Goal: Task Accomplishment & Management: Manage account settings

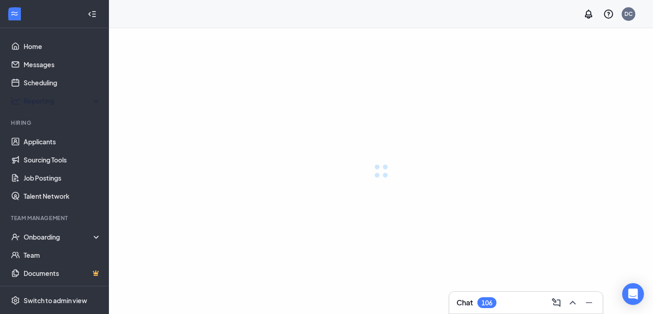
click at [49, 84] on link "Scheduling" at bounding box center [63, 83] width 78 height 18
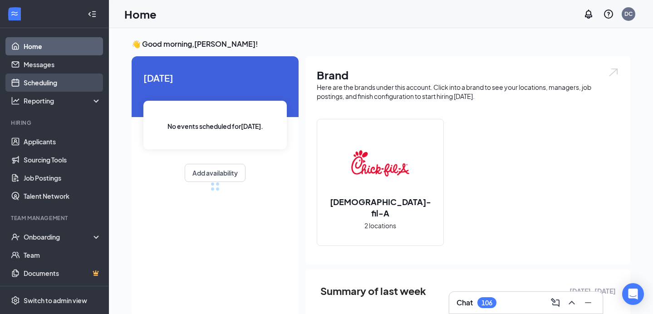
click at [71, 84] on link "Scheduling" at bounding box center [63, 83] width 78 height 18
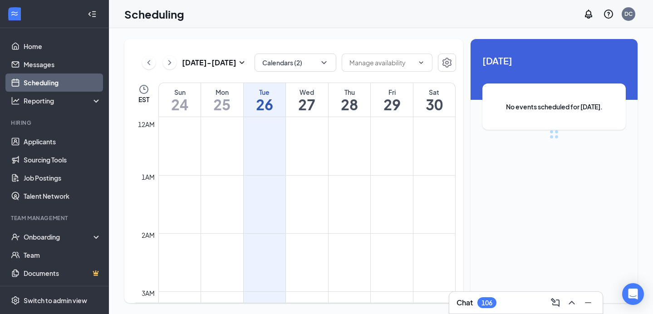
scroll to position [446, 0]
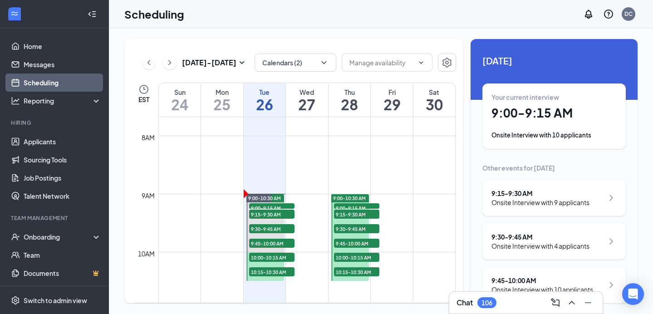
click at [580, 106] on h1 "9:00 - 9:15 AM" at bounding box center [554, 112] width 125 height 15
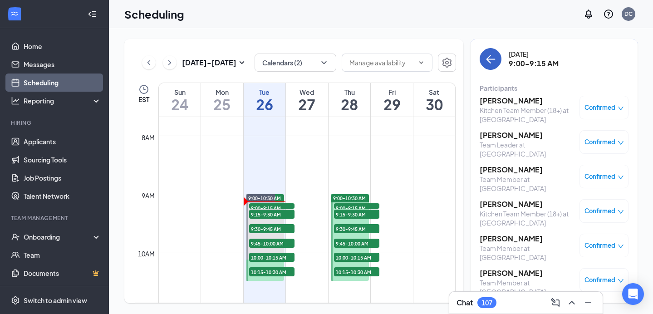
click at [493, 64] on icon "ArrowLeft" at bounding box center [490, 59] width 11 height 11
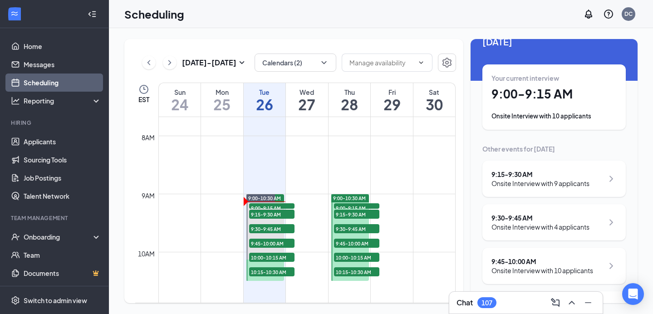
scroll to position [18, 0]
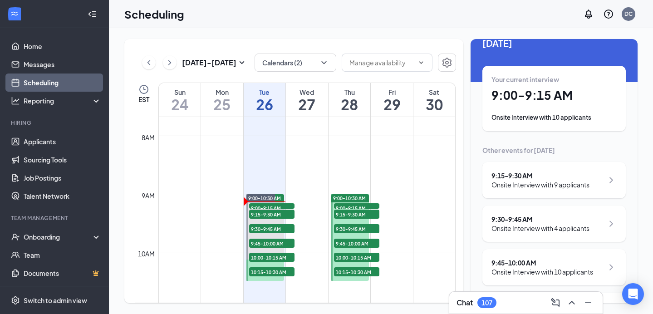
click at [523, 179] on div "9:15 - 9:30 AM" at bounding box center [541, 175] width 98 height 9
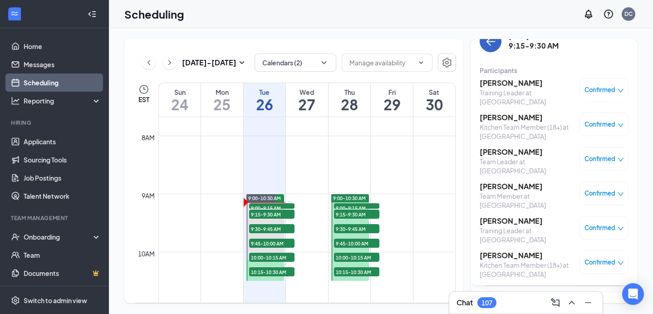
click at [492, 50] on button "back-button" at bounding box center [491, 41] width 22 height 22
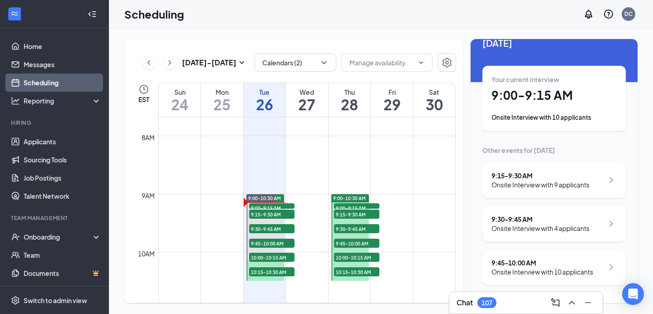
click at [529, 106] on div "Your current interview 9:00 - 9:15 AM Onsite Interview with 10 applicants" at bounding box center [554, 98] width 125 height 47
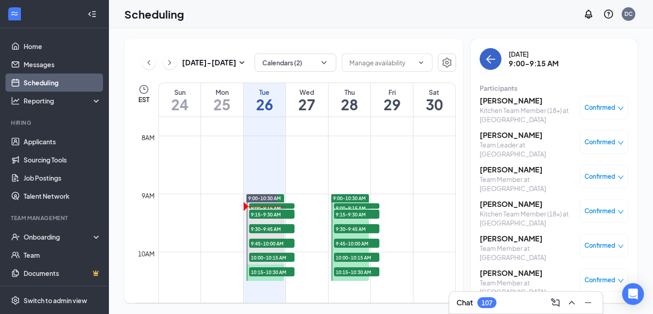
click at [491, 59] on icon "ArrowLeft" at bounding box center [491, 59] width 9 height 1
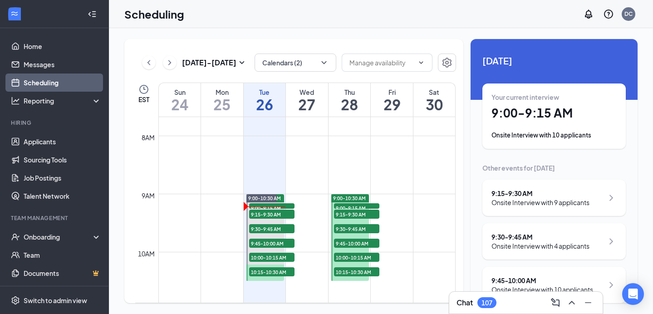
click at [527, 206] on div "Onsite Interview with 9 applicants" at bounding box center [541, 202] width 98 height 9
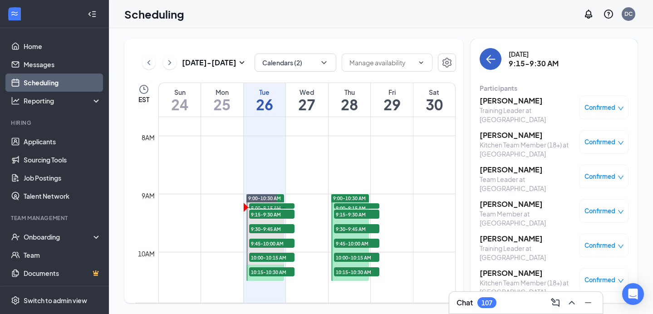
click at [494, 68] on button "back-button" at bounding box center [491, 59] width 22 height 22
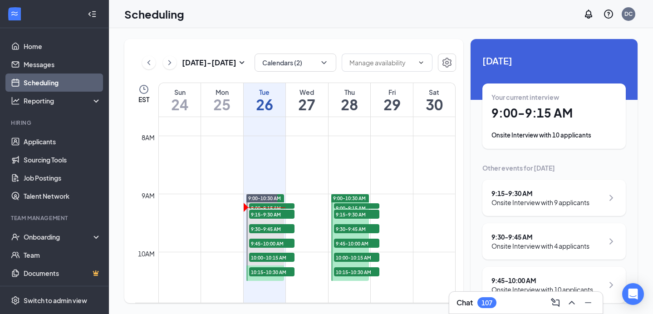
click at [510, 113] on h1 "9:00 - 9:15 AM" at bounding box center [554, 112] width 125 height 15
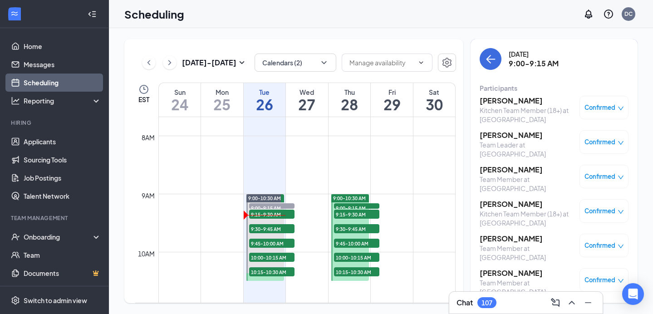
scroll to position [0, 0]
click at [494, 56] on icon "ArrowLeft" at bounding box center [490, 58] width 11 height 11
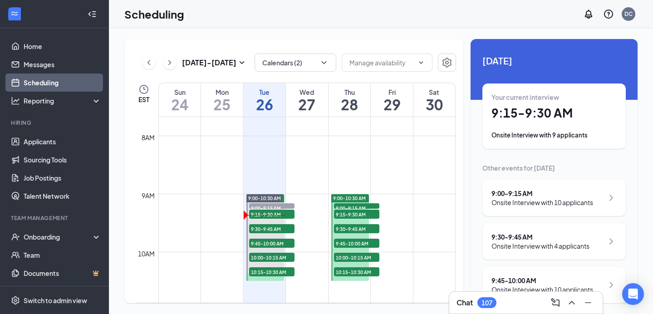
click at [526, 117] on h1 "9:15 - 9:30 AM" at bounding box center [554, 112] width 125 height 15
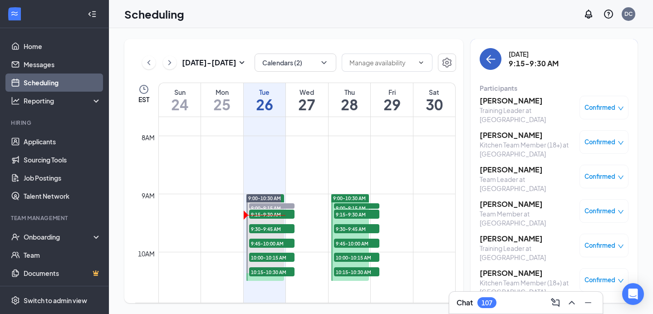
click at [490, 60] on icon "ArrowLeft" at bounding box center [490, 59] width 11 height 11
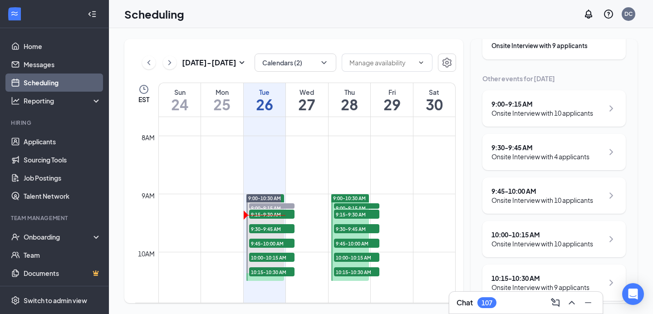
scroll to position [102, 0]
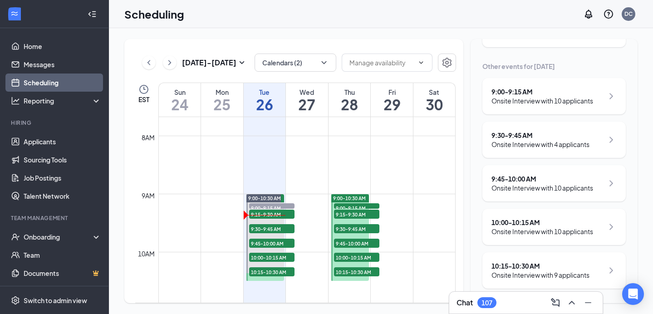
click at [540, 177] on div "9:45 - 10:00 AM" at bounding box center [543, 178] width 102 height 9
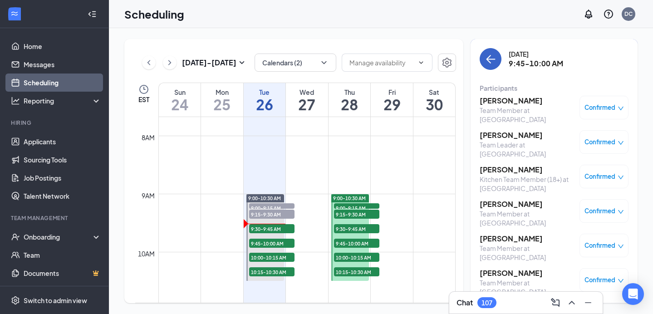
click at [493, 59] on icon "ArrowLeft" at bounding box center [490, 59] width 11 height 11
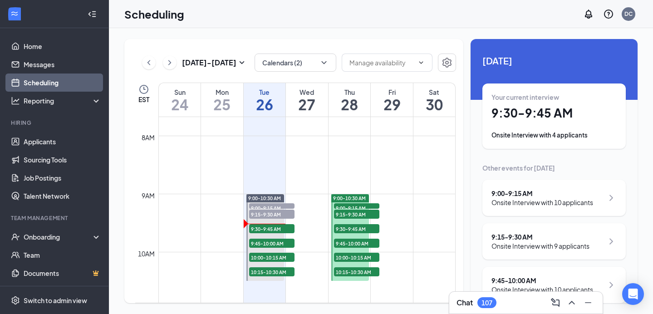
scroll to position [67, 0]
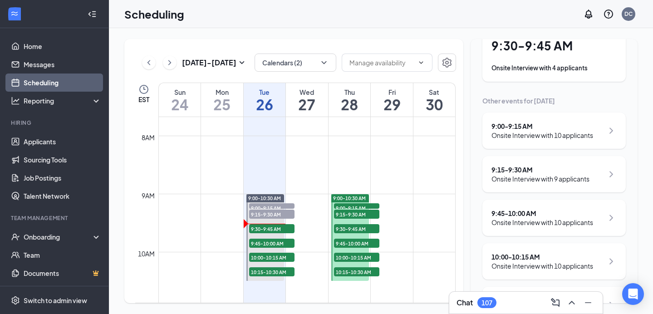
click at [567, 227] on div "Onsite Interview with 10 applicants" at bounding box center [543, 222] width 102 height 9
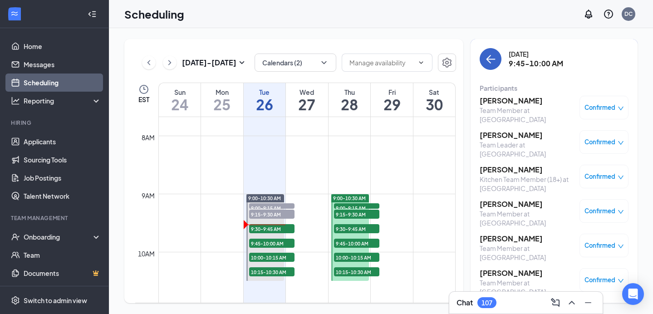
click at [491, 69] on button "back-button" at bounding box center [491, 59] width 22 height 22
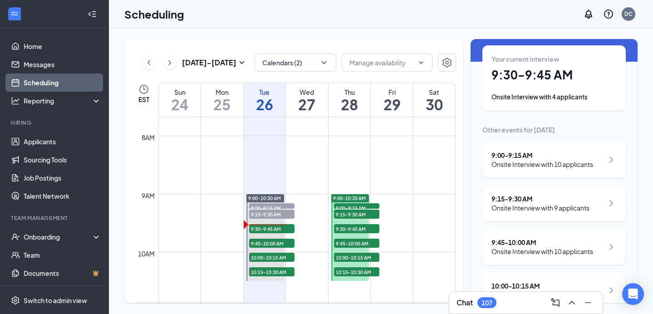
scroll to position [38, 0]
click at [523, 212] on div "Onsite Interview with 9 applicants" at bounding box center [541, 208] width 98 height 9
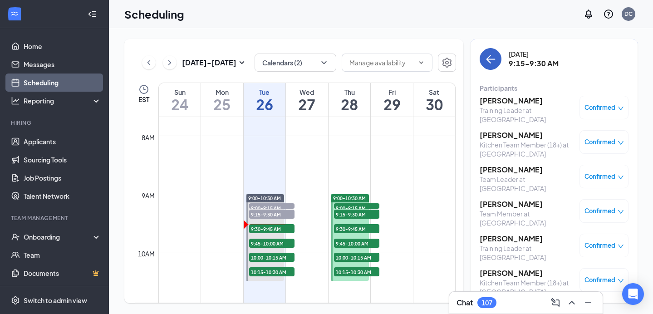
click at [492, 66] on button "back-button" at bounding box center [491, 59] width 22 height 22
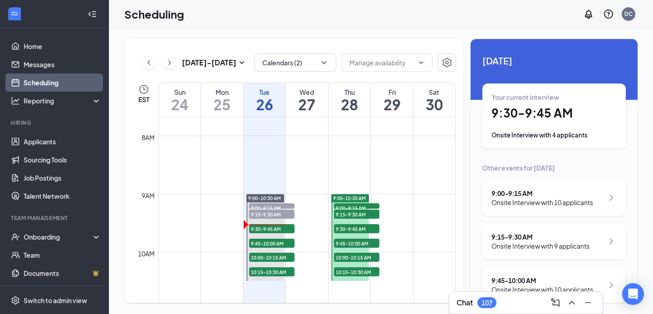
click at [515, 130] on div "Your current interview 9:30 - 9:45 AM Onsite Interview with 4 applicants" at bounding box center [554, 116] width 125 height 47
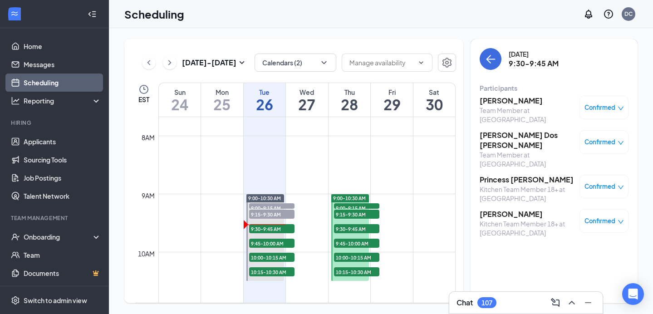
scroll to position [8, 0]
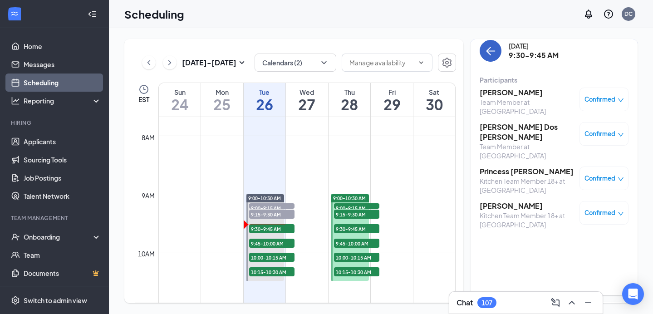
click at [489, 47] on icon "ArrowLeft" at bounding box center [490, 50] width 11 height 11
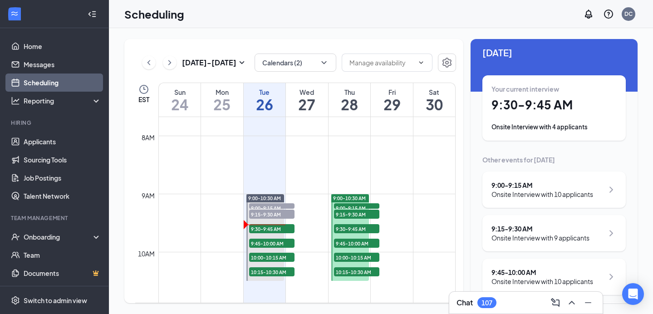
click at [525, 279] on div "Onsite Interview with 10 applicants" at bounding box center [543, 281] width 102 height 9
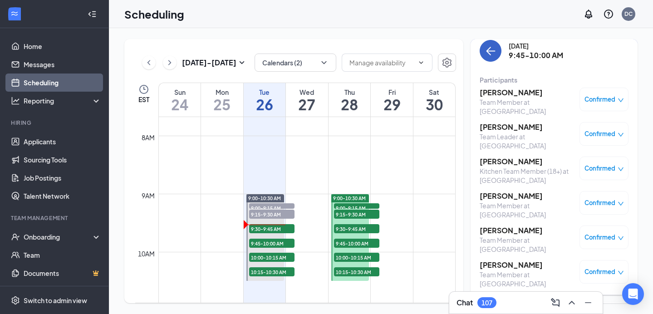
click at [486, 48] on icon "ArrowLeft" at bounding box center [490, 50] width 11 height 11
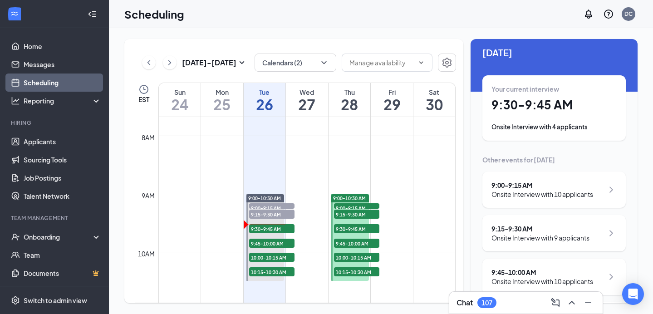
click at [515, 107] on h1 "9:30 - 9:45 AM" at bounding box center [554, 104] width 125 height 15
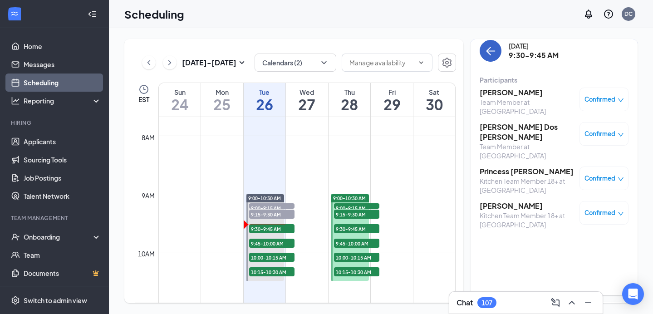
click at [486, 48] on icon "ArrowLeft" at bounding box center [490, 50] width 11 height 11
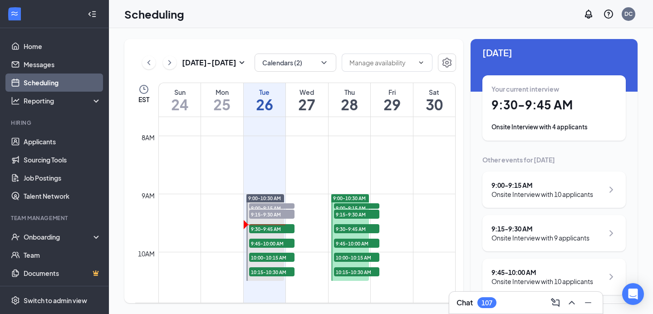
click at [544, 231] on div "9:15 - 9:30 AM" at bounding box center [541, 228] width 98 height 9
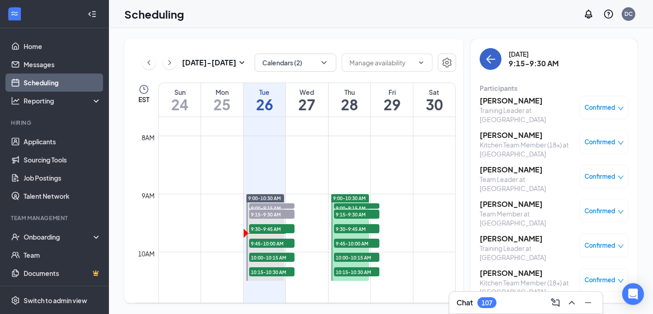
click at [488, 67] on button "back-button" at bounding box center [491, 59] width 22 height 22
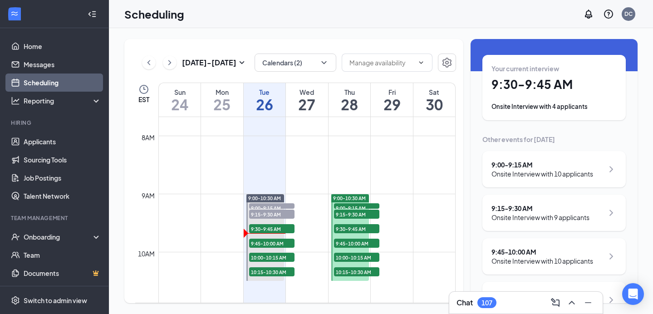
scroll to position [24, 0]
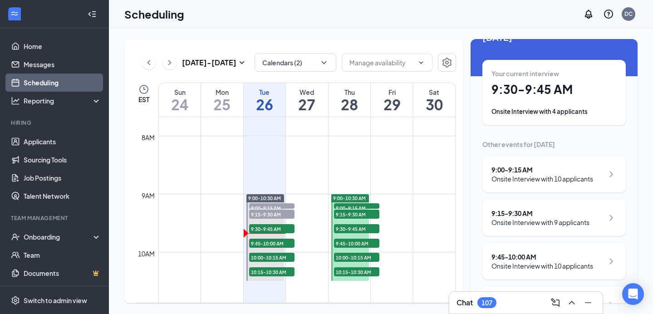
click at [542, 104] on div "Your current interview 9:30 - 9:45 AM Onsite Interview with 4 applicants" at bounding box center [554, 92] width 125 height 47
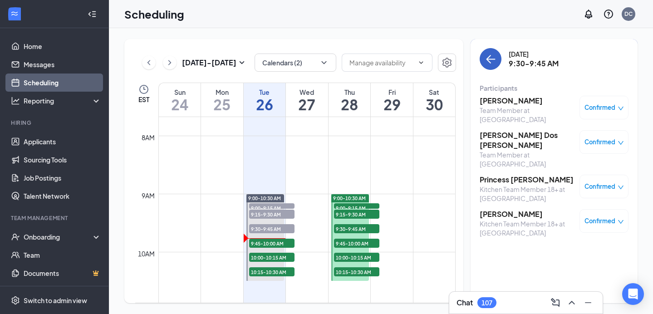
click at [491, 66] on button "back-button" at bounding box center [491, 59] width 22 height 22
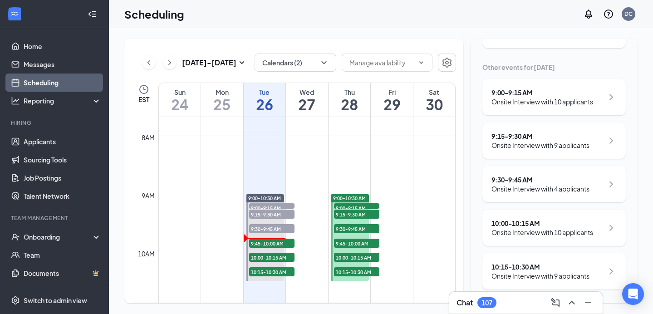
scroll to position [102, 0]
click at [527, 189] on div "Onsite Interview with 4 applicants" at bounding box center [541, 187] width 98 height 9
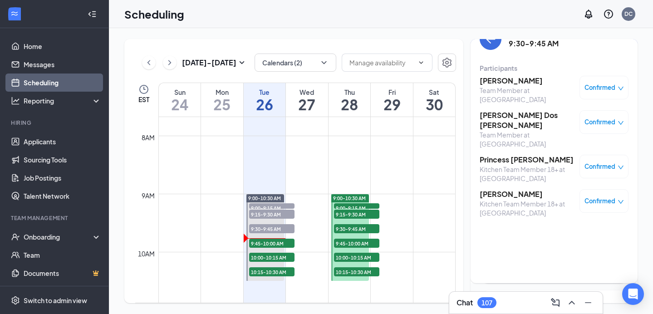
scroll to position [20, 0]
click at [487, 47] on button "back-button" at bounding box center [491, 40] width 22 height 22
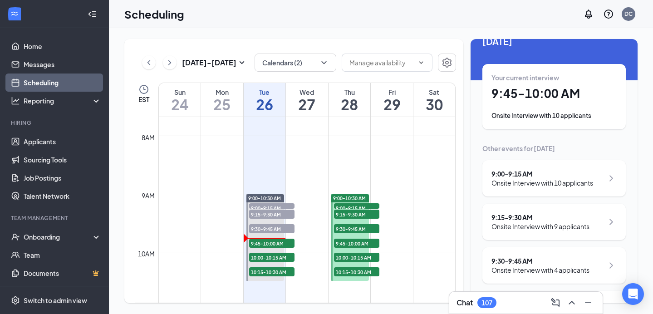
scroll to position [102, 0]
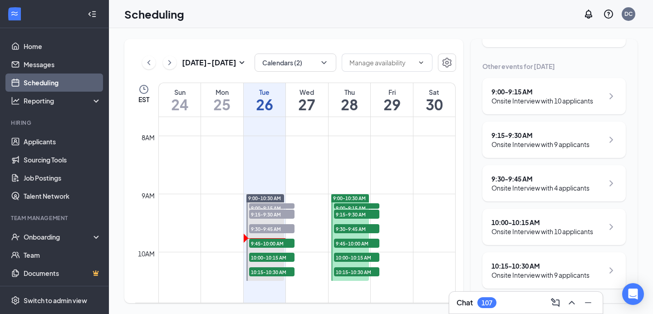
click at [527, 264] on div "10:15 - 10:30 AM" at bounding box center [541, 265] width 98 height 9
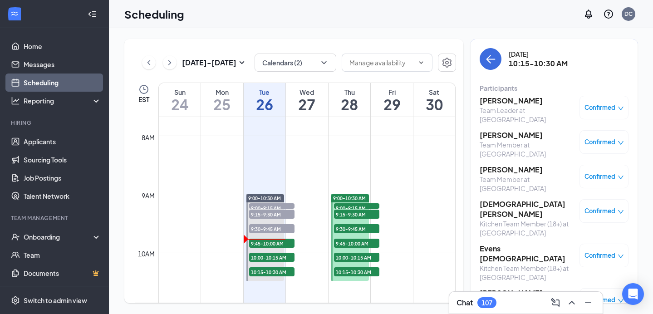
scroll to position [0, 0]
click at [490, 50] on button "back-button" at bounding box center [491, 59] width 22 height 22
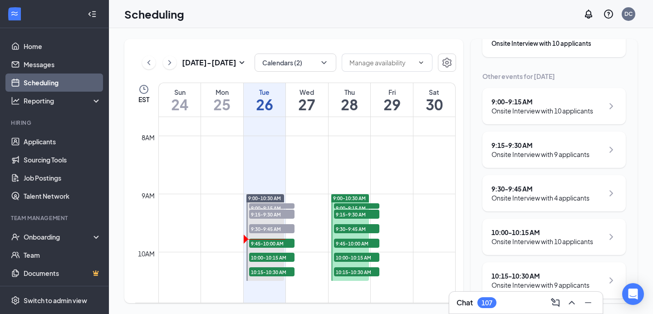
scroll to position [102, 0]
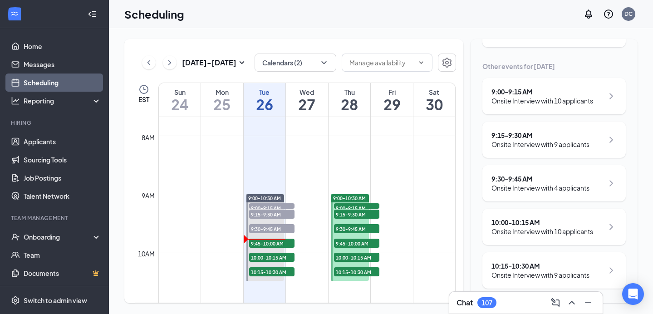
click at [522, 230] on div "Onsite Interview with 10 applicants" at bounding box center [543, 231] width 102 height 9
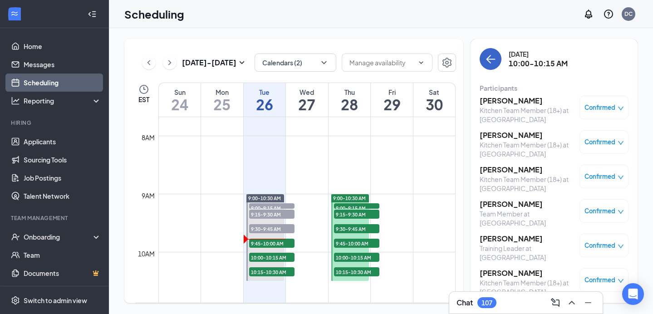
click at [482, 59] on button "back-button" at bounding box center [491, 59] width 22 height 22
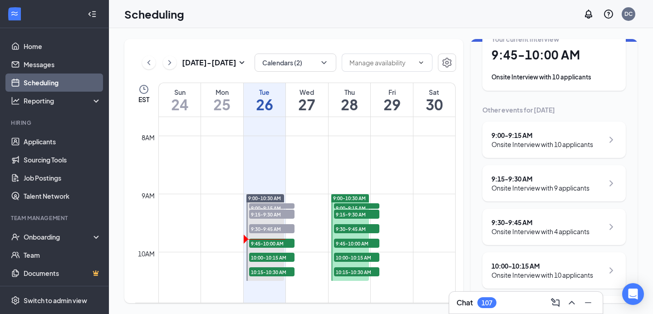
scroll to position [54, 0]
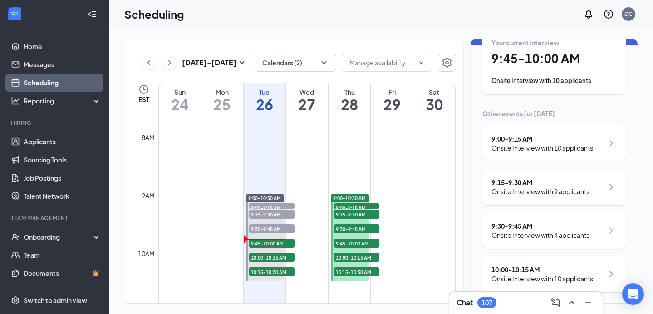
click at [503, 58] on h1 "9:45 - 10:00 AM" at bounding box center [554, 58] width 125 height 15
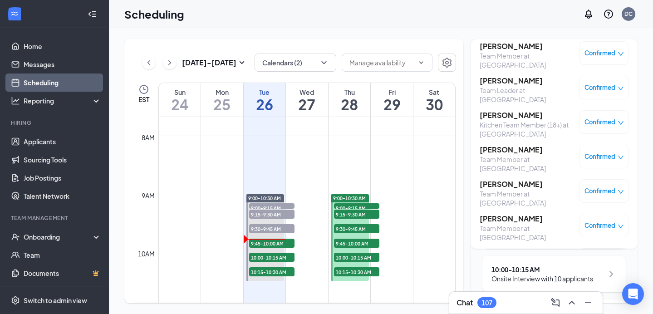
click at [520, 264] on div "10:00 - 10:15 AM Onsite Interview with 10 applicants" at bounding box center [554, 274] width 143 height 36
click at [541, 263] on div "10:00 - 10:15 AM Onsite Interview with 10 applicants" at bounding box center [554, 274] width 143 height 36
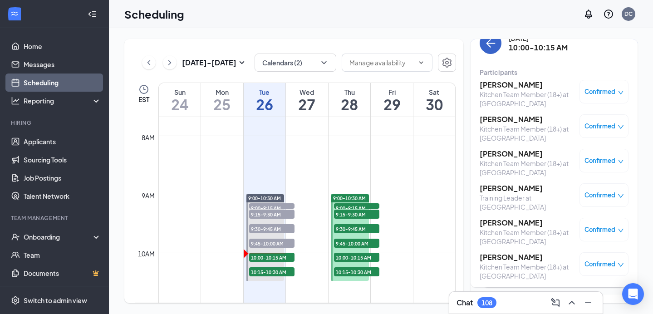
click at [491, 49] on button "back-button" at bounding box center [491, 43] width 22 height 22
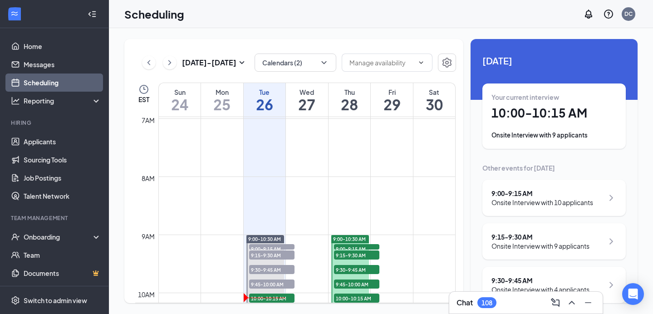
click at [528, 133] on div "Onsite Interview with 9 applicants" at bounding box center [554, 135] width 125 height 9
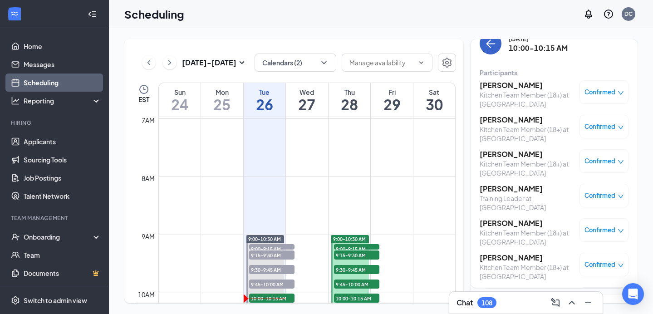
click at [493, 49] on button "back-button" at bounding box center [491, 44] width 22 height 22
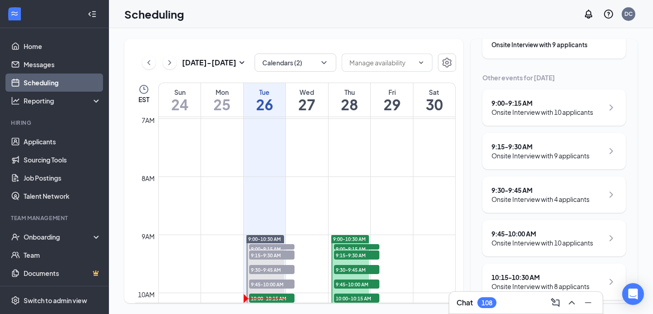
scroll to position [102, 0]
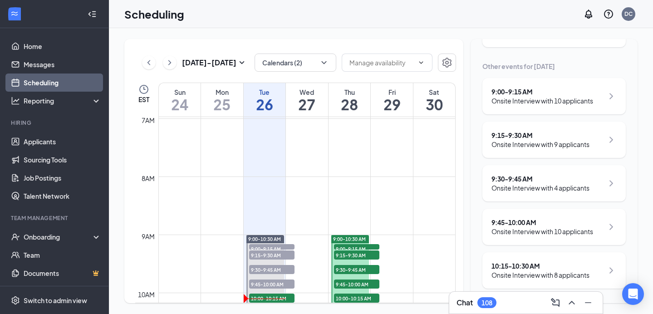
click at [539, 276] on div "Onsite Interview with 8 applicants" at bounding box center [541, 275] width 98 height 9
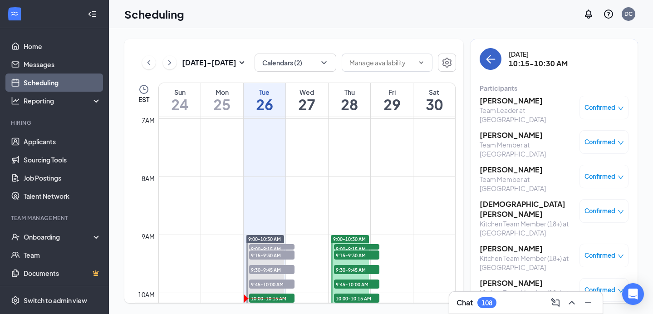
click at [491, 54] on icon "ArrowLeft" at bounding box center [490, 59] width 11 height 11
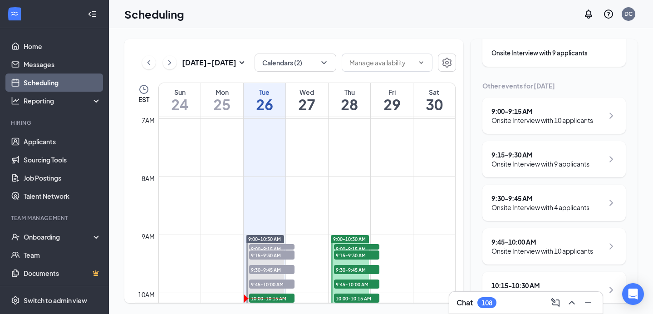
scroll to position [102, 0]
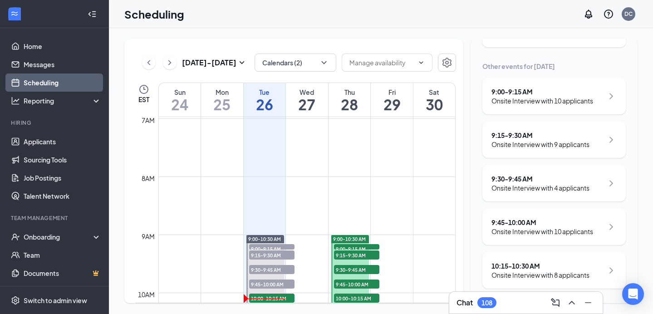
click at [537, 233] on div "Onsite Interview with 10 applicants" at bounding box center [543, 231] width 102 height 9
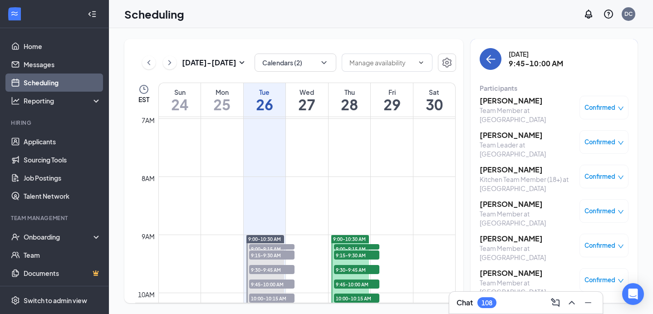
click at [488, 64] on button "back-button" at bounding box center [491, 59] width 22 height 22
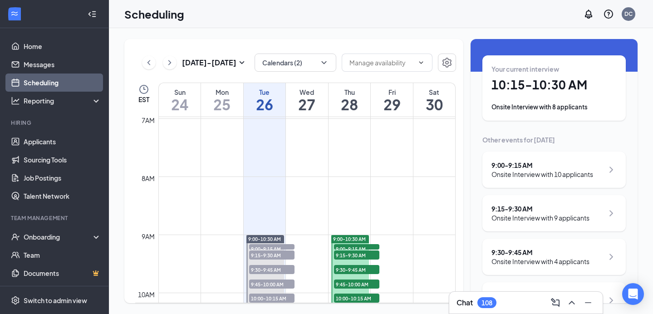
scroll to position [28, 0]
click at [533, 104] on div "Onsite Interview with 8 applicants" at bounding box center [554, 107] width 125 height 9
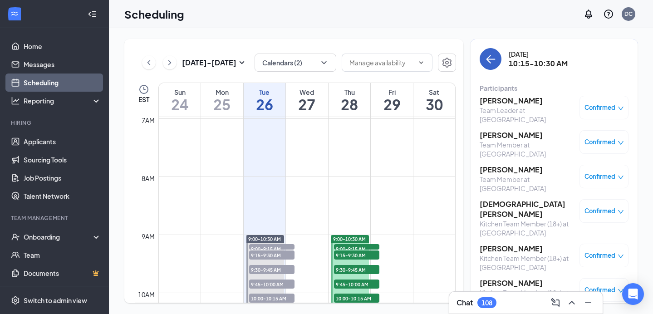
click at [492, 64] on button "back-button" at bounding box center [491, 59] width 22 height 22
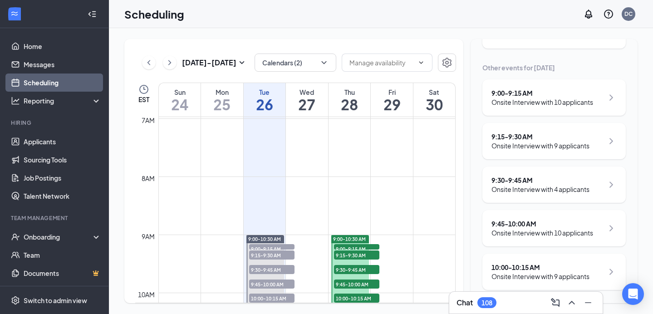
scroll to position [102, 0]
click at [540, 262] on div "10:00 - 10:15 AM" at bounding box center [541, 265] width 98 height 9
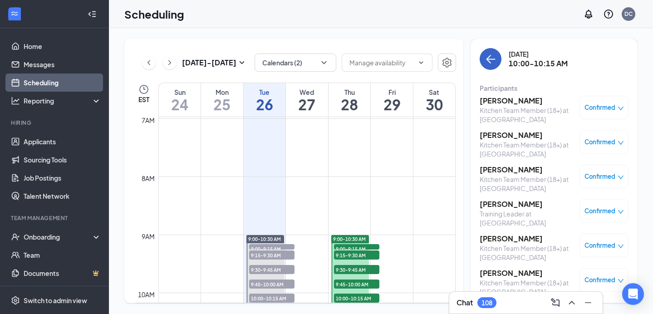
click at [488, 67] on button "back-button" at bounding box center [491, 59] width 22 height 22
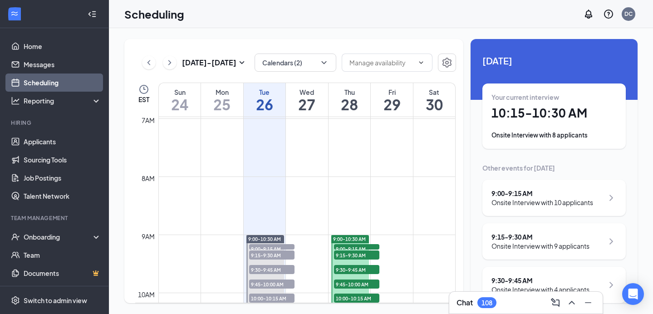
click at [524, 128] on div "Your current interview 10:15 - 10:30 AM Onsite Interview with 8 applicants" at bounding box center [554, 116] width 125 height 47
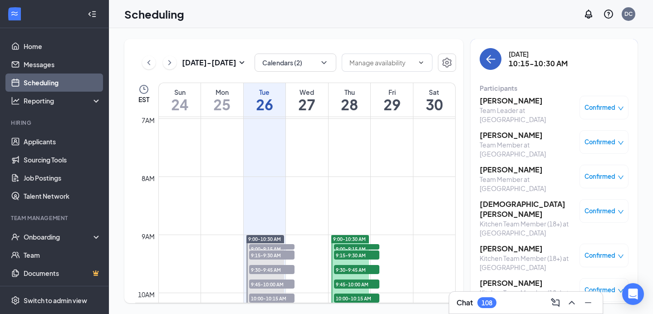
click at [491, 57] on icon "ArrowLeft" at bounding box center [490, 59] width 11 height 11
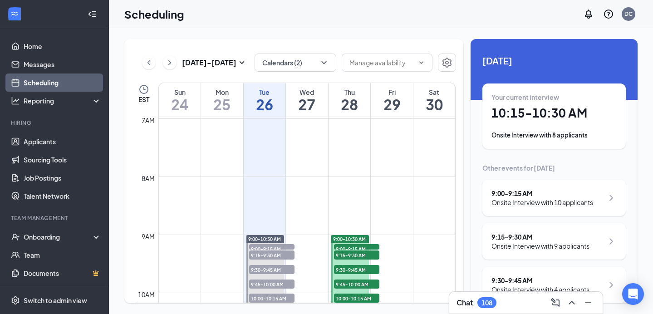
scroll to position [39, 0]
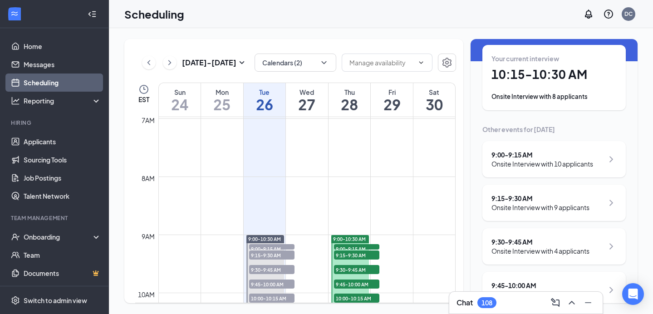
click at [571, 150] on div "9:00 - 9:15 AM" at bounding box center [543, 154] width 102 height 9
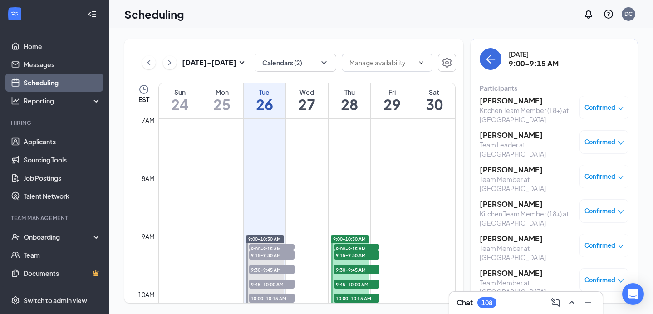
click at [610, 108] on span "Confirmed" at bounding box center [600, 107] width 31 height 9
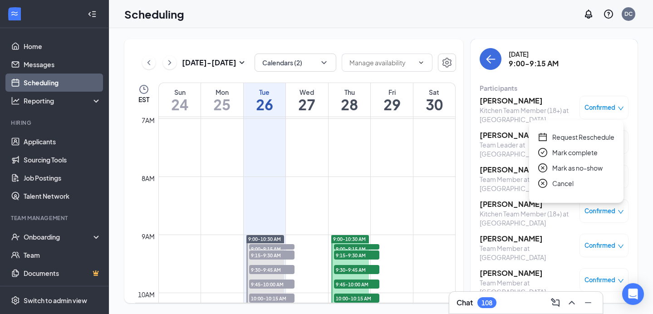
click at [582, 153] on span "Mark complete" at bounding box center [574, 153] width 45 height 10
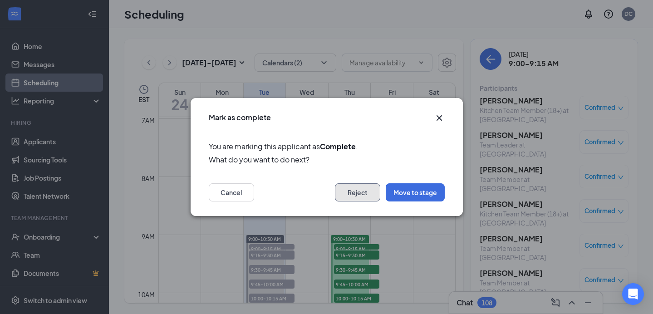
click at [354, 193] on button "Reject" at bounding box center [357, 192] width 45 height 18
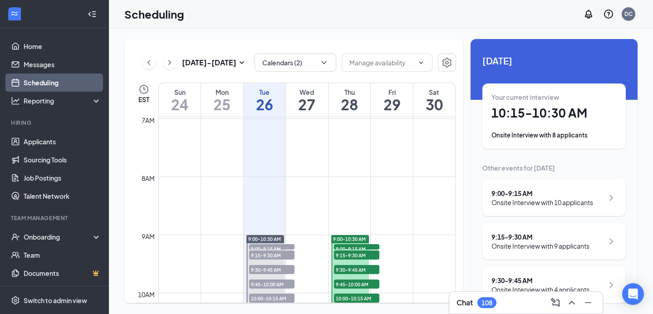
click at [557, 191] on div "9:00 - 9:15 AM" at bounding box center [543, 193] width 102 height 9
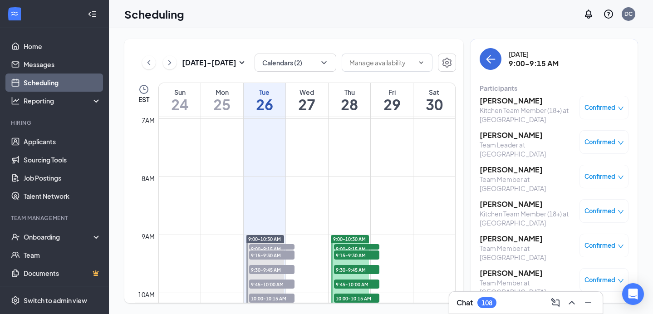
click at [608, 105] on span "Confirmed" at bounding box center [600, 107] width 31 height 9
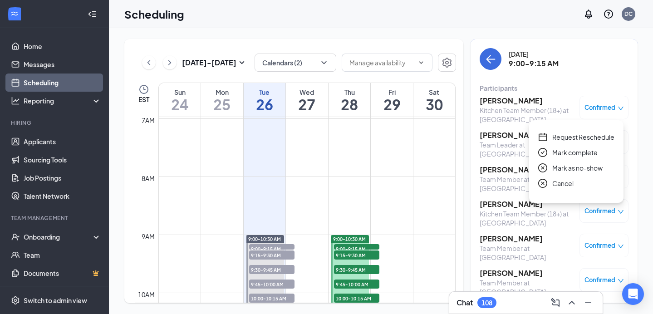
click at [616, 63] on div "Tuesday, Aug 26 9:00-9:15 AM" at bounding box center [554, 59] width 149 height 22
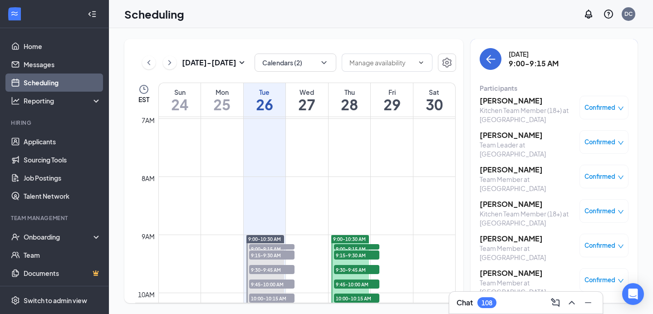
click at [611, 143] on span "Confirmed" at bounding box center [600, 142] width 31 height 9
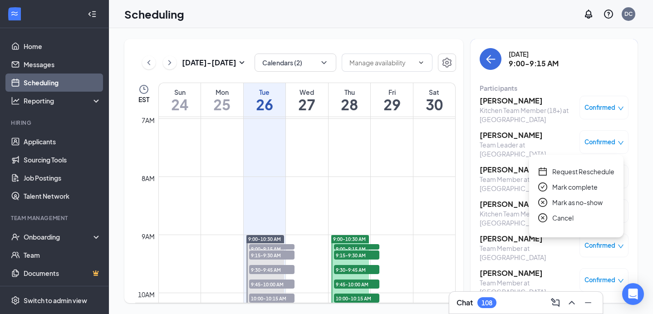
click at [582, 187] on span "Mark complete" at bounding box center [574, 187] width 45 height 10
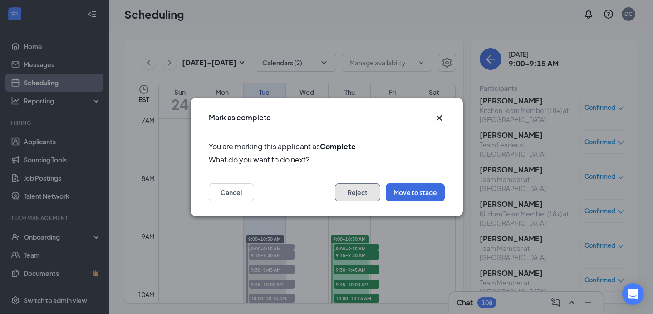
click at [355, 187] on button "Reject" at bounding box center [357, 192] width 45 height 18
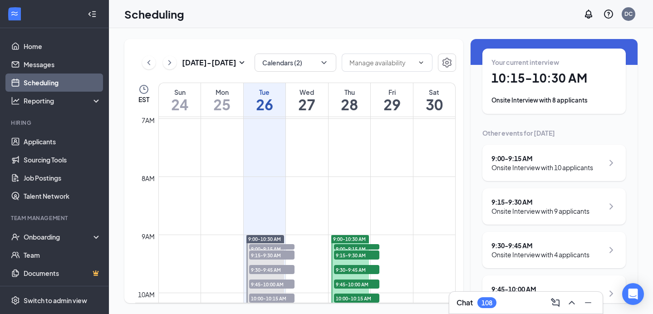
scroll to position [35, 0]
click at [573, 173] on div "9:00 - 9:15 AM Onsite Interview with 10 applicants" at bounding box center [554, 162] width 143 height 36
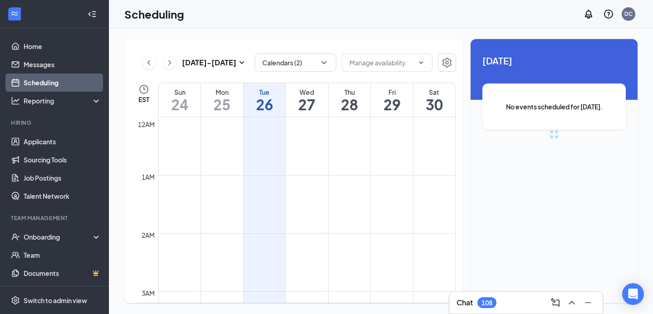
scroll to position [446, 0]
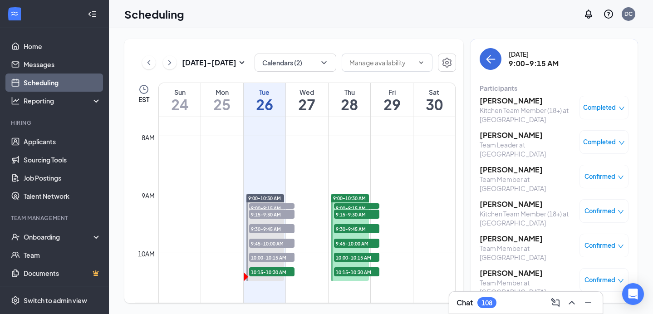
click at [612, 175] on span "Confirmed" at bounding box center [600, 176] width 31 height 9
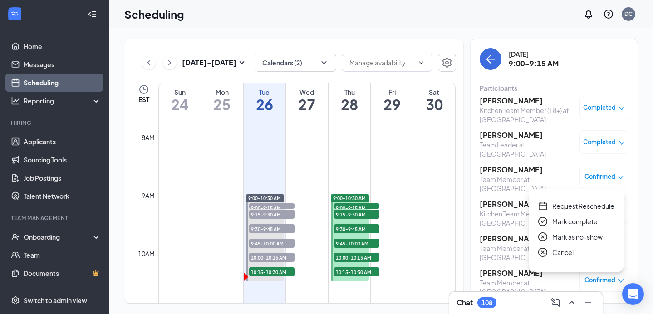
click at [582, 235] on span "Mark as no-show" at bounding box center [577, 237] width 50 height 10
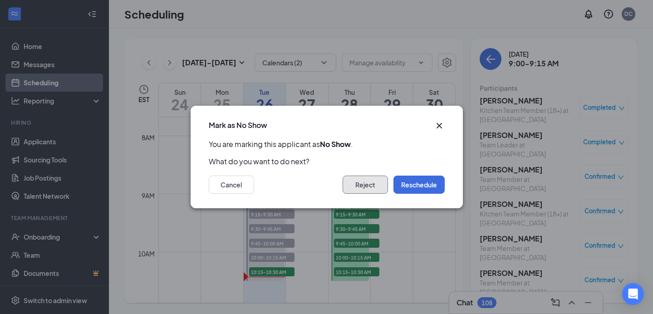
click at [365, 184] on button "Reject" at bounding box center [365, 185] width 45 height 18
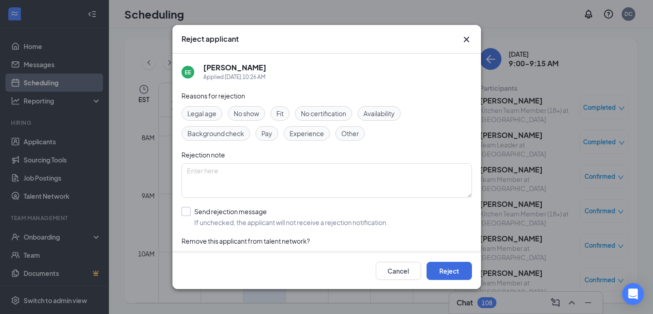
click at [183, 213] on input "Send rejection message If unchecked, the applicant will not receive a rejection…" at bounding box center [285, 217] width 207 height 20
checkbox input "true"
click at [456, 272] on button "Reject" at bounding box center [449, 271] width 45 height 18
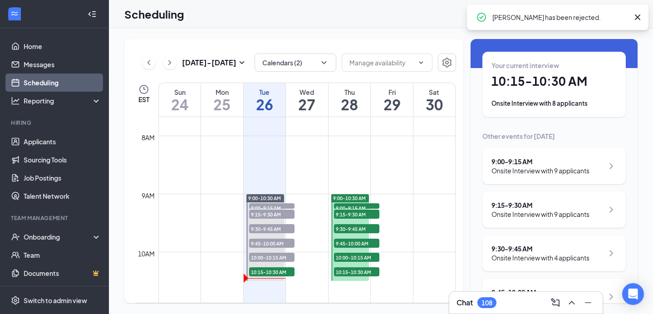
scroll to position [32, 0]
click at [528, 171] on div "Onsite Interview with 9 applicants" at bounding box center [541, 170] width 98 height 9
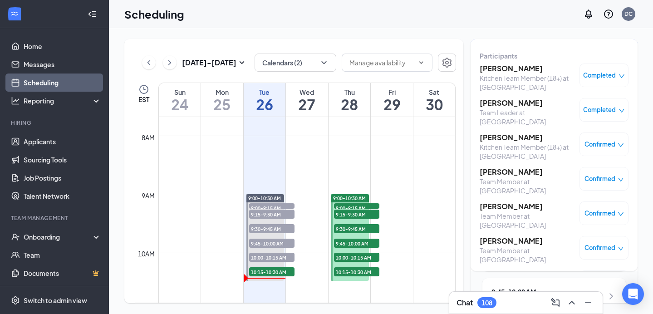
click at [524, 70] on h3 "[PERSON_NAME]" at bounding box center [527, 69] width 95 height 10
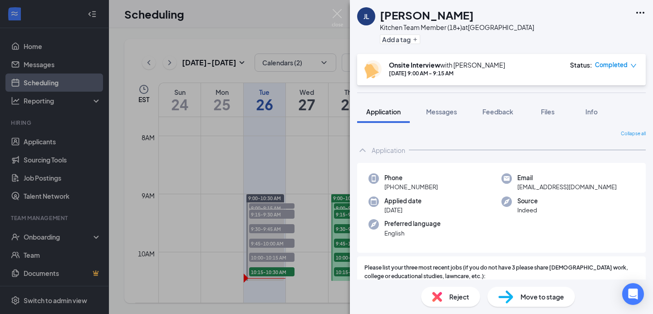
click at [456, 294] on span "Reject" at bounding box center [459, 297] width 20 height 10
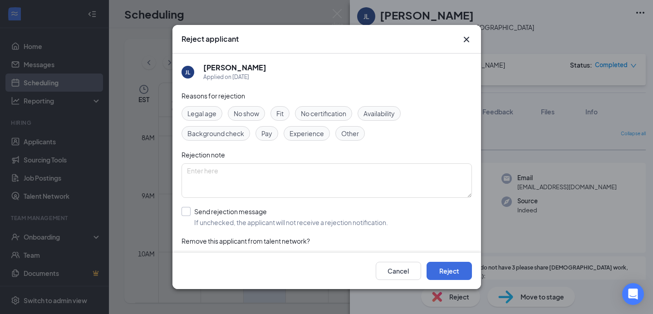
click at [184, 209] on input "Send rejection message If unchecked, the applicant will not receive a rejection…" at bounding box center [285, 217] width 207 height 20
checkbox input "true"
click at [439, 266] on button "Reject" at bounding box center [449, 271] width 45 height 18
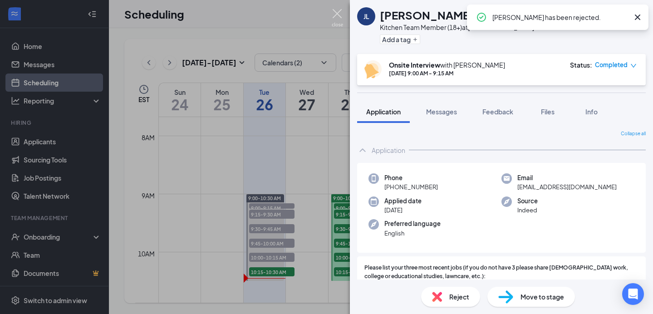
click at [338, 18] on img at bounding box center [337, 18] width 11 height 18
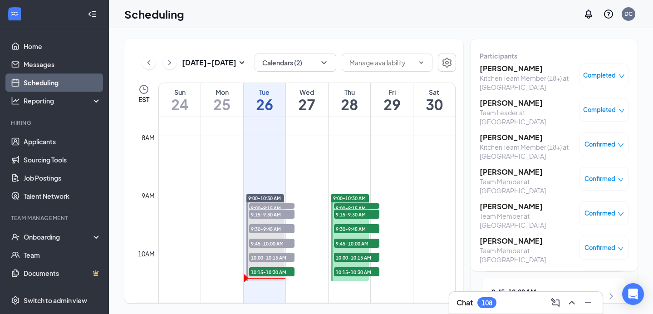
click at [518, 104] on h3 "[PERSON_NAME]" at bounding box center [527, 103] width 95 height 10
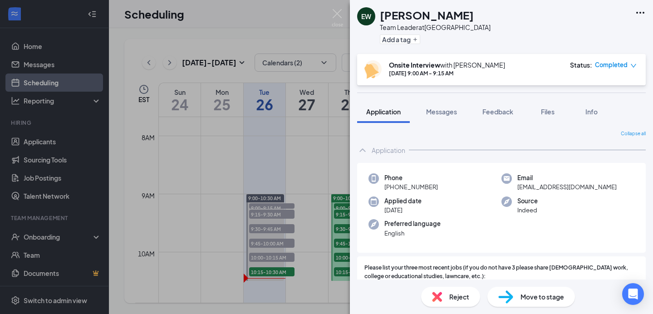
click at [456, 296] on span "Reject" at bounding box center [459, 297] width 20 height 10
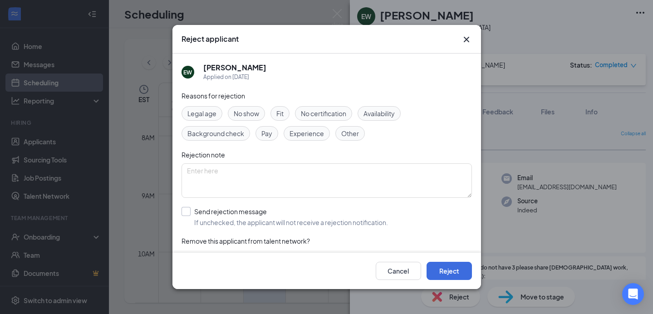
click at [185, 212] on input "Send rejection message If unchecked, the applicant will not receive a rejection…" at bounding box center [285, 217] width 207 height 20
checkbox input "true"
click at [439, 274] on button "Reject" at bounding box center [449, 271] width 45 height 18
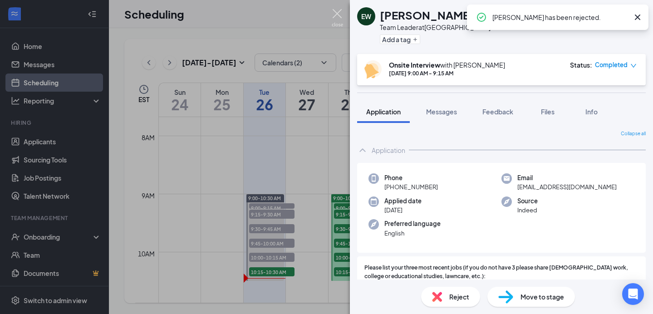
click at [336, 16] on img at bounding box center [337, 18] width 11 height 18
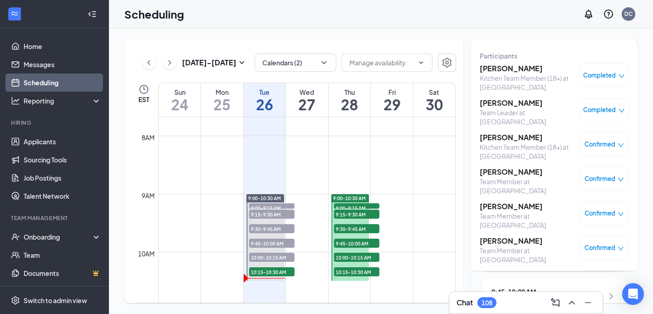
click at [499, 144] on div "Kitchen Team Member (18+) at [GEOGRAPHIC_DATA]" at bounding box center [527, 152] width 95 height 18
click at [499, 136] on h3 "[PERSON_NAME]" at bounding box center [527, 138] width 95 height 10
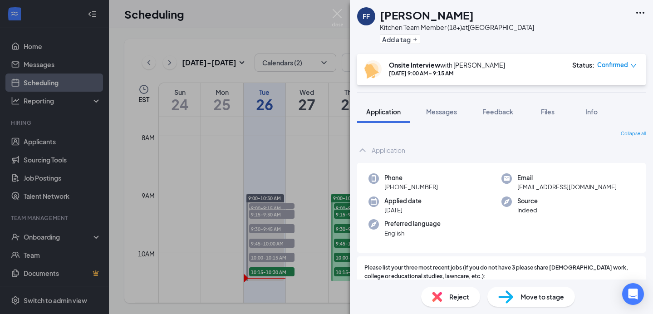
click at [452, 300] on span "Reject" at bounding box center [459, 297] width 20 height 10
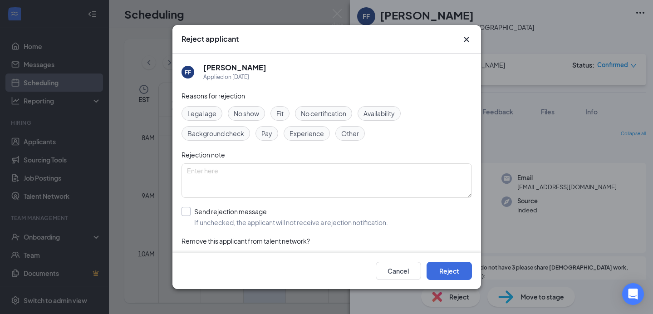
click at [186, 217] on input "Send rejection message If unchecked, the applicant will not receive a rejection…" at bounding box center [285, 217] width 207 height 20
checkbox input "true"
click at [444, 275] on button "Reject" at bounding box center [449, 271] width 45 height 18
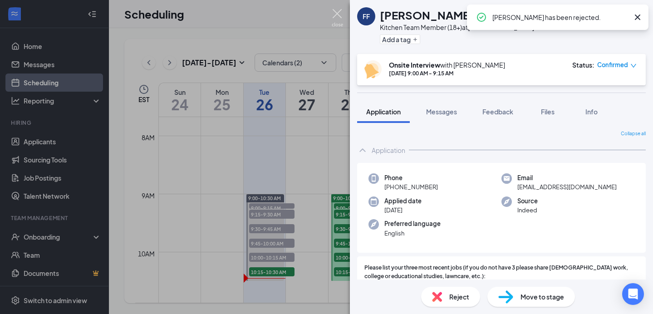
click at [335, 18] on img at bounding box center [337, 18] width 11 height 18
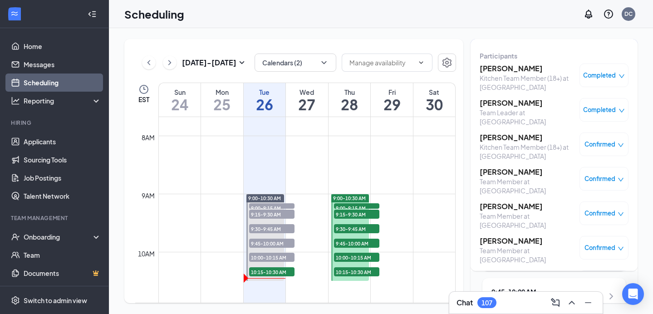
click at [496, 175] on h3 "[PERSON_NAME]" at bounding box center [527, 172] width 95 height 10
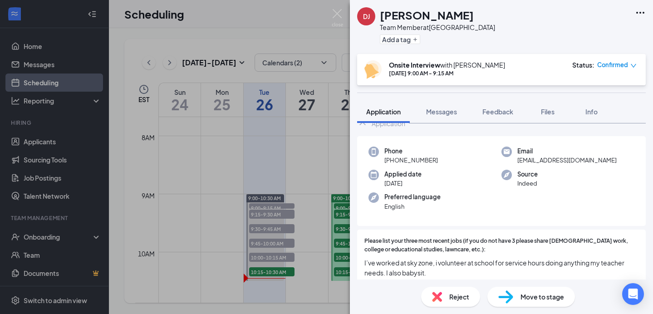
scroll to position [23, 0]
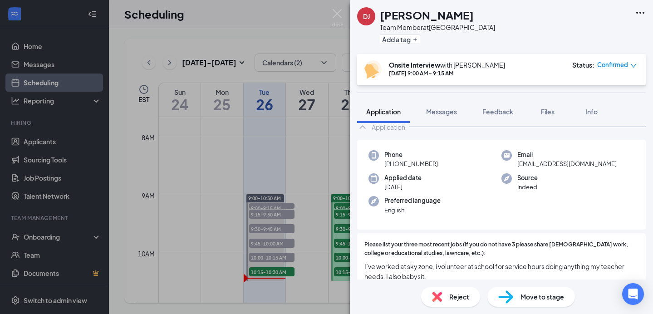
click at [509, 293] on img at bounding box center [505, 297] width 15 height 13
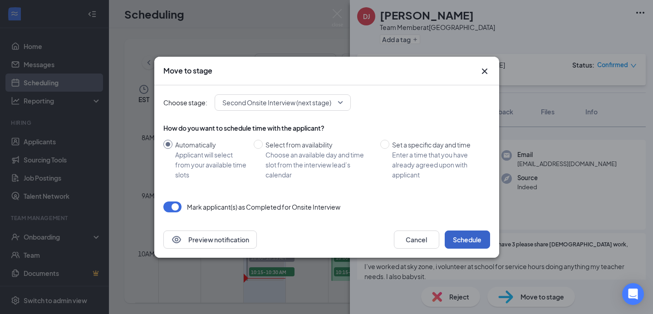
click at [475, 237] on button "Schedule" at bounding box center [467, 240] width 45 height 18
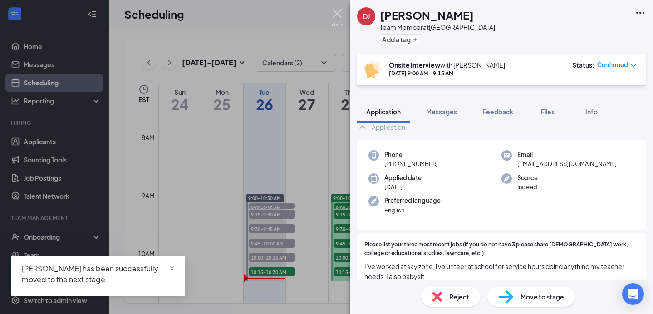
click at [339, 11] on img at bounding box center [337, 18] width 11 height 18
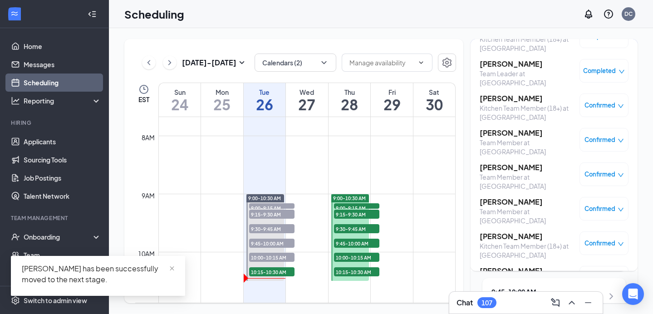
scroll to position [39, 0]
click at [513, 170] on h3 "[PERSON_NAME]" at bounding box center [527, 167] width 95 height 10
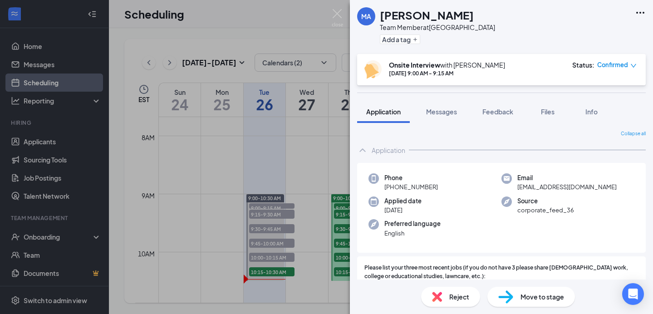
click at [449, 296] on span "Reject" at bounding box center [459, 297] width 20 height 10
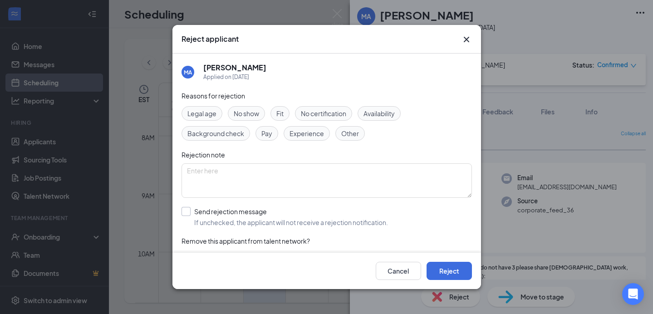
click at [187, 214] on input "Send rejection message If unchecked, the applicant will not receive a rejection…" at bounding box center [285, 217] width 207 height 20
checkbox input "true"
click at [446, 270] on button "Reject" at bounding box center [449, 271] width 45 height 18
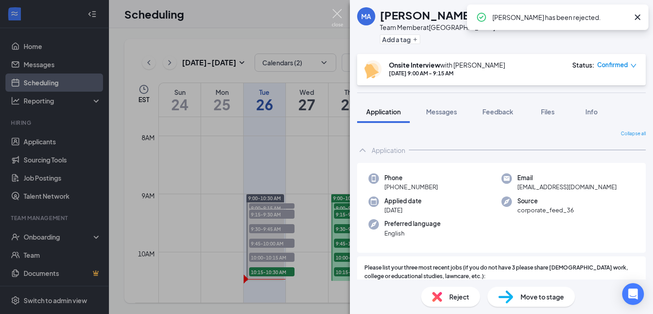
click at [338, 15] on img at bounding box center [337, 18] width 11 height 18
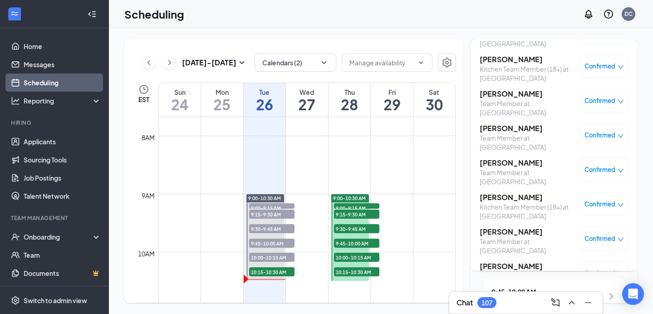
scroll to position [79, 0]
click at [505, 160] on h3 "[PERSON_NAME]" at bounding box center [527, 163] width 95 height 10
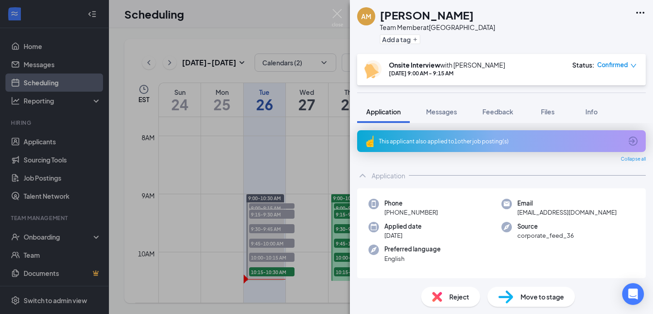
click at [461, 291] on div "Reject" at bounding box center [450, 297] width 59 height 20
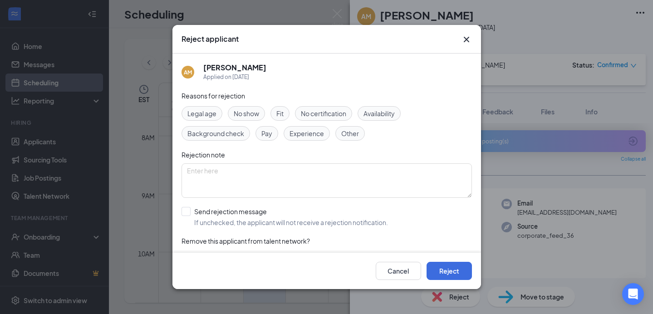
click at [189, 206] on div "Reasons for rejection Legal age No show Fit No certification Availability Backg…" at bounding box center [327, 182] width 291 height 182
click at [187, 212] on input "Send rejection message If unchecked, the applicant will not receive a rejection…" at bounding box center [285, 217] width 207 height 20
checkbox input "true"
click at [445, 269] on button "Reject" at bounding box center [449, 271] width 45 height 18
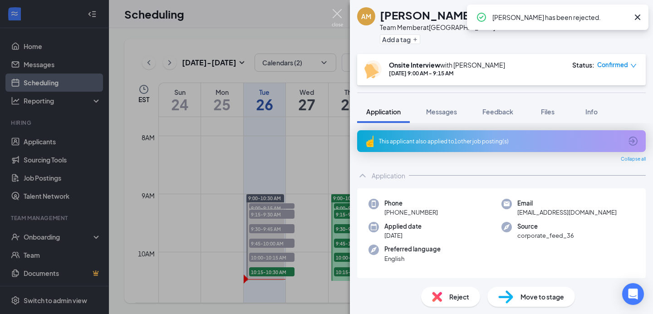
click at [336, 18] on img at bounding box center [337, 18] width 11 height 18
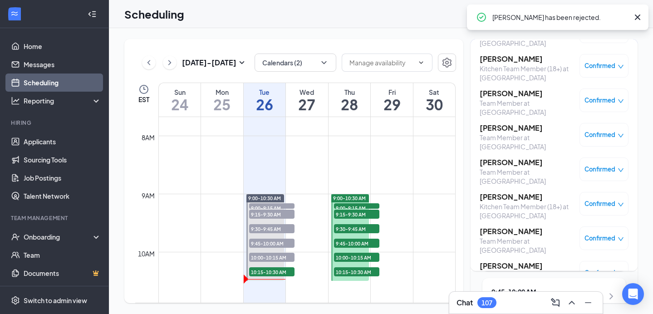
scroll to position [110, 0]
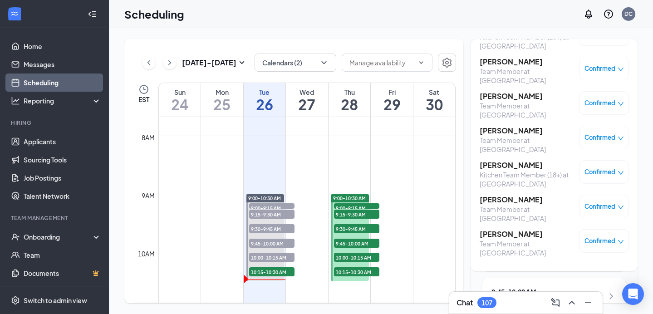
click at [502, 169] on h3 "Kai Hammett" at bounding box center [527, 165] width 95 height 10
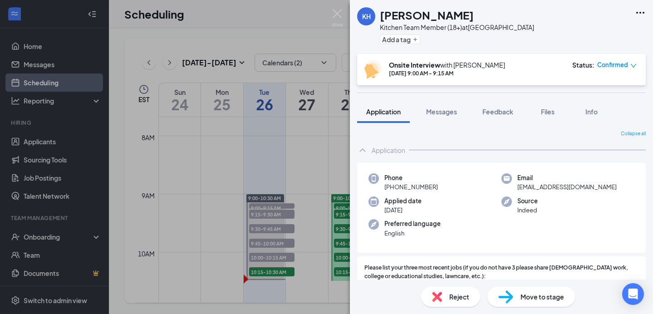
click at [518, 297] on div "Move to stage" at bounding box center [532, 297] width 88 height 20
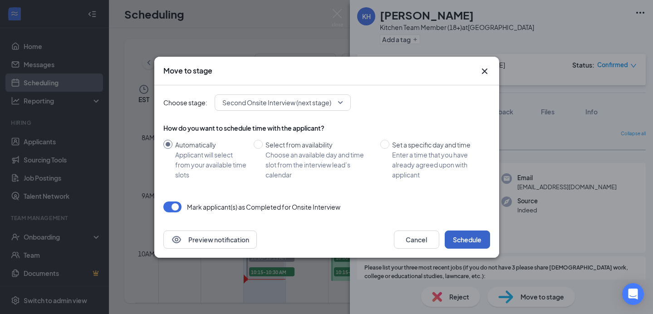
click at [469, 240] on button "Schedule" at bounding box center [467, 240] width 45 height 18
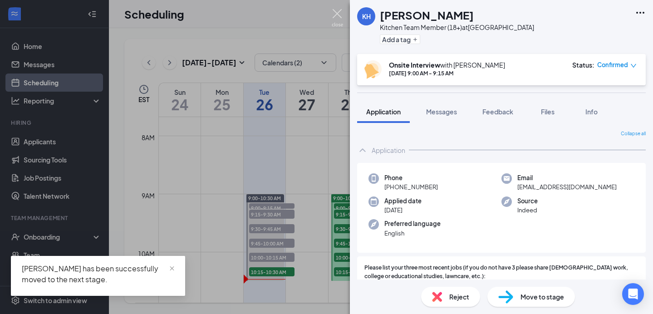
click at [339, 11] on img at bounding box center [337, 18] width 11 height 18
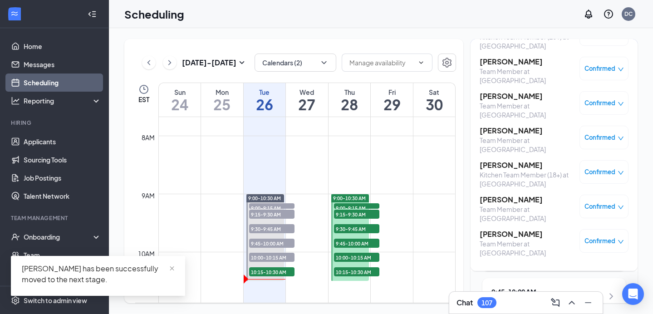
click at [508, 200] on h3 "veronica desilus" at bounding box center [527, 200] width 95 height 10
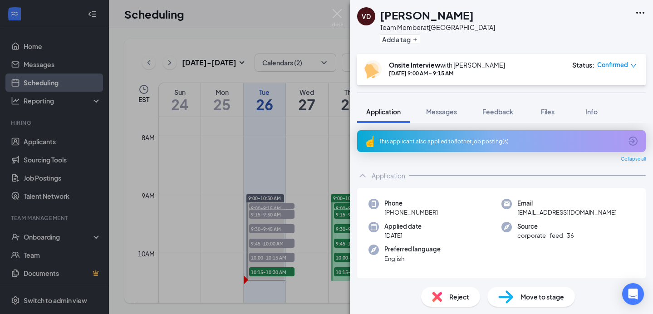
click at [533, 299] on span "Move to stage" at bounding box center [543, 297] width 44 height 10
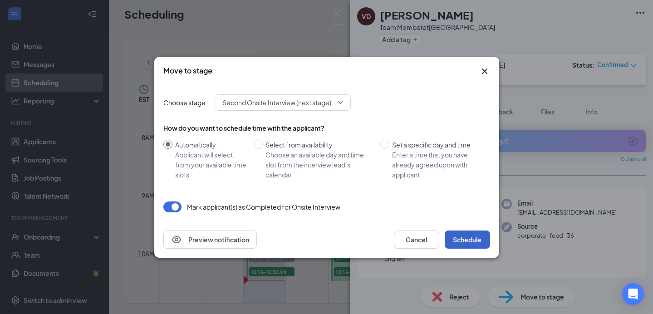
click at [467, 244] on button "Schedule" at bounding box center [467, 240] width 45 height 18
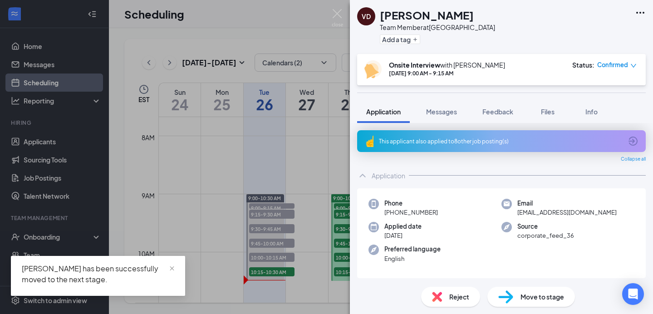
click at [336, 11] on img at bounding box center [337, 18] width 11 height 18
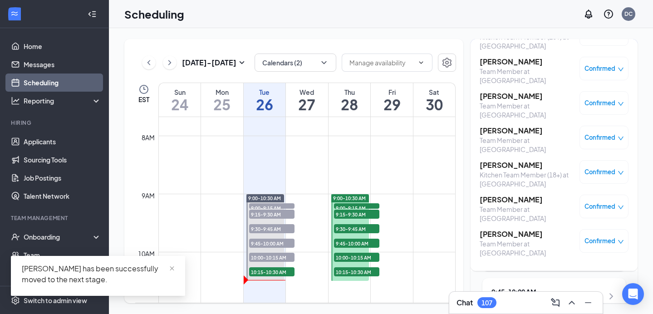
scroll to position [111, 0]
click at [508, 235] on h3 "Adrian Morales" at bounding box center [527, 233] width 95 height 10
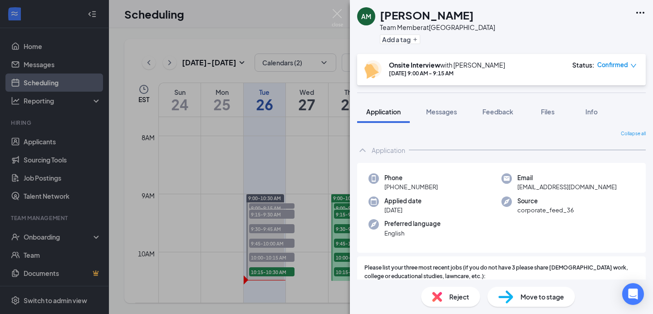
click at [540, 294] on span "Move to stage" at bounding box center [543, 297] width 44 height 10
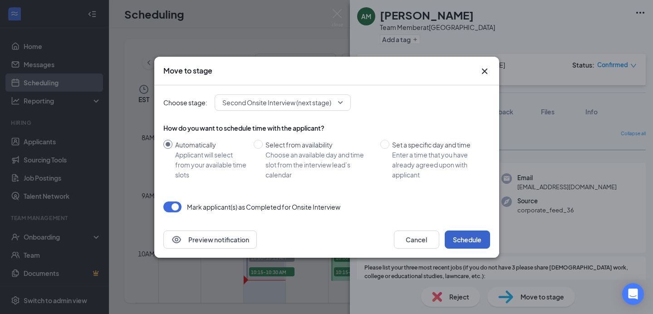
click at [465, 235] on button "Schedule" at bounding box center [467, 240] width 45 height 18
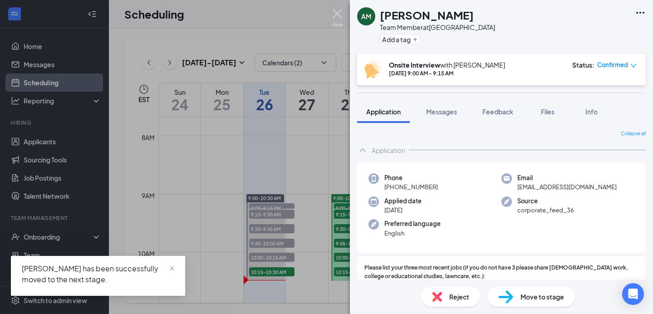
click at [338, 19] on img at bounding box center [337, 18] width 11 height 18
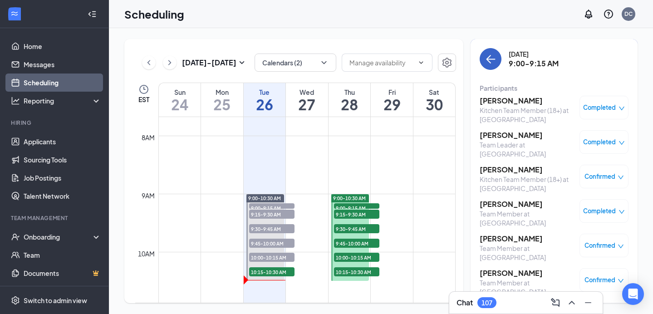
click at [496, 58] on button "back-button" at bounding box center [491, 59] width 22 height 22
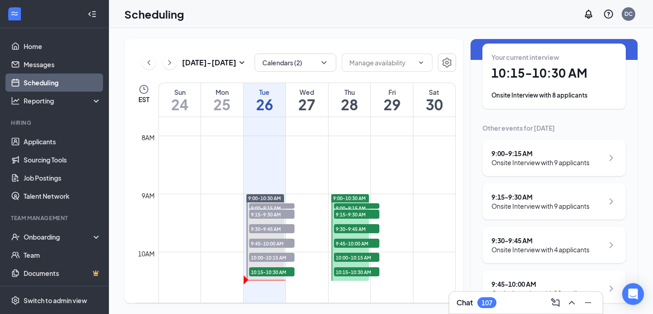
scroll to position [41, 0]
click at [531, 161] on div "Onsite Interview with 9 applicants" at bounding box center [541, 161] width 98 height 9
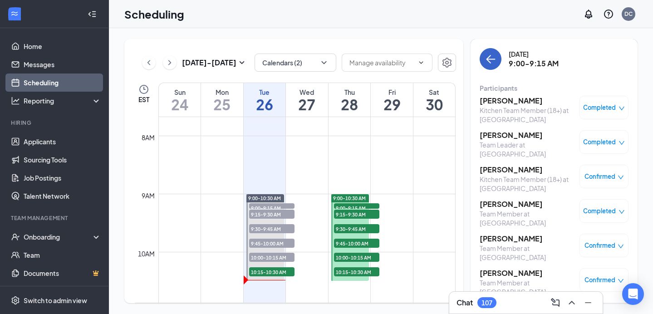
click at [489, 56] on icon "ArrowLeft" at bounding box center [489, 59] width 5 height 9
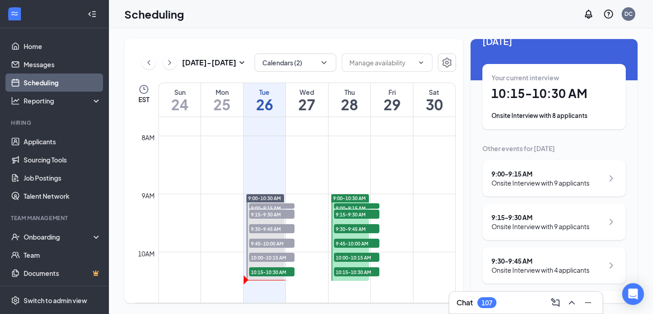
scroll to position [20, 0]
click at [537, 222] on div "Onsite Interview with 9 applicants" at bounding box center [541, 226] width 98 height 9
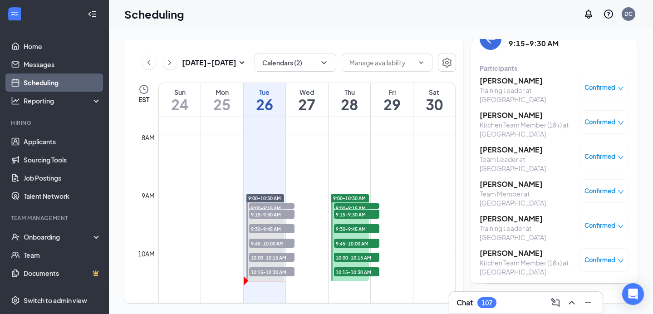
click at [614, 89] on span "Confirmed" at bounding box center [600, 87] width 31 height 9
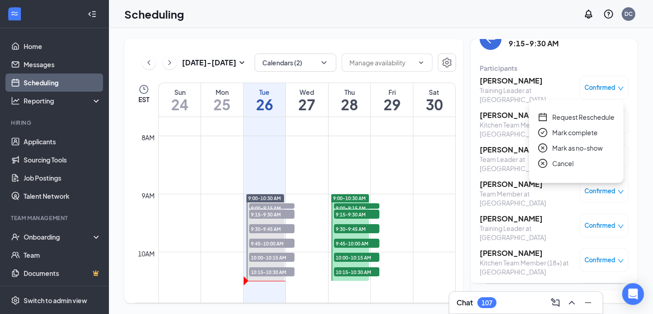
click at [527, 94] on div "Training Leader at [GEOGRAPHIC_DATA]" at bounding box center [527, 95] width 95 height 18
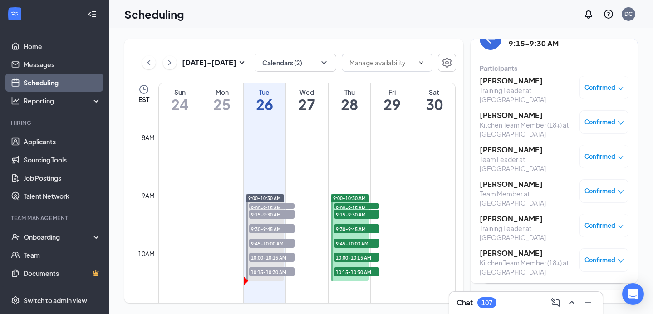
click at [502, 77] on h3 "[PERSON_NAME]" at bounding box center [527, 81] width 95 height 10
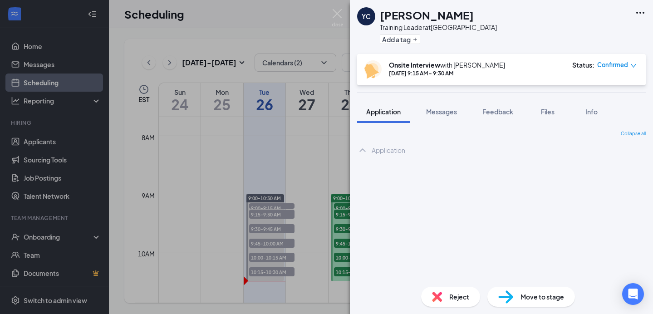
click at [437, 296] on img at bounding box center [437, 297] width 10 height 10
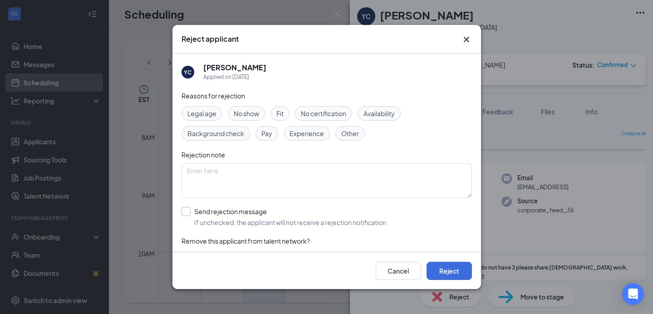
click at [187, 215] on input "Send rejection message If unchecked, the applicant will not receive a rejection…" at bounding box center [285, 217] width 207 height 20
checkbox input "true"
click at [456, 271] on button "Reject" at bounding box center [449, 271] width 45 height 18
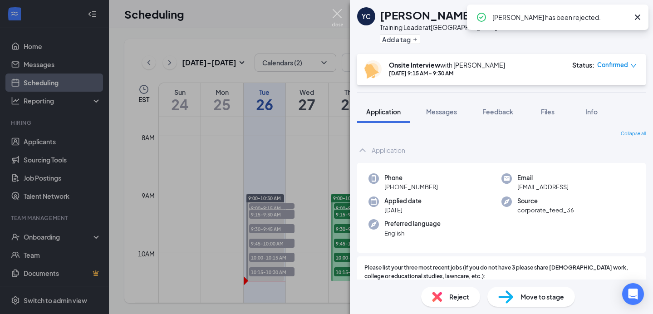
click at [336, 16] on img at bounding box center [337, 18] width 11 height 18
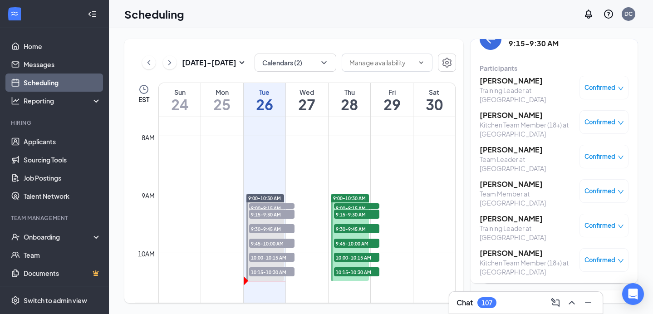
click at [498, 118] on h3 "[PERSON_NAME]" at bounding box center [527, 115] width 95 height 10
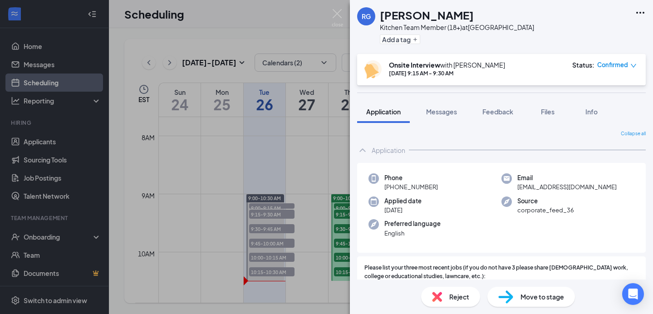
click at [450, 298] on span "Reject" at bounding box center [459, 297] width 20 height 10
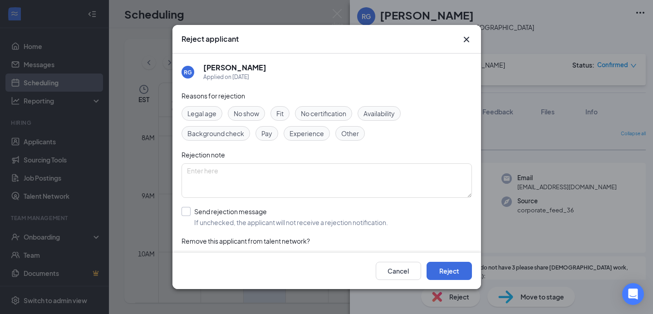
click at [188, 209] on input "Send rejection message If unchecked, the applicant will not receive a rejection…" at bounding box center [285, 217] width 207 height 20
checkbox input "true"
click at [437, 270] on button "Reject" at bounding box center [449, 271] width 45 height 18
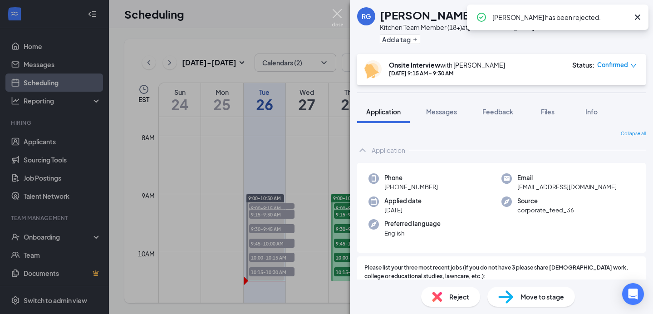
click at [332, 12] on img at bounding box center [337, 18] width 11 height 18
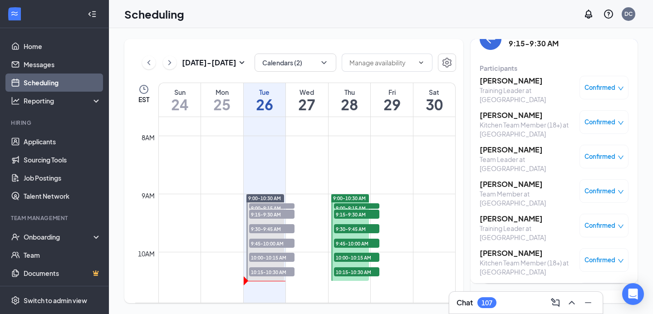
click at [499, 153] on h3 "[PERSON_NAME]" at bounding box center [527, 150] width 95 height 10
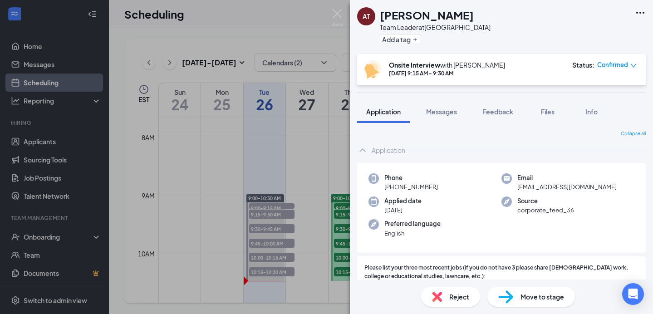
click at [451, 294] on span "Reject" at bounding box center [459, 297] width 20 height 10
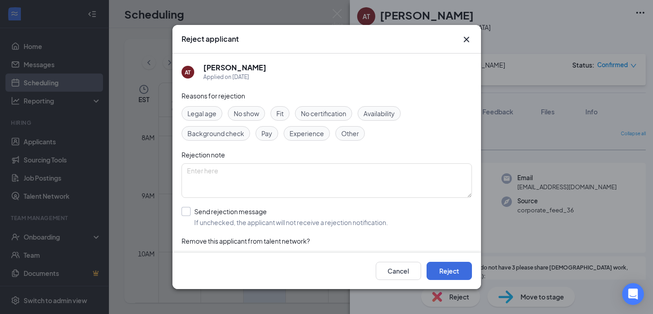
click at [183, 208] on input "Send rejection message If unchecked, the applicant will not receive a rejection…" at bounding box center [285, 217] width 207 height 20
checkbox input "true"
click at [438, 269] on button "Reject" at bounding box center [449, 271] width 45 height 18
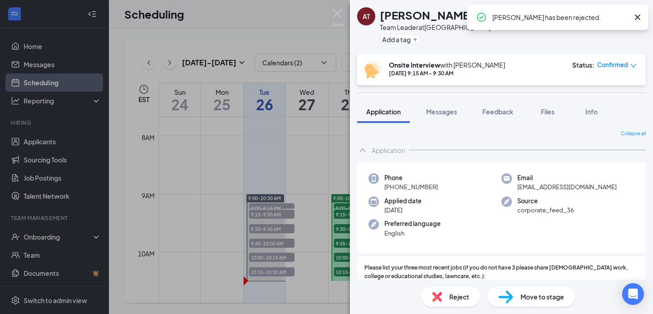
click at [342, 14] on img at bounding box center [337, 18] width 11 height 18
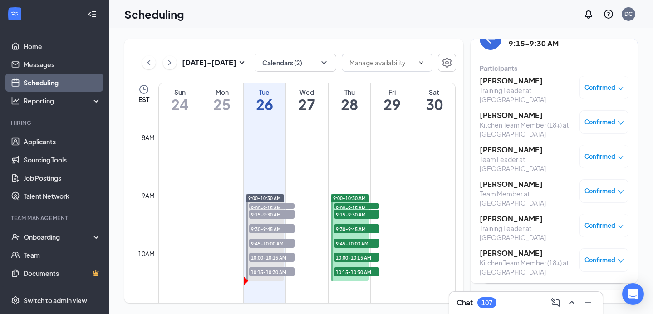
click at [510, 181] on h3 "[PERSON_NAME]" at bounding box center [527, 184] width 95 height 10
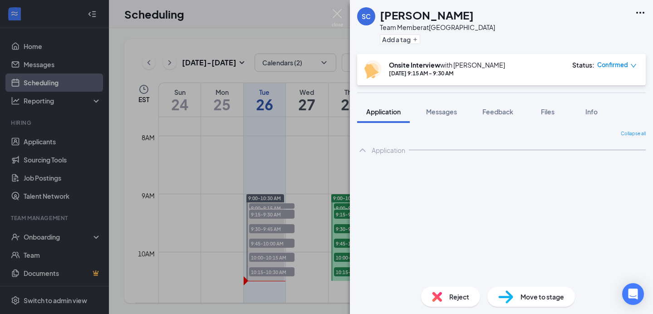
click at [454, 296] on span "Reject" at bounding box center [459, 297] width 20 height 10
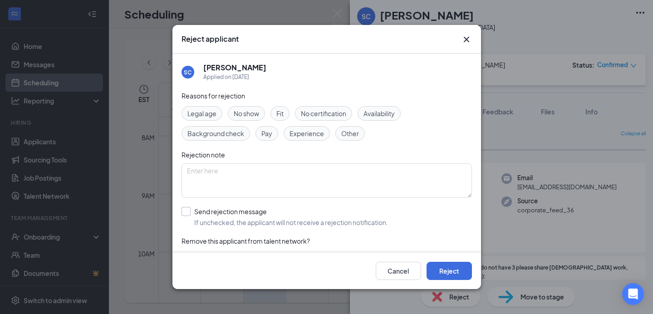
click at [186, 211] on input "Send rejection message If unchecked, the applicant will not receive a rejection…" at bounding box center [285, 217] width 207 height 20
checkbox input "true"
click at [442, 272] on button "Reject" at bounding box center [449, 271] width 45 height 18
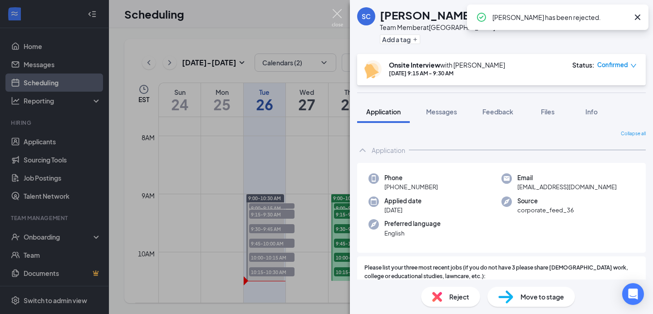
click at [339, 19] on img at bounding box center [337, 18] width 11 height 18
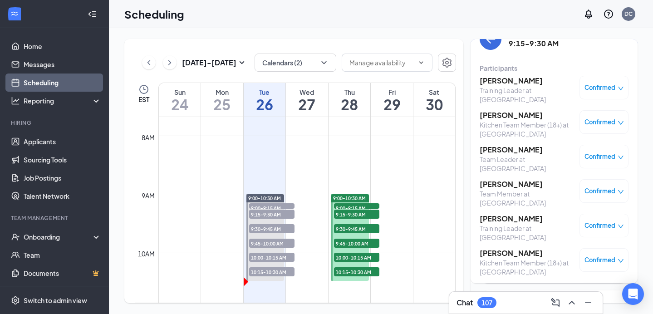
click at [591, 223] on span "Confirmed" at bounding box center [600, 225] width 31 height 9
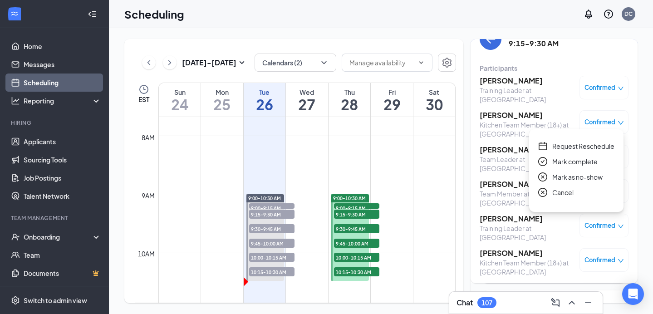
click at [564, 179] on span "Mark as no-show" at bounding box center [577, 177] width 50 height 10
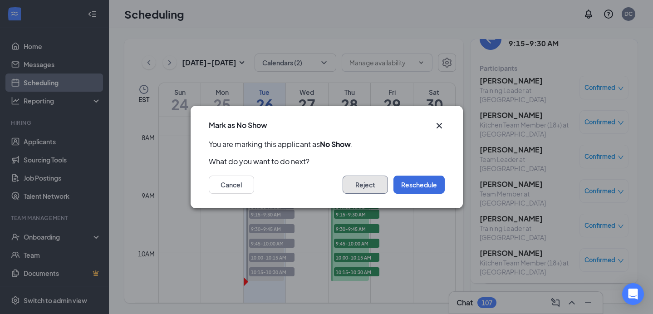
click at [362, 187] on button "Reject" at bounding box center [365, 185] width 45 height 18
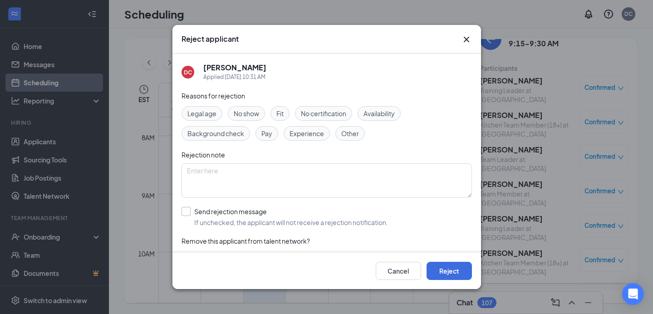
click at [187, 213] on input "Send rejection message If unchecked, the applicant will not receive a rejection…" at bounding box center [285, 217] width 207 height 20
checkbox input "true"
click at [439, 272] on button "Reject" at bounding box center [449, 271] width 45 height 18
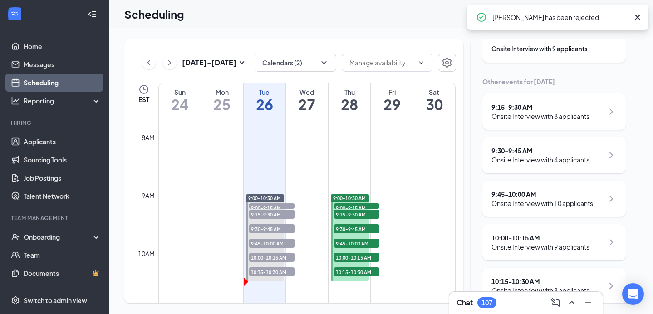
scroll to position [85, 0]
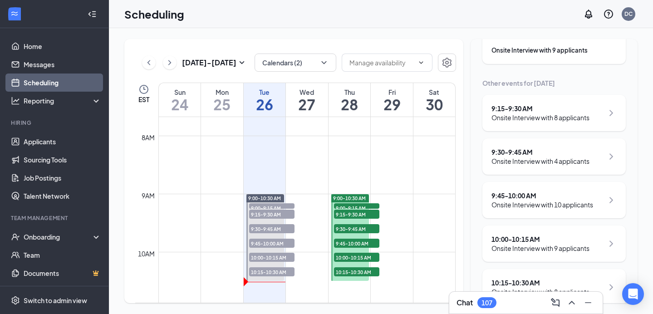
click at [545, 158] on div "Onsite Interview with 4 applicants" at bounding box center [541, 161] width 98 height 9
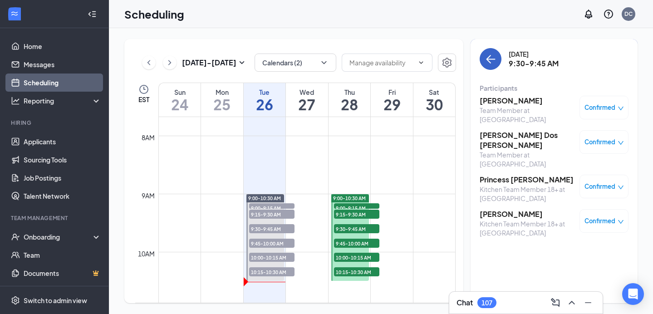
click at [489, 62] on icon "ArrowLeft" at bounding box center [490, 59] width 11 height 11
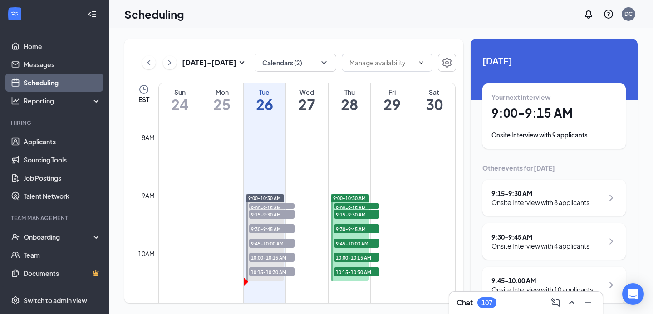
click at [536, 199] on div "Onsite Interview with 8 applicants" at bounding box center [541, 202] width 98 height 9
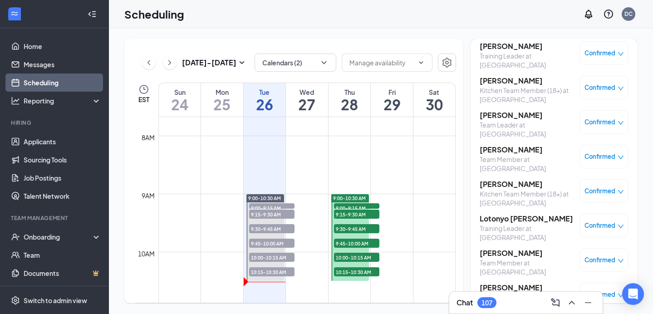
scroll to position [77, 0]
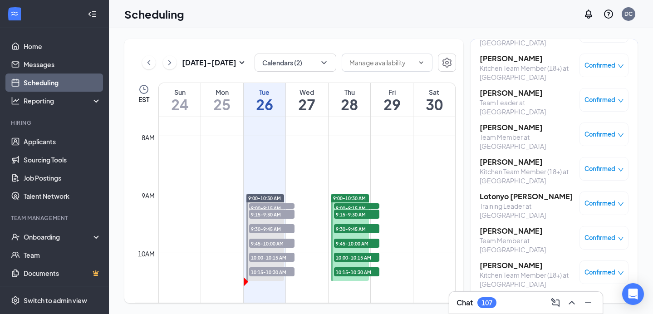
click at [586, 167] on span "Confirmed" at bounding box center [600, 168] width 31 height 9
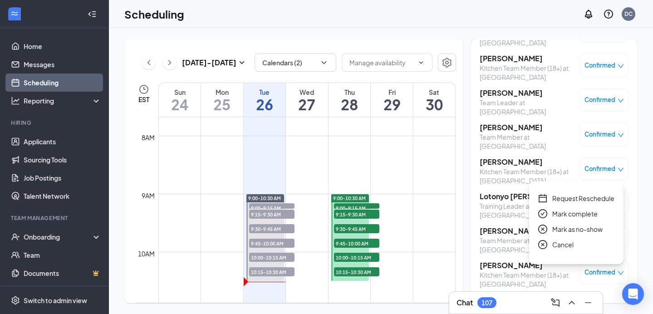
click at [565, 229] on span "Mark as no-show" at bounding box center [577, 229] width 50 height 10
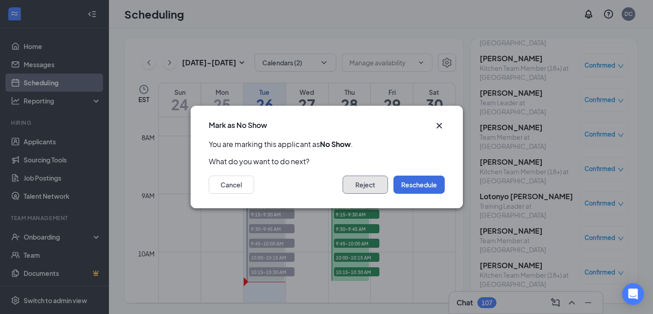
click at [373, 186] on button "Reject" at bounding box center [365, 185] width 45 height 18
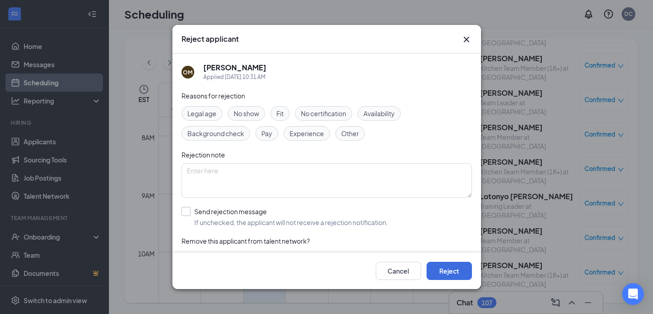
click at [189, 209] on input "Send rejection message If unchecked, the applicant will not receive a rejection…" at bounding box center [285, 217] width 207 height 20
checkbox input "true"
click at [455, 272] on button "Reject" at bounding box center [449, 271] width 45 height 18
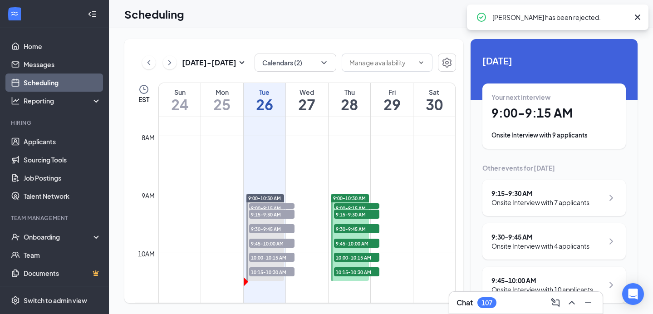
click at [545, 196] on div "9:15 - 9:30 AM" at bounding box center [541, 193] width 98 height 9
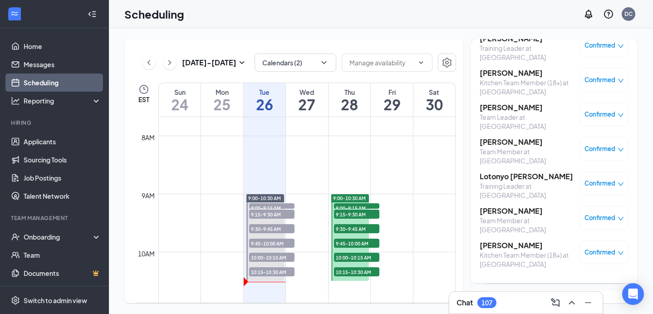
scroll to position [36, 0]
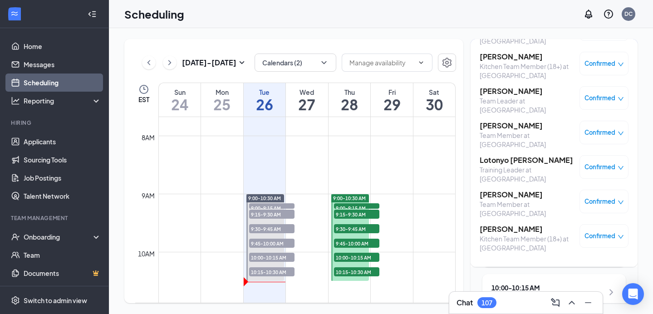
click at [529, 167] on div "Training Leader at [GEOGRAPHIC_DATA]" at bounding box center [527, 174] width 95 height 18
click at [604, 171] on span "Confirmed" at bounding box center [600, 167] width 31 height 9
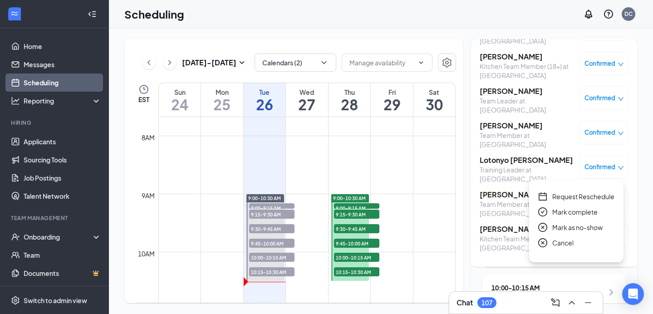
click at [563, 225] on span "Mark as no-show" at bounding box center [577, 227] width 50 height 10
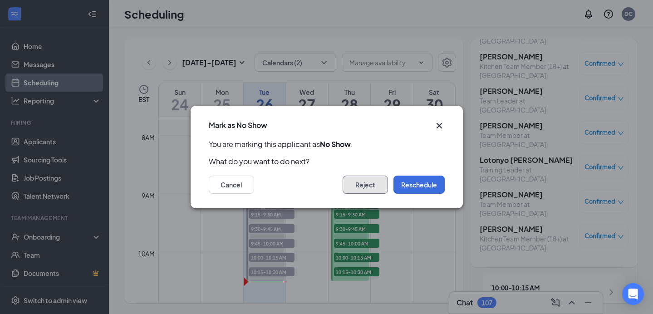
click at [343, 188] on button "Reject" at bounding box center [365, 185] width 45 height 18
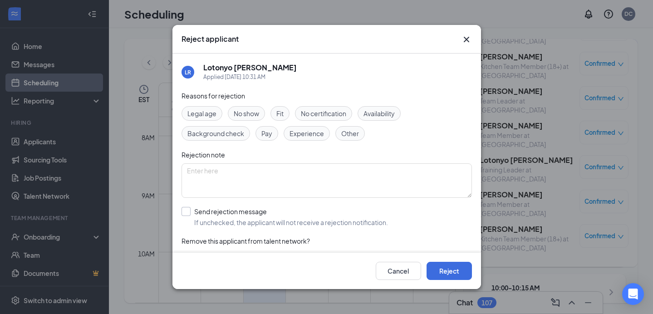
click at [184, 211] on input "Send rejection message If unchecked, the applicant will not receive a rejection…" at bounding box center [285, 217] width 207 height 20
checkbox input "true"
click at [465, 268] on button "Reject" at bounding box center [449, 271] width 45 height 18
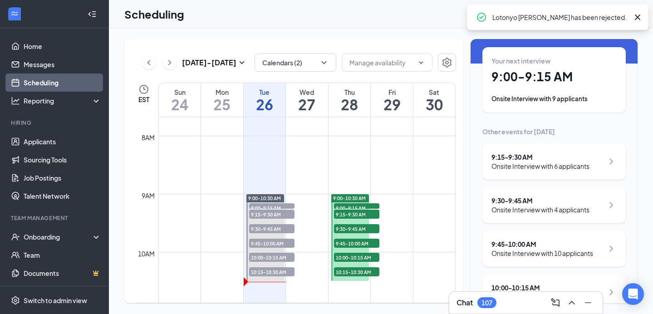
click at [513, 172] on div "9:15 - 9:30 AM Onsite Interview with 6 applicants" at bounding box center [554, 161] width 143 height 36
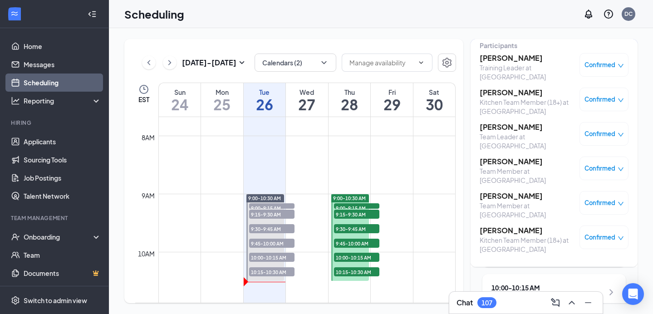
scroll to position [8, 0]
click at [526, 198] on h3 "Janiya Lewis" at bounding box center [527, 195] width 95 height 10
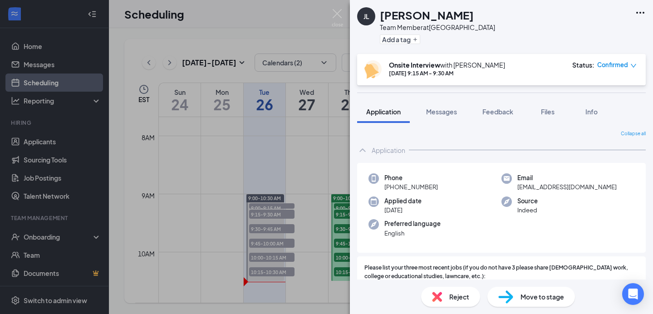
click at [465, 304] on div "Reject" at bounding box center [450, 297] width 59 height 20
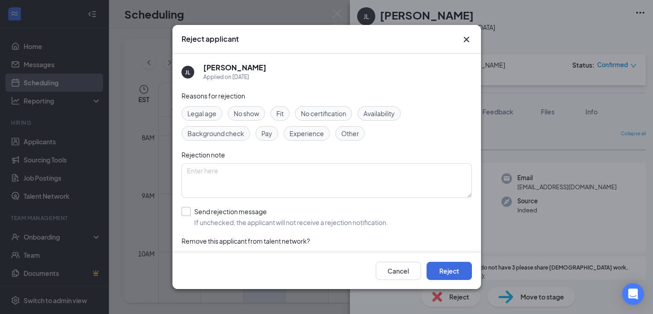
click at [188, 213] on input "Send rejection message If unchecked, the applicant will not receive a rejection…" at bounding box center [285, 217] width 207 height 20
checkbox input "true"
click at [454, 269] on button "Reject" at bounding box center [449, 271] width 45 height 18
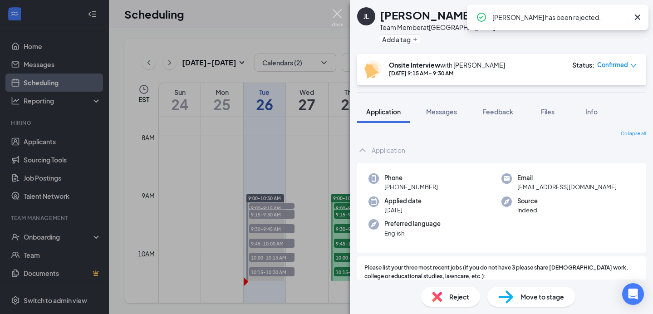
click at [341, 15] on img at bounding box center [337, 18] width 11 height 18
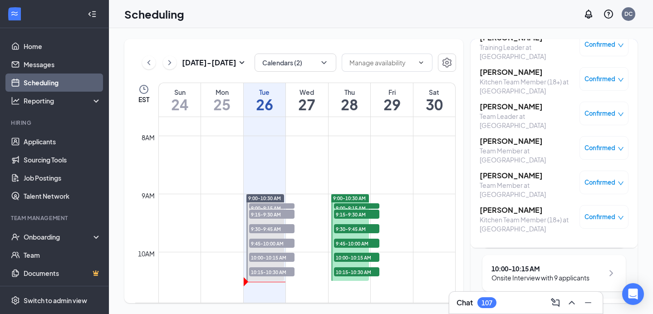
scroll to position [57, 0]
click at [599, 217] on span "Confirmed" at bounding box center [600, 215] width 31 height 9
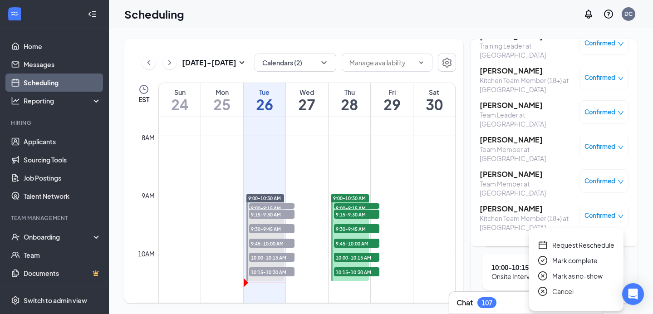
click at [567, 278] on span "Mark as no-show" at bounding box center [577, 276] width 50 height 10
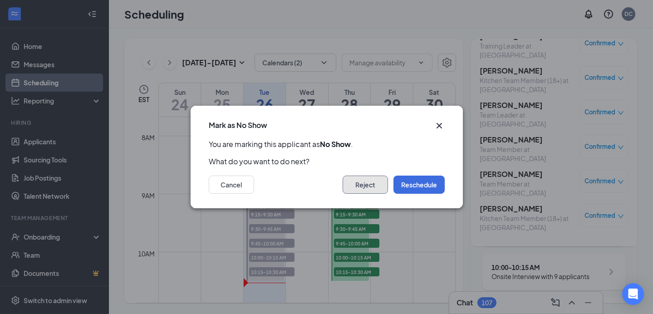
click at [372, 183] on button "Reject" at bounding box center [365, 185] width 45 height 18
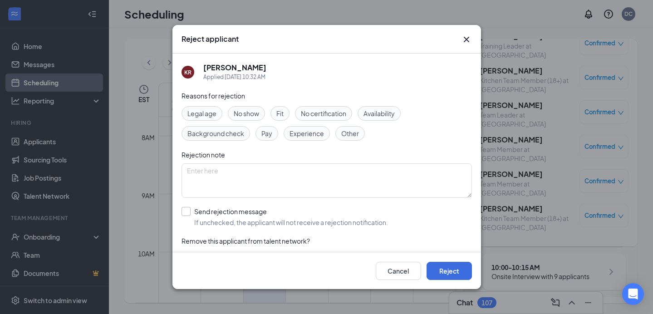
click at [187, 212] on input "Send rejection message If unchecked, the applicant will not receive a rejection…" at bounding box center [285, 217] width 207 height 20
checkbox input "true"
click at [453, 266] on button "Reject" at bounding box center [449, 271] width 45 height 18
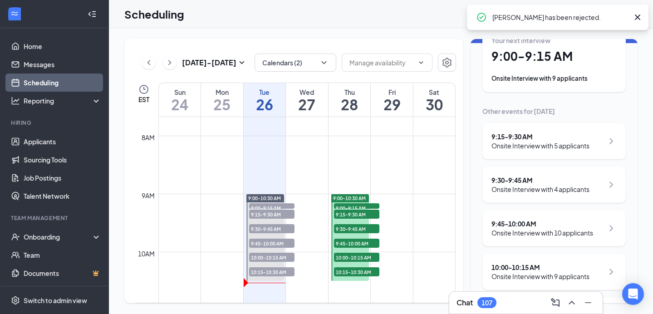
click at [523, 192] on div "Onsite Interview with 4 applicants" at bounding box center [541, 189] width 98 height 9
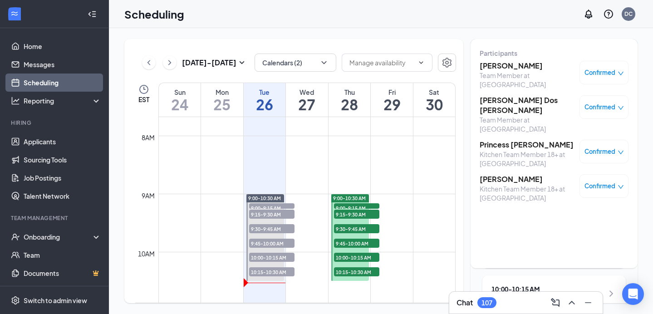
scroll to position [33, 0]
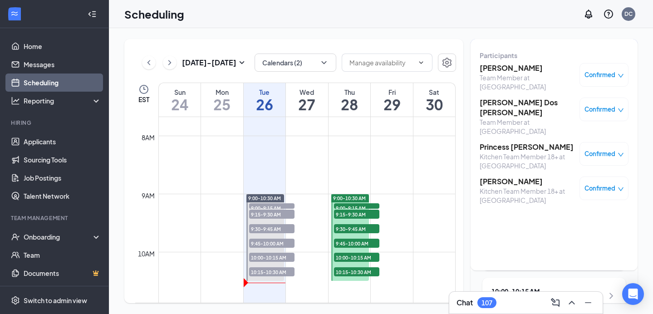
click at [603, 76] on span "Confirmed" at bounding box center [600, 74] width 31 height 9
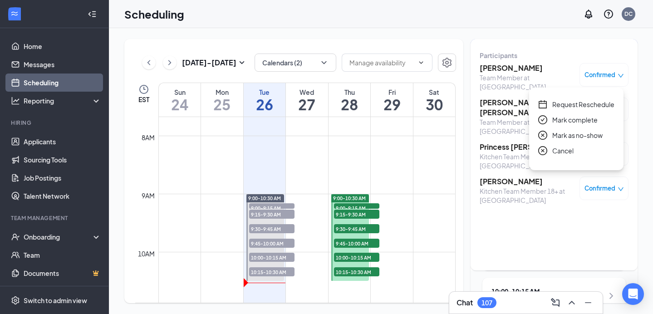
click at [524, 78] on div "Team Member at Deerfield Beach" at bounding box center [527, 82] width 95 height 18
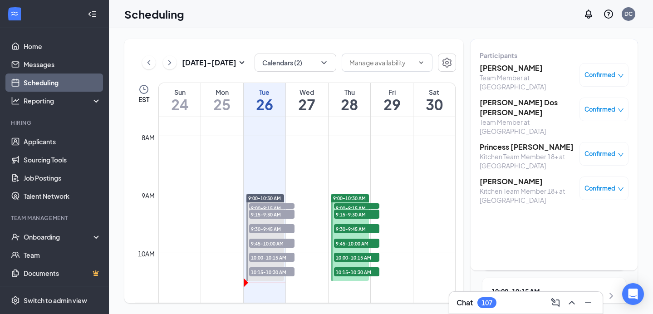
click at [514, 68] on h3 "Kaylee Dieujuste" at bounding box center [527, 68] width 95 height 10
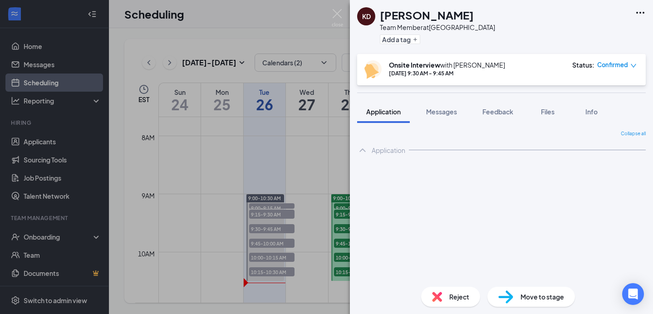
click at [519, 296] on div "Move to stage" at bounding box center [532, 297] width 88 height 20
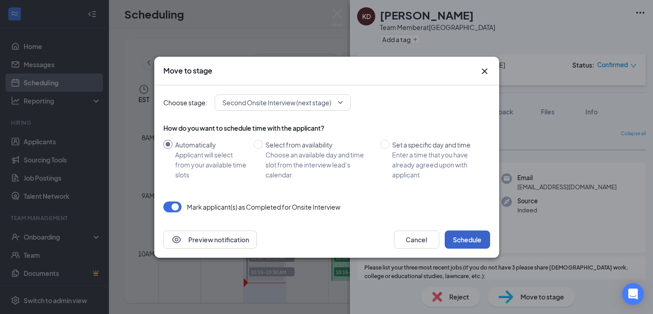
click at [467, 239] on button "Schedule" at bounding box center [467, 240] width 45 height 18
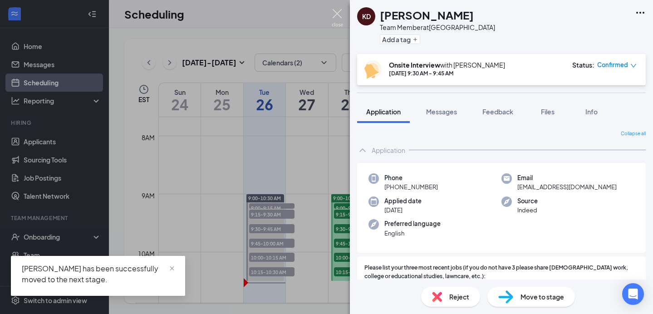
click at [336, 16] on img at bounding box center [337, 18] width 11 height 18
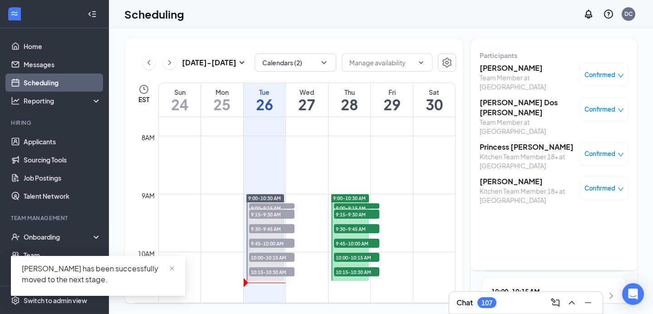
click at [532, 104] on h3 "Nikole Dos Santos" at bounding box center [527, 108] width 95 height 20
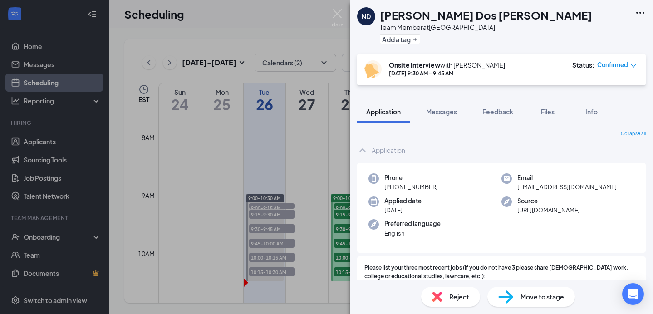
click at [453, 299] on span "Reject" at bounding box center [459, 297] width 20 height 10
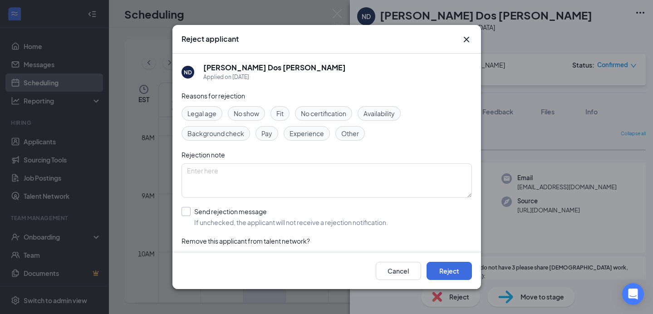
click at [189, 209] on input "Send rejection message If unchecked, the applicant will not receive a rejection…" at bounding box center [285, 217] width 207 height 20
checkbox input "true"
click at [441, 272] on button "Reject" at bounding box center [449, 271] width 45 height 18
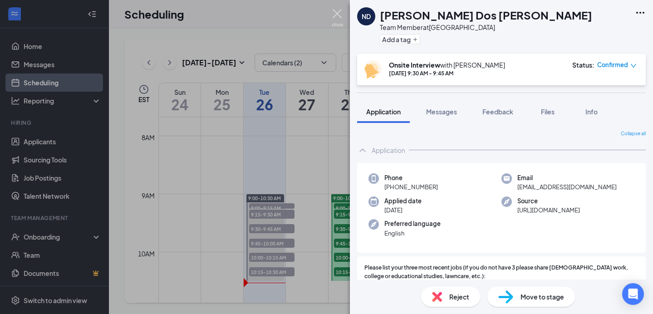
click at [339, 14] on img at bounding box center [337, 18] width 11 height 18
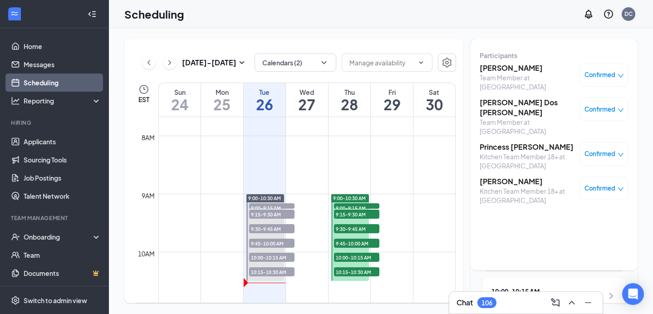
click at [518, 142] on h3 "Princess Jemison" at bounding box center [527, 147] width 95 height 10
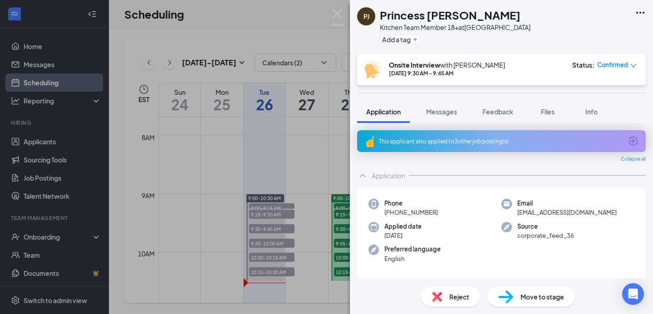
click at [519, 290] on div "Move to stage" at bounding box center [532, 297] width 88 height 20
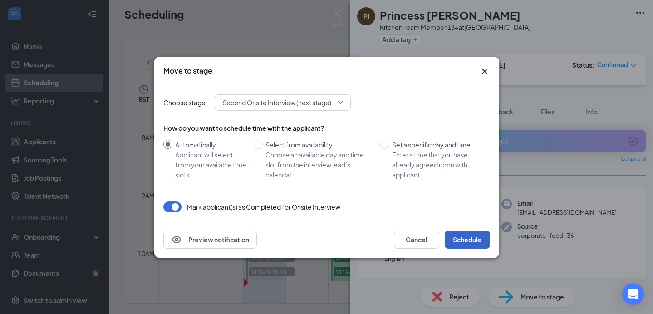
click at [471, 237] on button "Schedule" at bounding box center [467, 240] width 45 height 18
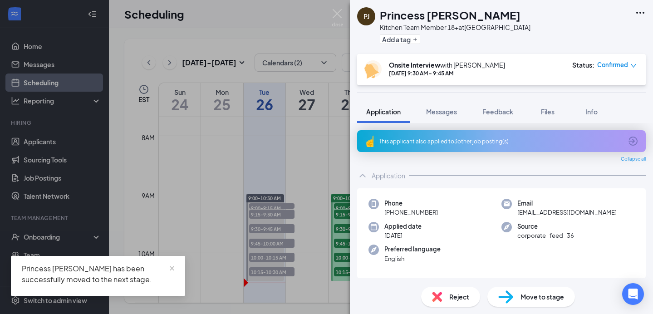
click at [337, 10] on img at bounding box center [337, 18] width 11 height 18
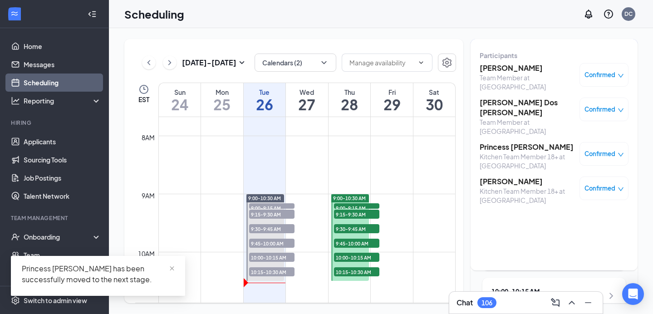
click at [512, 177] on h3 "Daniel Perez" at bounding box center [527, 182] width 95 height 10
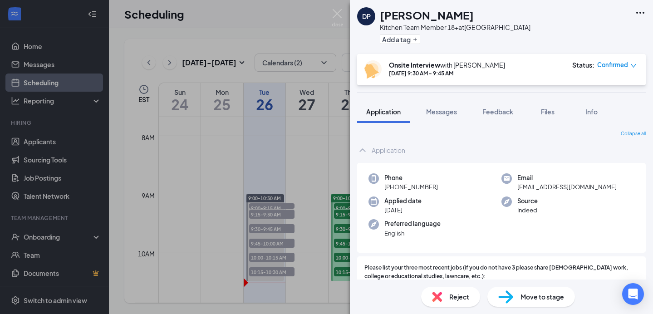
click at [456, 304] on div "Reject" at bounding box center [450, 297] width 59 height 20
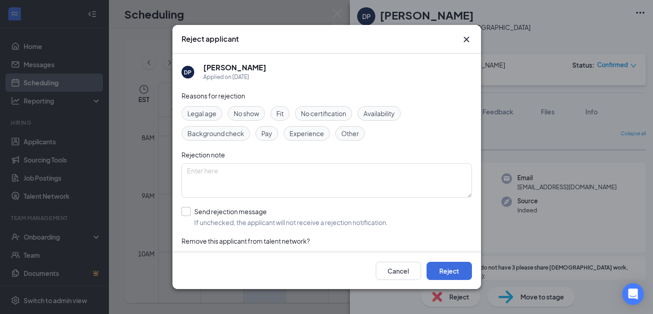
click at [187, 216] on input "Send rejection message If unchecked, the applicant will not receive a rejection…" at bounding box center [285, 217] width 207 height 20
checkbox input "true"
click at [449, 272] on button "Reject" at bounding box center [449, 271] width 45 height 18
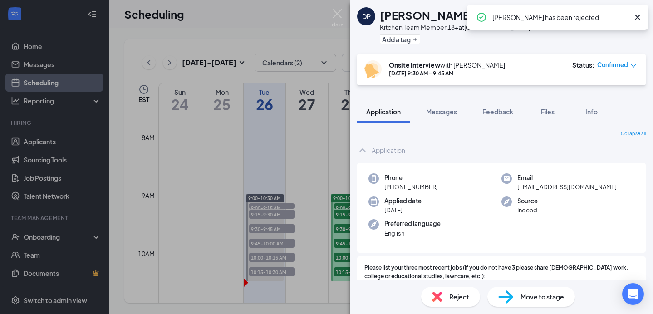
click at [337, 10] on img at bounding box center [337, 18] width 11 height 18
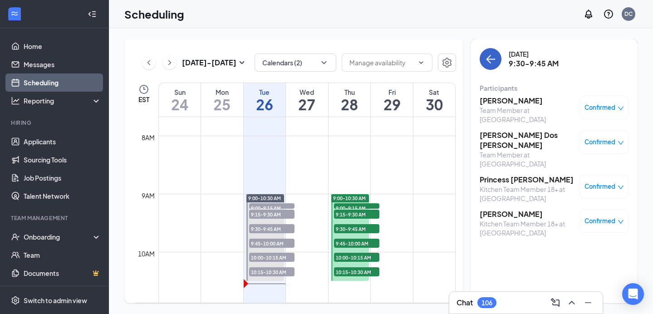
click at [486, 60] on icon "ArrowLeft" at bounding box center [490, 59] width 11 height 11
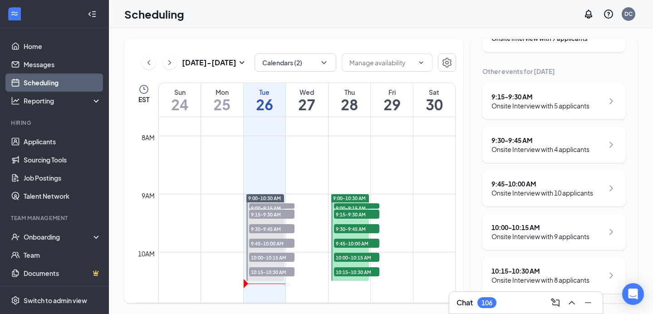
scroll to position [102, 0]
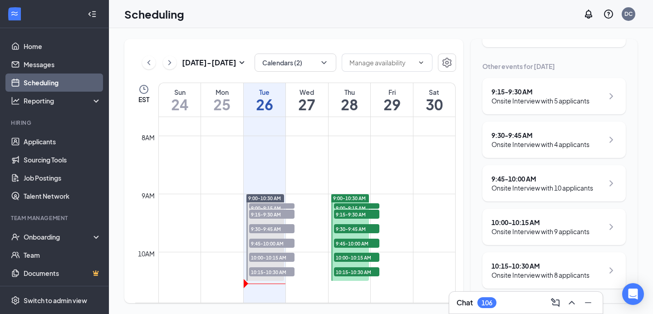
click at [531, 189] on div "Onsite Interview with 10 applicants" at bounding box center [543, 187] width 102 height 9
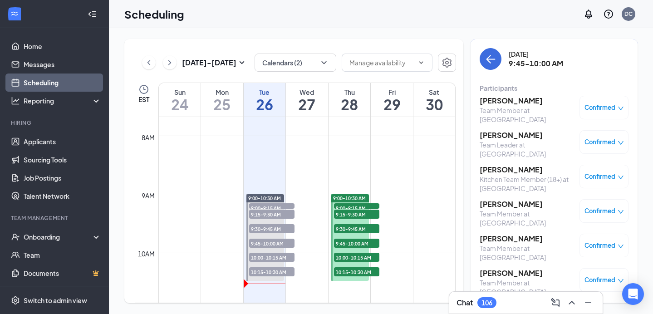
click at [533, 101] on h3 "Aijalon Roberson" at bounding box center [527, 101] width 95 height 10
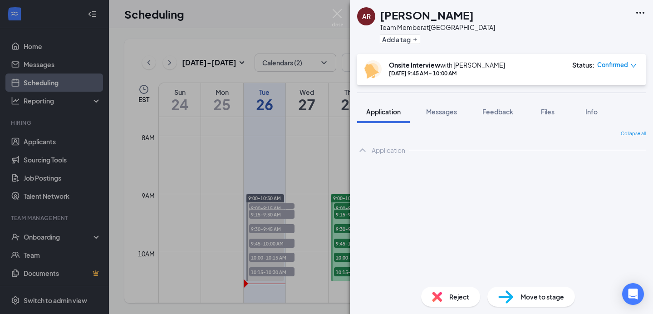
click at [449, 291] on div "Reject" at bounding box center [450, 297] width 59 height 20
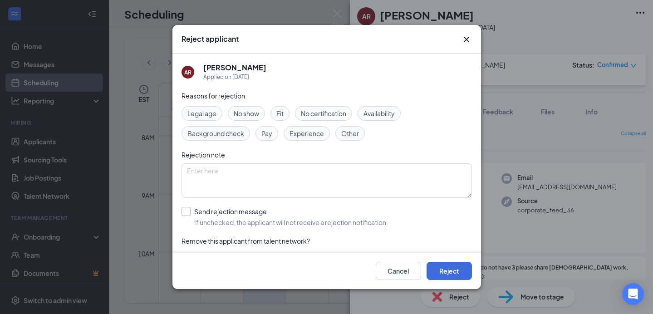
click at [190, 210] on input "Send rejection message If unchecked, the applicant will not receive a rejection…" at bounding box center [285, 217] width 207 height 20
checkbox input "true"
click at [441, 268] on button "Reject" at bounding box center [449, 271] width 45 height 18
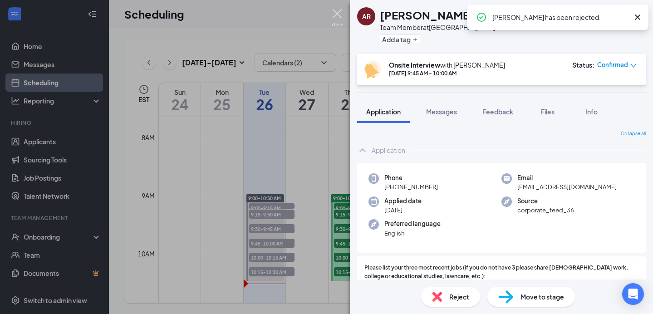
click at [339, 15] on img at bounding box center [337, 18] width 11 height 18
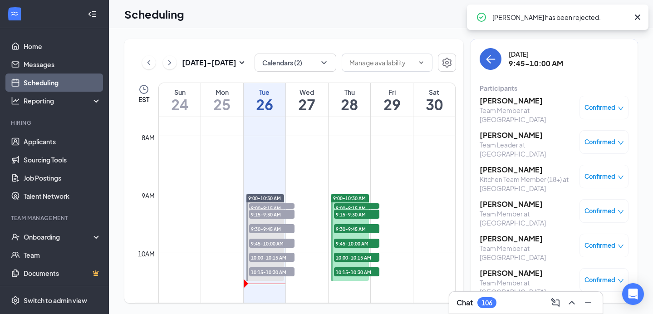
click at [498, 136] on h3 "Kena McClure" at bounding box center [527, 135] width 95 height 10
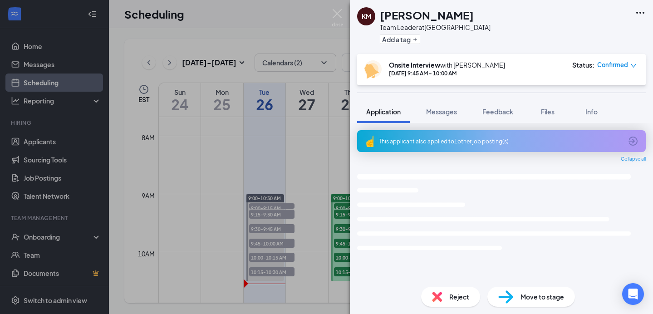
click at [449, 300] on span "Reject" at bounding box center [459, 297] width 20 height 10
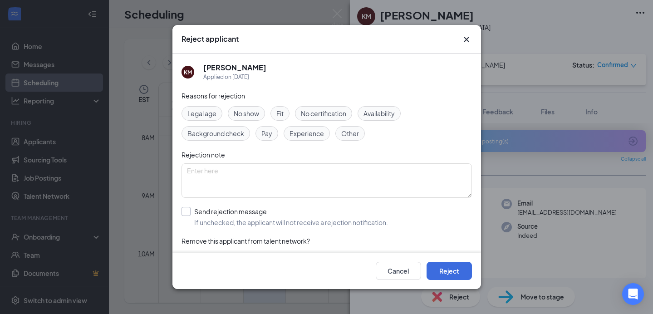
click at [186, 212] on input "Send rejection message If unchecked, the applicant will not receive a rejection…" at bounding box center [285, 217] width 207 height 20
checkbox input "true"
click at [434, 267] on button "Reject" at bounding box center [449, 271] width 45 height 18
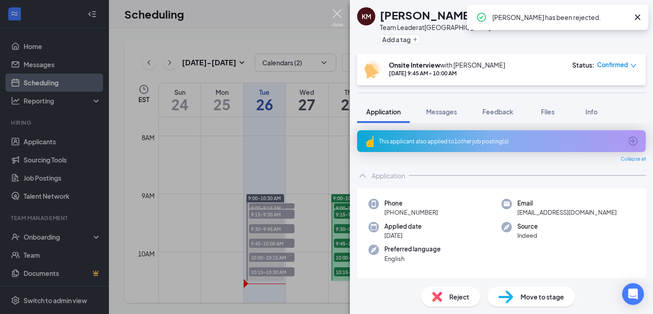
click at [339, 16] on img at bounding box center [337, 18] width 11 height 18
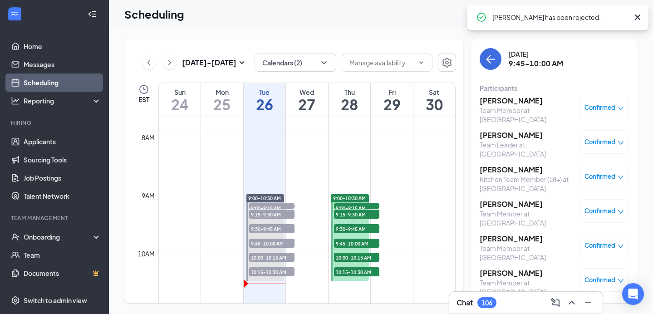
click at [500, 172] on h3 "Clifton Bentley" at bounding box center [527, 170] width 95 height 10
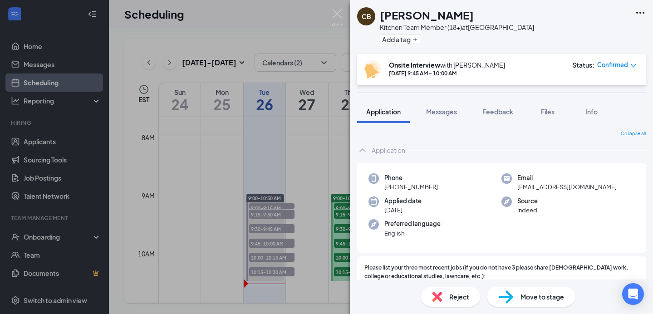
click at [457, 292] on span "Reject" at bounding box center [459, 297] width 20 height 10
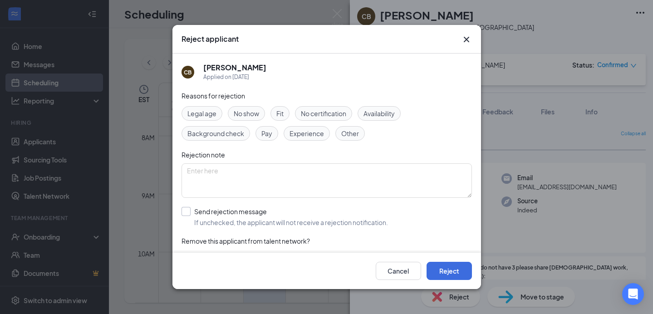
click at [188, 214] on input "Send rejection message If unchecked, the applicant will not receive a rejection…" at bounding box center [285, 217] width 207 height 20
checkbox input "true"
click at [447, 273] on button "Reject" at bounding box center [449, 271] width 45 height 18
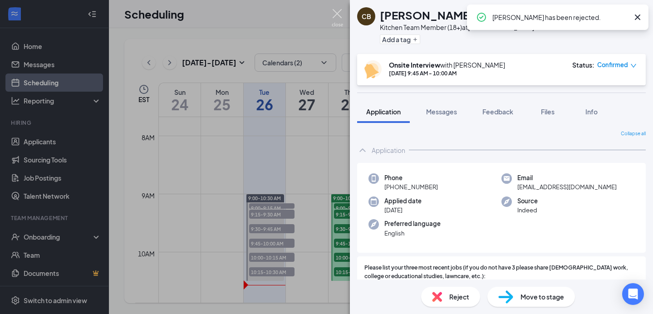
click at [336, 16] on img at bounding box center [337, 18] width 11 height 18
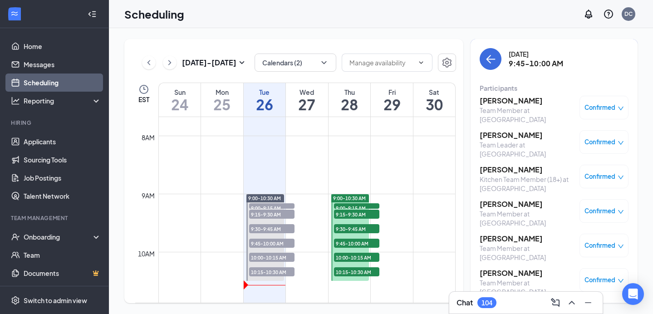
click at [512, 202] on h3 "Jeffery Herron" at bounding box center [527, 204] width 95 height 10
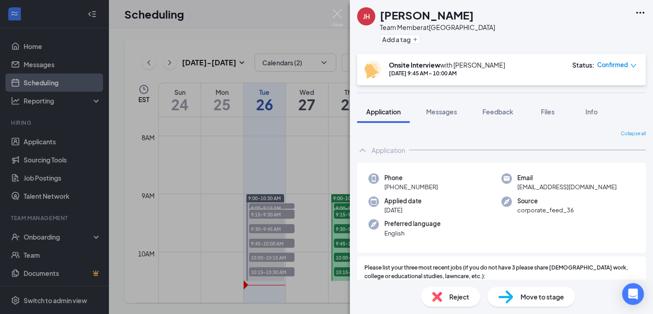
click at [462, 292] on span "Reject" at bounding box center [459, 297] width 20 height 10
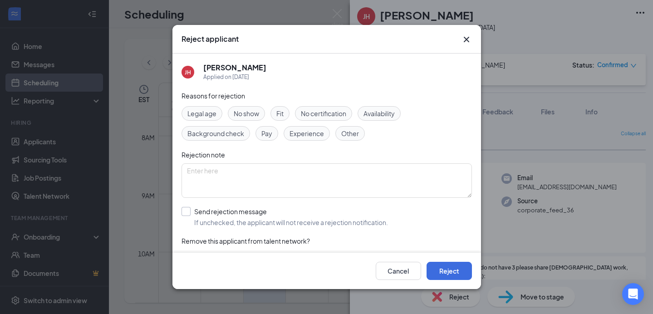
click at [183, 211] on input "Send rejection message If unchecked, the applicant will not receive a rejection…" at bounding box center [285, 217] width 207 height 20
checkbox input "true"
click at [451, 265] on button "Reject" at bounding box center [449, 271] width 45 height 18
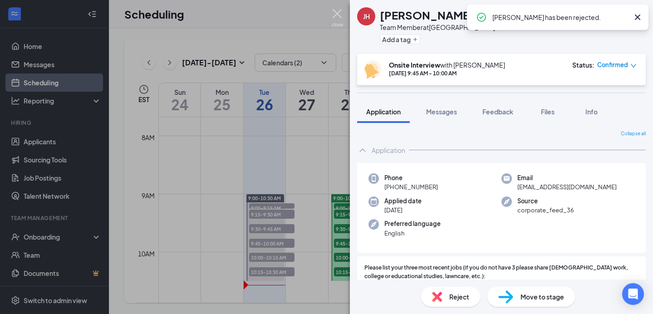
click at [342, 17] on img at bounding box center [337, 18] width 11 height 18
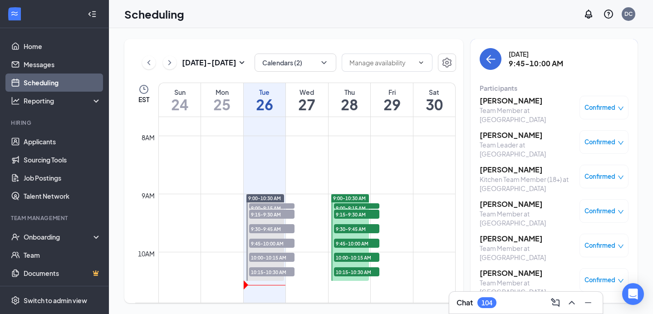
click at [500, 238] on h3 "Damian Taylor" at bounding box center [527, 239] width 95 height 10
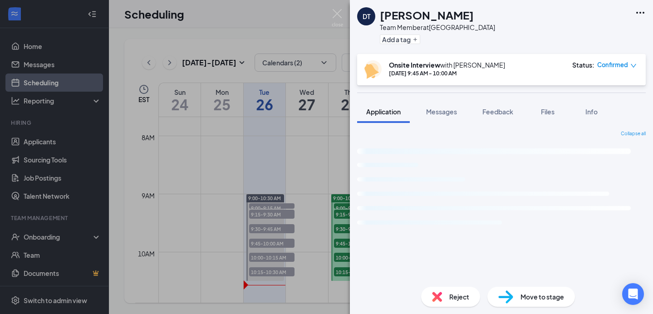
click at [443, 300] on div "Reject" at bounding box center [450, 297] width 59 height 20
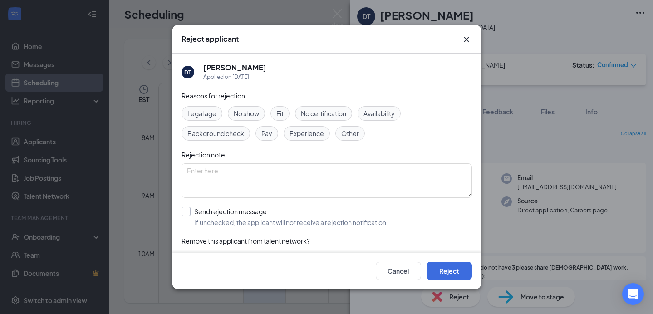
click at [188, 213] on input "Send rejection message If unchecked, the applicant will not receive a rejection…" at bounding box center [285, 217] width 207 height 20
checkbox input "true"
click at [450, 267] on button "Reject" at bounding box center [449, 271] width 45 height 18
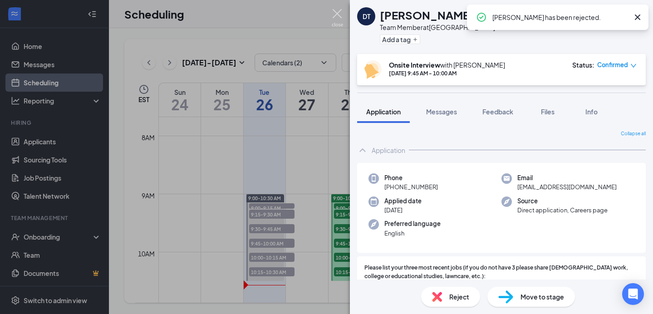
click at [340, 19] on img at bounding box center [337, 18] width 11 height 18
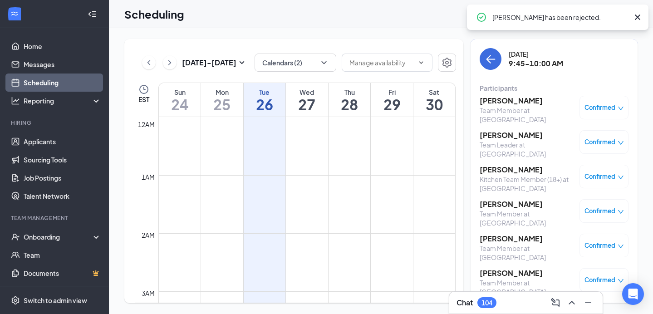
scroll to position [446, 0]
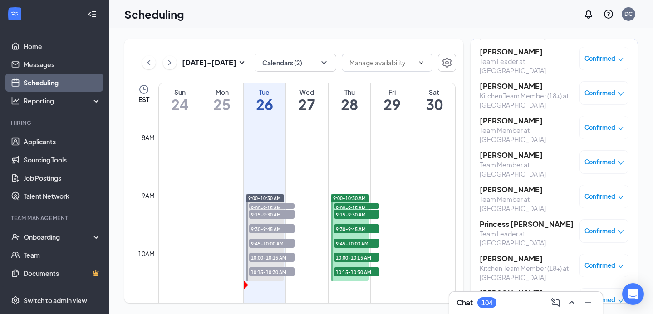
click at [492, 193] on h3 "[PERSON_NAME]" at bounding box center [527, 190] width 95 height 10
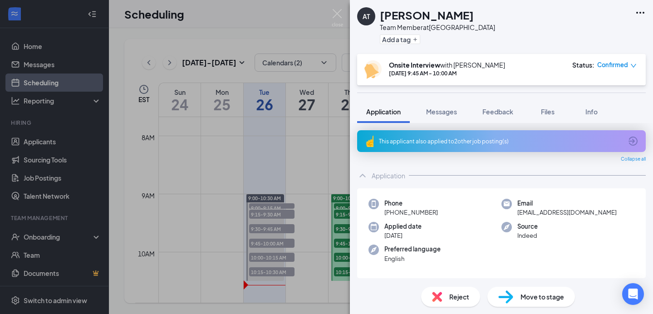
click at [449, 291] on div "Reject" at bounding box center [450, 297] width 59 height 20
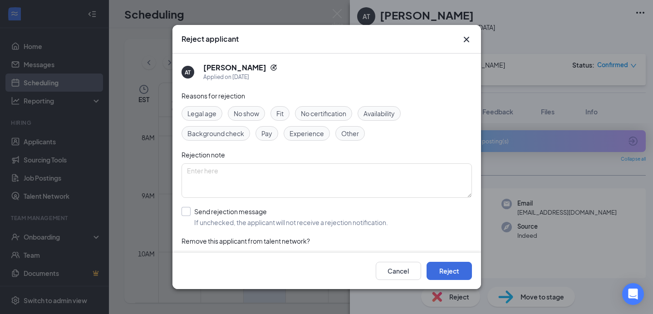
click at [188, 207] on input "Send rejection message If unchecked, the applicant will not receive a rejection…" at bounding box center [285, 217] width 207 height 20
checkbox input "true"
click at [443, 268] on button "Reject" at bounding box center [449, 271] width 45 height 18
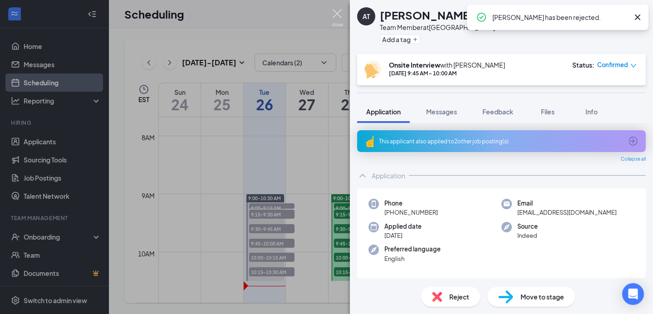
click at [334, 15] on img at bounding box center [337, 18] width 11 height 18
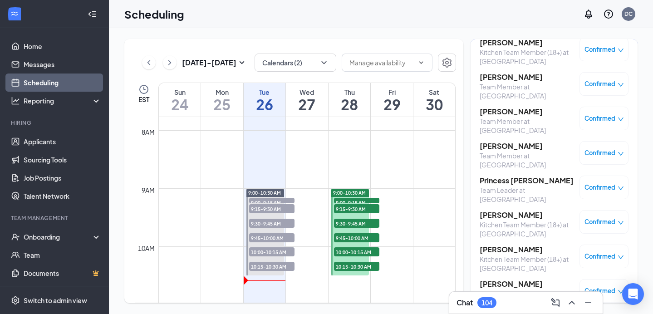
scroll to position [135, 0]
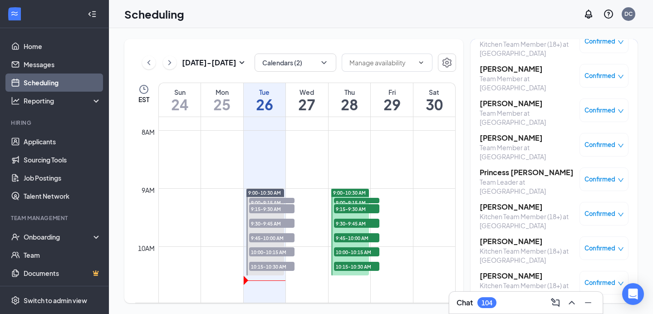
click at [493, 207] on h3 "[PERSON_NAME]" at bounding box center [527, 207] width 95 height 10
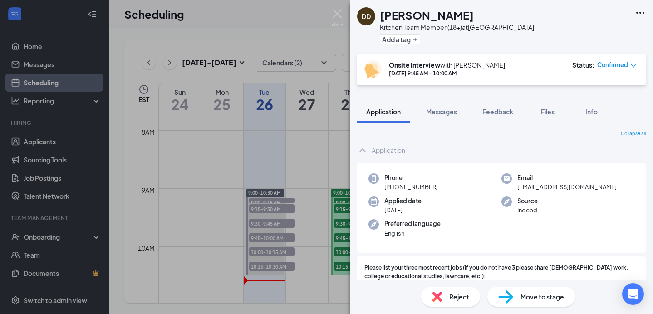
click at [460, 300] on span "Reject" at bounding box center [459, 297] width 20 height 10
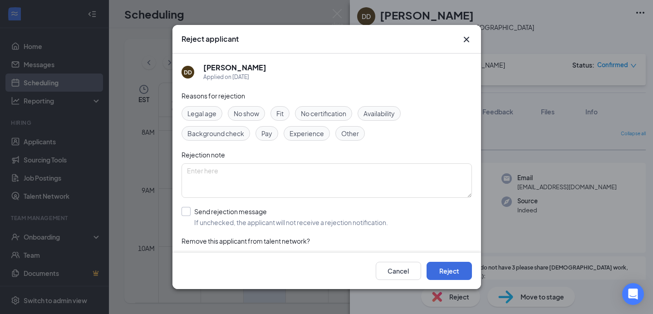
click at [192, 209] on input "Send rejection message If unchecked, the applicant will not receive a rejection…" at bounding box center [285, 217] width 207 height 20
checkbox input "true"
click at [444, 270] on button "Reject" at bounding box center [449, 271] width 45 height 18
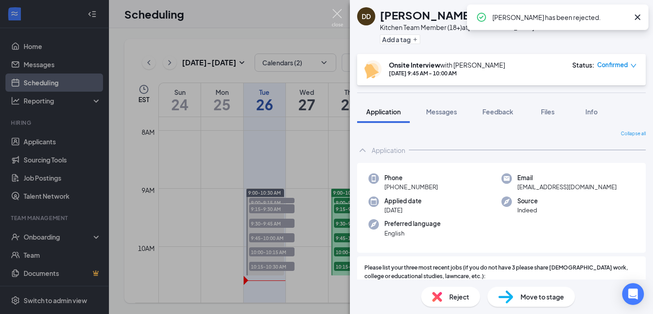
click at [338, 15] on img at bounding box center [337, 18] width 11 height 18
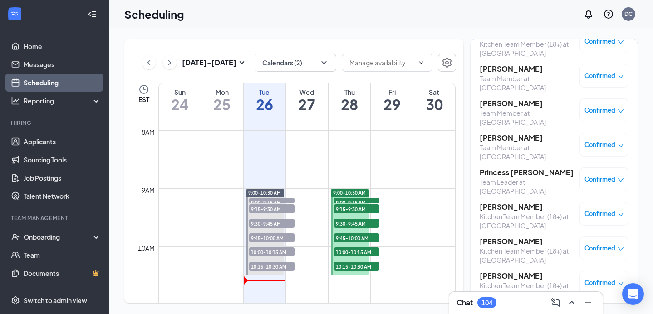
scroll to position [146, 0]
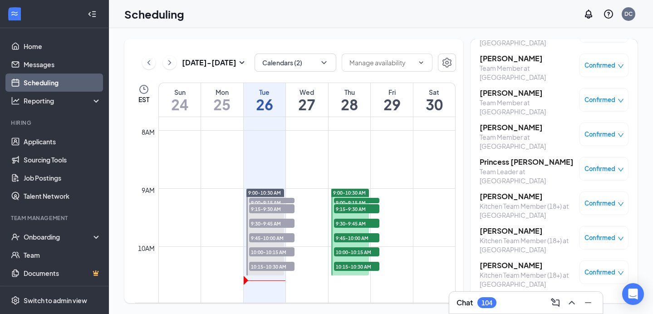
click at [508, 232] on h3 "[PERSON_NAME]" at bounding box center [527, 231] width 95 height 10
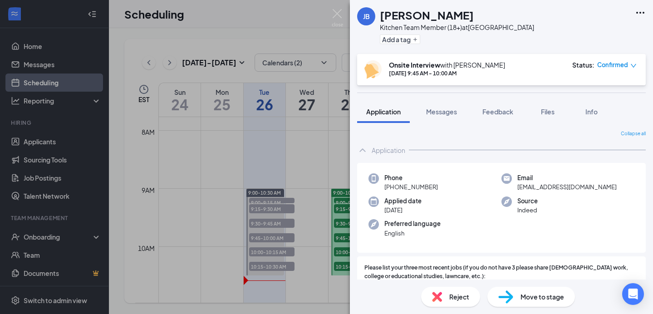
click at [453, 301] on span "Reject" at bounding box center [459, 297] width 20 height 10
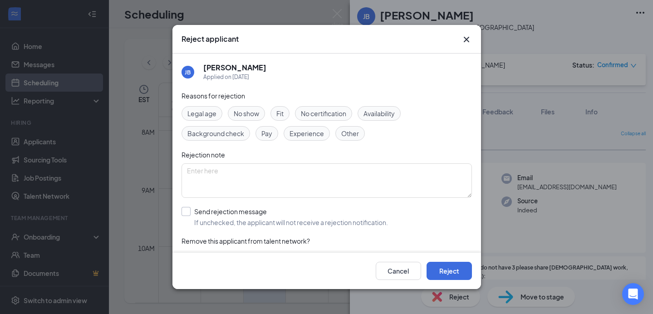
click at [189, 214] on input "Send rejection message If unchecked, the applicant will not receive a rejection…" at bounding box center [285, 217] width 207 height 20
checkbox input "true"
click at [444, 279] on button "Reject" at bounding box center [449, 271] width 45 height 18
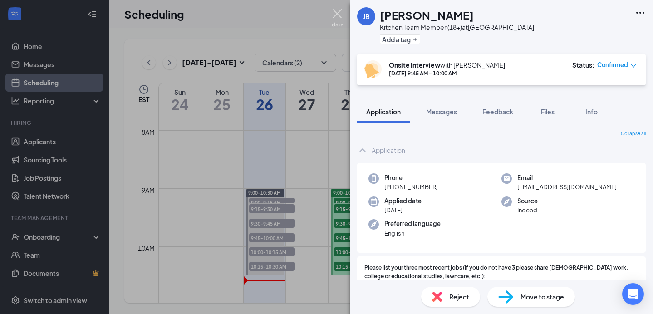
click at [342, 20] on img at bounding box center [337, 18] width 11 height 18
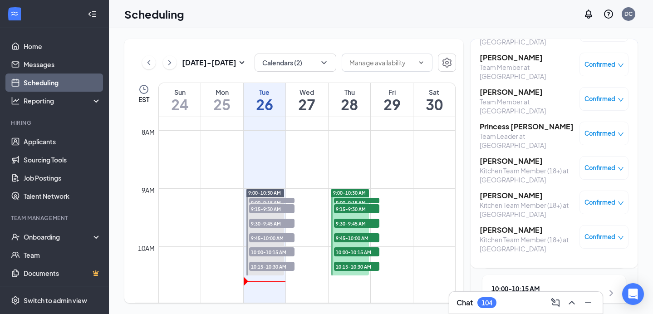
scroll to position [39, 0]
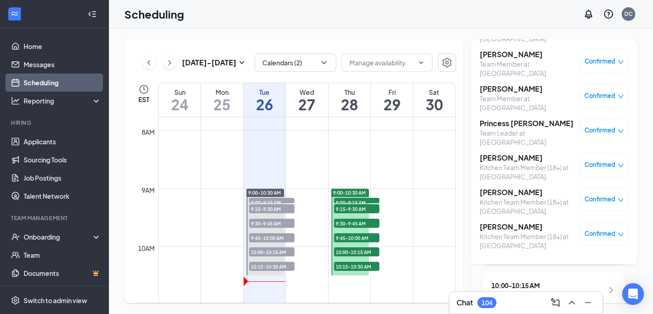
click at [515, 226] on h3 "[PERSON_NAME]" at bounding box center [527, 227] width 95 height 10
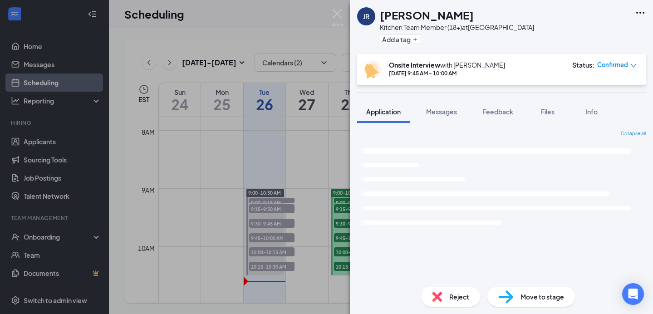
click at [461, 301] on span "Reject" at bounding box center [459, 297] width 20 height 10
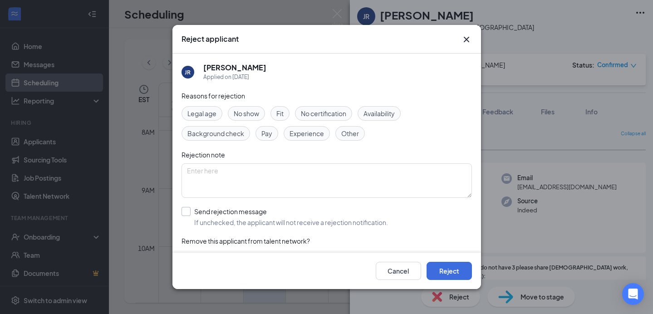
click at [187, 210] on input "Send rejection message If unchecked, the applicant will not receive a rejection…" at bounding box center [285, 217] width 207 height 20
checkbox input "true"
click at [444, 271] on button "Reject" at bounding box center [449, 271] width 45 height 18
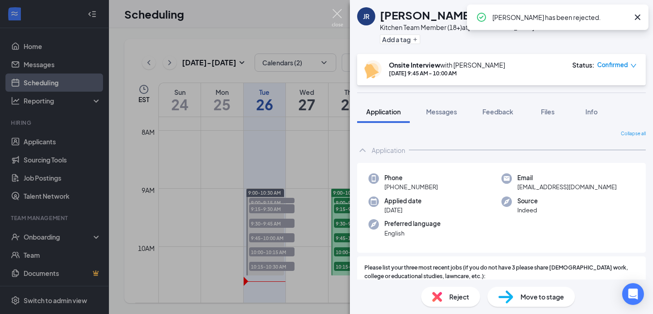
click at [336, 19] on img at bounding box center [337, 18] width 11 height 18
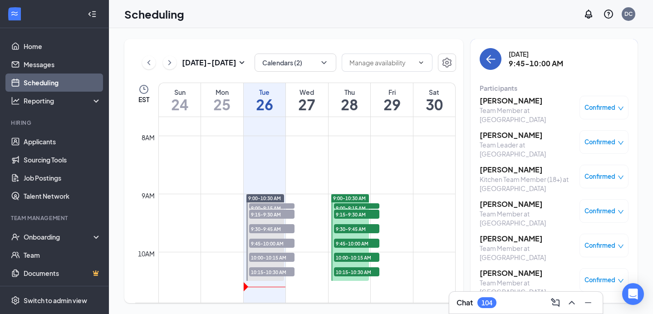
click at [488, 58] on icon "ArrowLeft" at bounding box center [490, 59] width 11 height 11
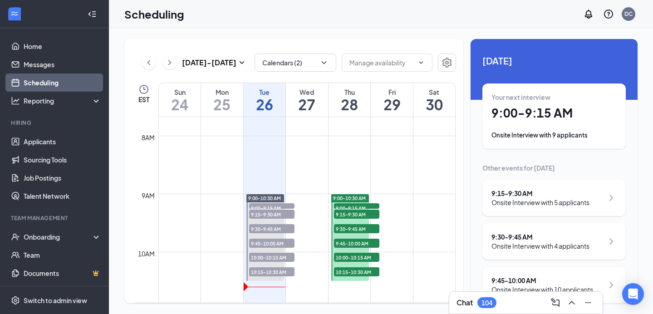
click at [539, 236] on div "9:30 - 9:45 AM" at bounding box center [541, 236] width 98 height 9
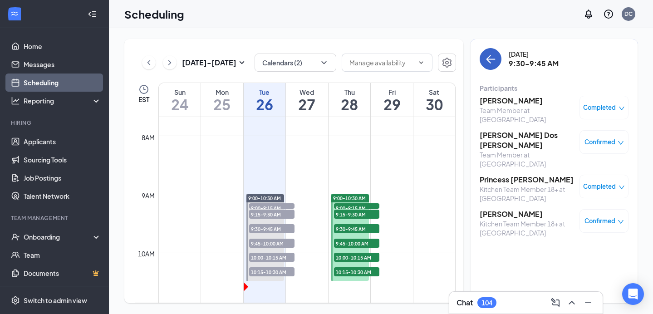
click at [492, 59] on icon "ArrowLeft" at bounding box center [491, 59] width 9 height 1
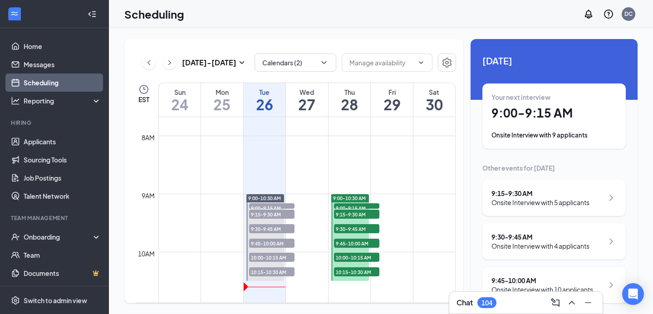
scroll to position [57, 0]
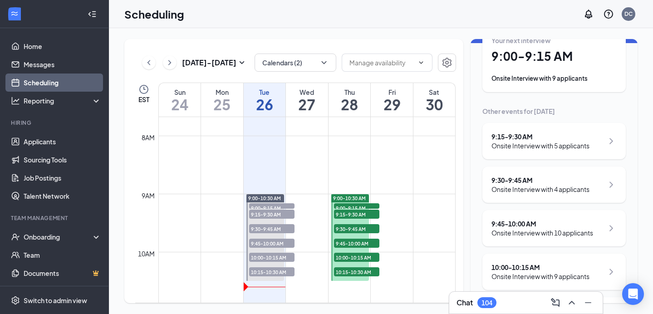
click at [535, 239] on div "9:45 - 10:00 AM Onsite Interview with 10 applicants" at bounding box center [554, 228] width 143 height 36
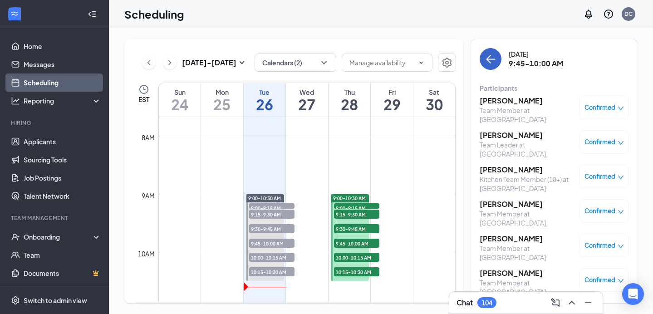
click at [489, 54] on icon "ArrowLeft" at bounding box center [490, 59] width 11 height 11
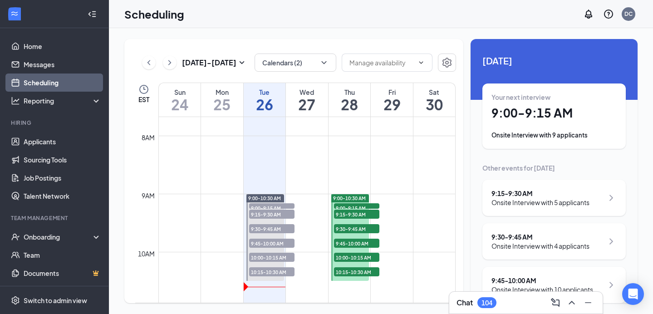
scroll to position [102, 0]
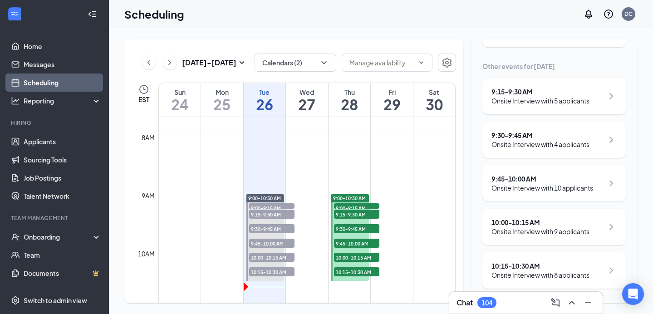
click at [552, 232] on div "Onsite Interview with 9 applicants" at bounding box center [541, 231] width 98 height 9
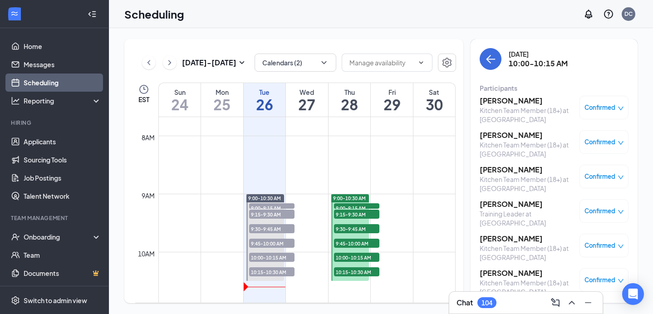
click at [529, 106] on div "Kitchen Team Member (18+) at [GEOGRAPHIC_DATA]" at bounding box center [527, 115] width 95 height 18
click at [512, 101] on h3 "[PERSON_NAME]" at bounding box center [527, 101] width 95 height 10
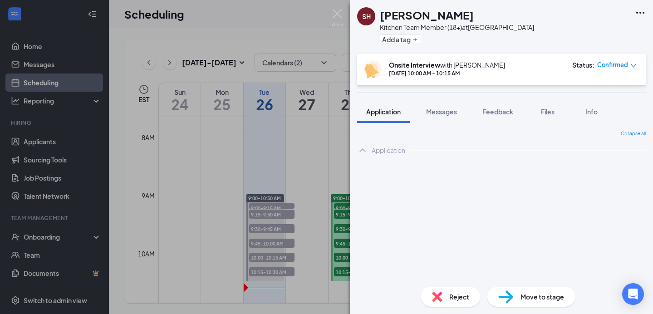
click at [465, 294] on span "Reject" at bounding box center [459, 297] width 20 height 10
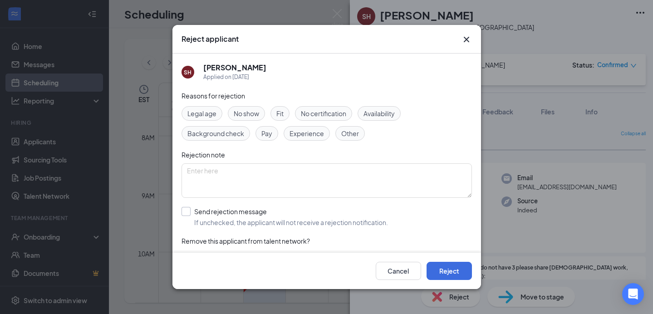
click at [192, 212] on input "Send rejection message If unchecked, the applicant will not receive a rejection…" at bounding box center [285, 217] width 207 height 20
checkbox input "true"
click at [469, 272] on button "Reject" at bounding box center [449, 271] width 45 height 18
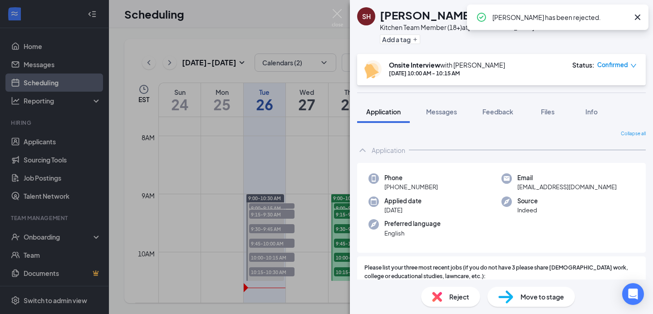
click at [343, 21] on div "SH [PERSON_NAME] Kitchen Team Member (18+) at [GEOGRAPHIC_DATA] Add a tag Onsit…" at bounding box center [326, 157] width 653 height 314
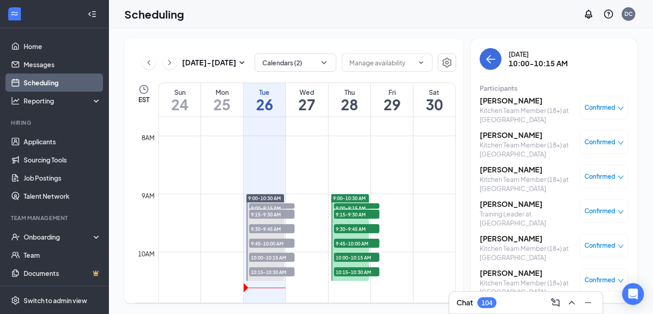
click at [499, 135] on h3 "[PERSON_NAME]" at bounding box center [527, 135] width 95 height 10
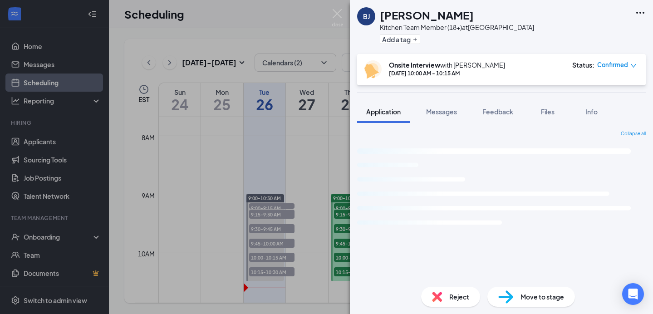
click at [457, 294] on span "Reject" at bounding box center [459, 297] width 20 height 10
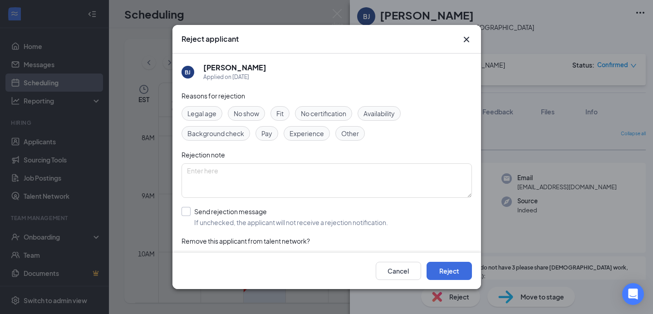
click at [188, 215] on input "Send rejection message If unchecked, the applicant will not receive a rejection…" at bounding box center [285, 217] width 207 height 20
checkbox input "true"
click at [449, 269] on button "Reject" at bounding box center [449, 271] width 45 height 18
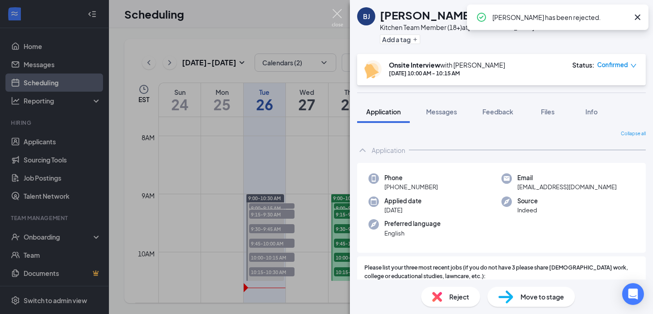
click at [338, 19] on img at bounding box center [337, 18] width 11 height 18
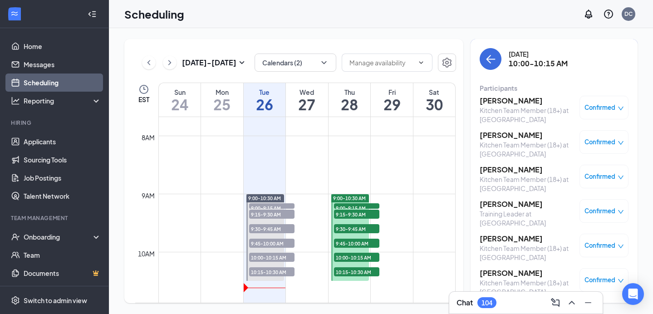
click at [486, 170] on h3 "Ricardo Deronvil" at bounding box center [527, 170] width 95 height 10
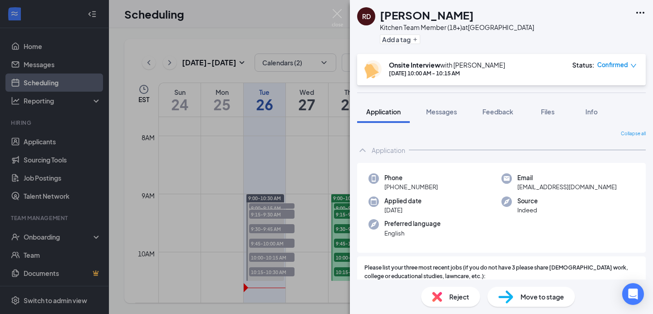
click at [444, 296] on div "Reject" at bounding box center [450, 297] width 59 height 20
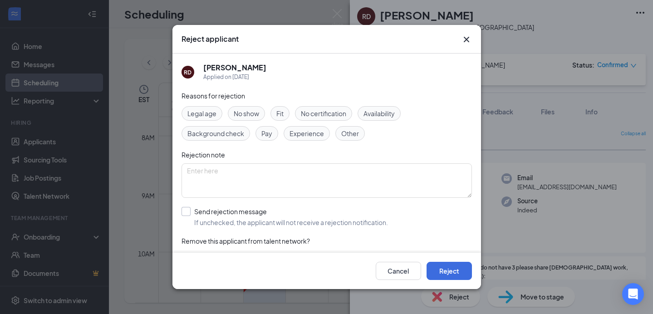
click at [184, 213] on input "Send rejection message If unchecked, the applicant will not receive a rejection…" at bounding box center [285, 217] width 207 height 20
checkbox input "true"
click at [449, 274] on button "Reject" at bounding box center [449, 271] width 45 height 18
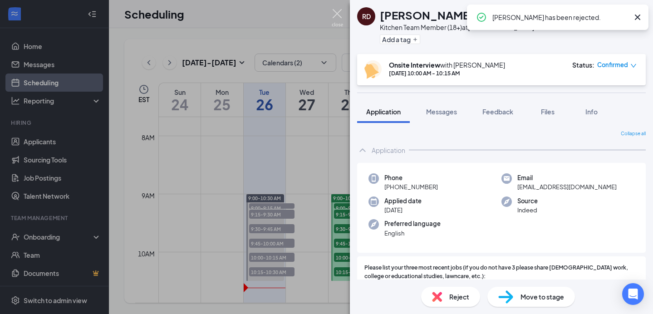
click at [339, 20] on img at bounding box center [337, 18] width 11 height 18
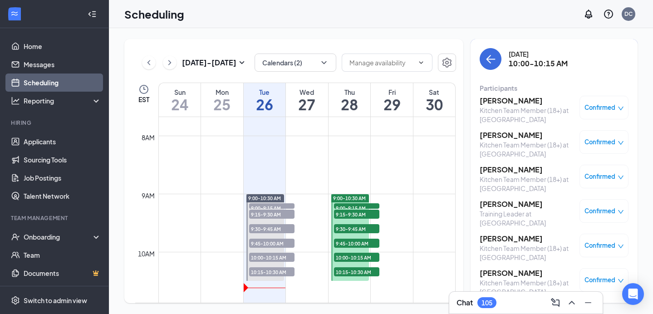
click at [490, 208] on h3 "Cedrick Hatten" at bounding box center [527, 204] width 95 height 10
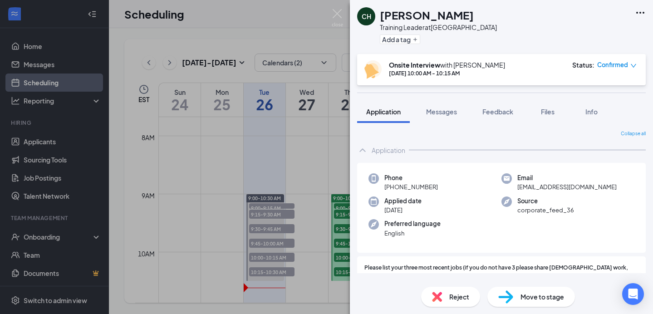
click at [442, 299] on div "Reject" at bounding box center [450, 297] width 59 height 20
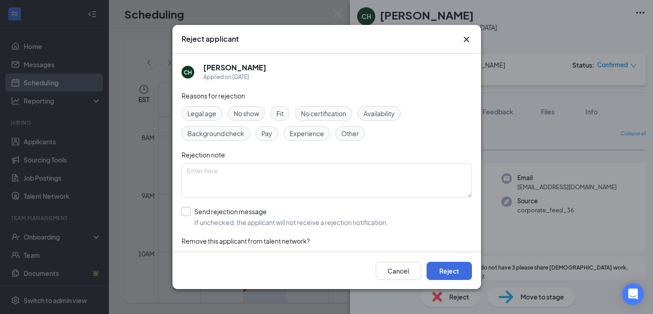
click at [187, 210] on input "Send rejection message If unchecked, the applicant will not receive a rejection…" at bounding box center [285, 217] width 207 height 20
checkbox input "true"
click at [459, 268] on button "Reject" at bounding box center [449, 271] width 45 height 18
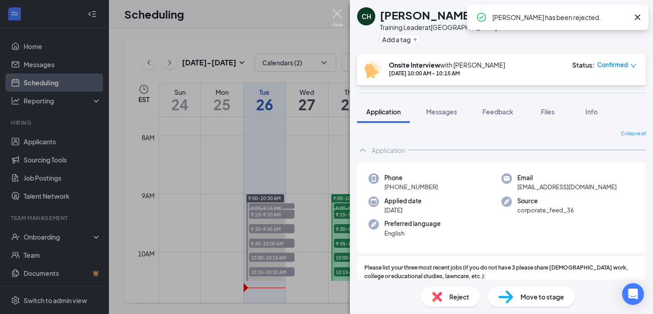
click at [332, 19] on img at bounding box center [337, 18] width 11 height 18
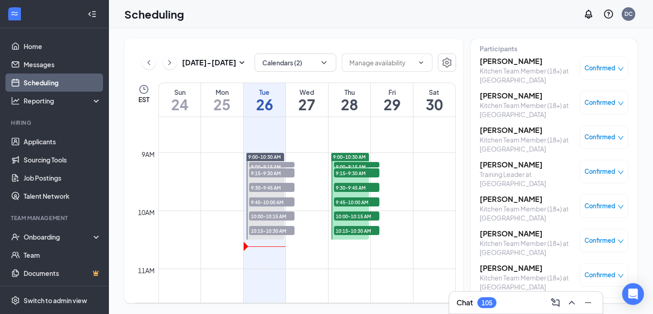
scroll to position [41, 0]
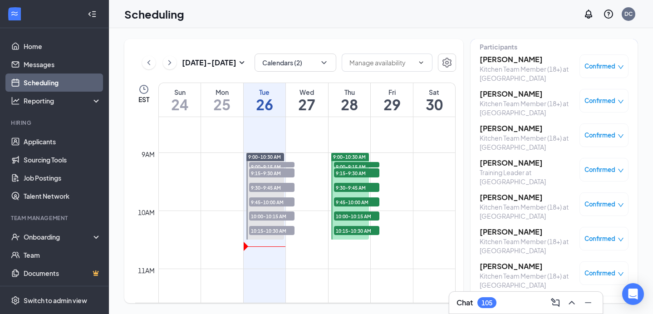
click at [493, 198] on h3 "Willie Jr." at bounding box center [527, 197] width 95 height 10
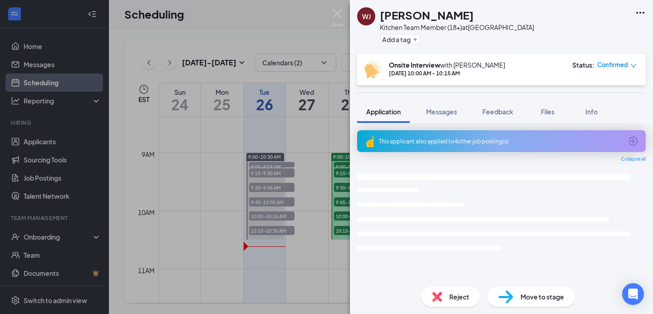
click at [449, 292] on span "Reject" at bounding box center [459, 297] width 20 height 10
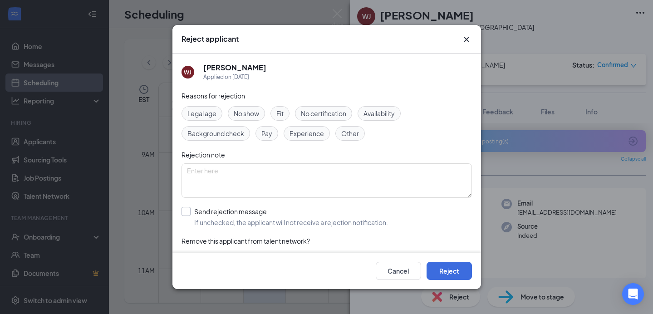
click at [185, 210] on input "Send rejection message If unchecked, the applicant will not receive a rejection…" at bounding box center [285, 217] width 207 height 20
checkbox input "true"
click at [434, 264] on button "Reject" at bounding box center [449, 271] width 45 height 18
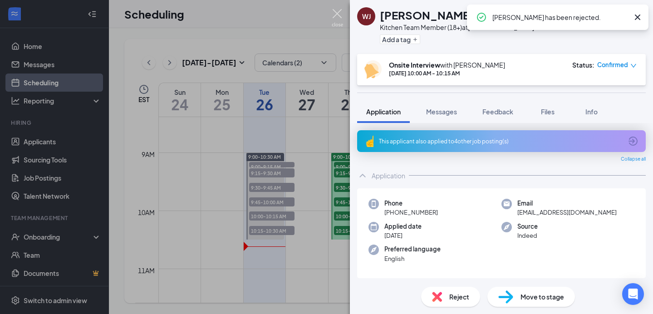
click at [338, 17] on img at bounding box center [337, 18] width 11 height 18
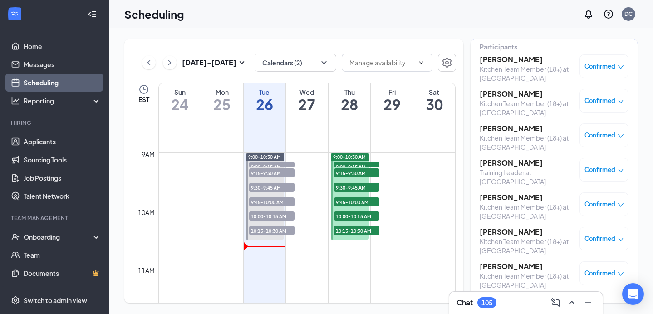
click at [498, 232] on h3 "Mileidy Cardentey" at bounding box center [527, 232] width 95 height 10
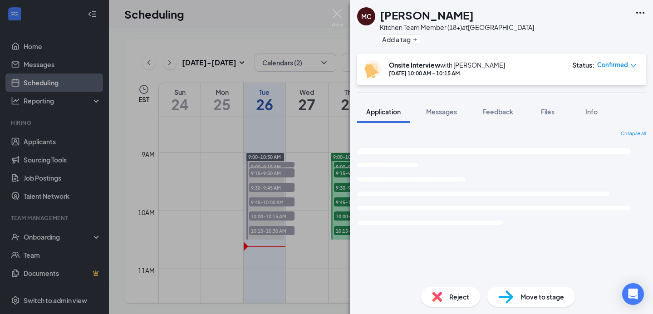
click at [445, 294] on div "Reject" at bounding box center [450, 297] width 59 height 20
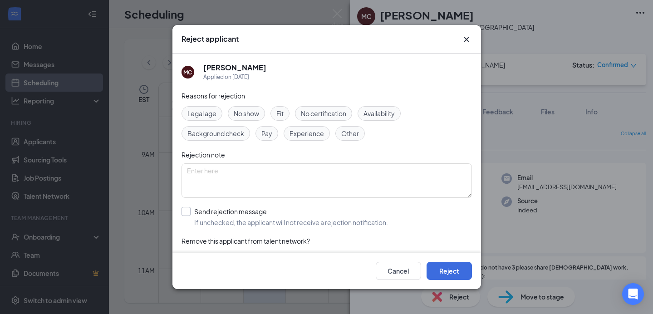
click at [184, 212] on input "Send rejection message If unchecked, the applicant will not receive a rejection…" at bounding box center [285, 217] width 207 height 20
checkbox input "true"
click at [439, 272] on button "Reject" at bounding box center [449, 271] width 45 height 18
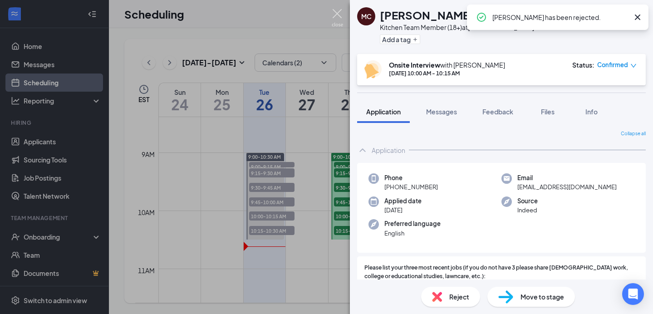
click at [334, 10] on img at bounding box center [337, 18] width 11 height 18
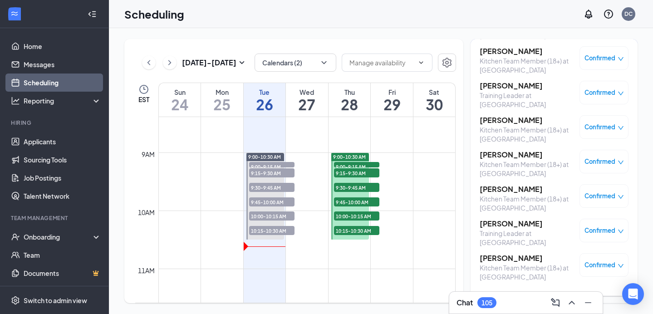
scroll to position [18, 0]
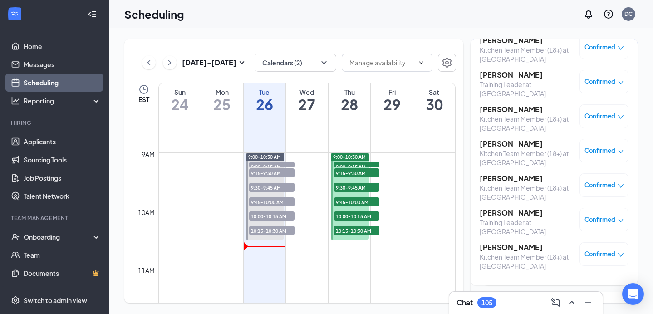
click at [494, 179] on h3 "Felicia Coward" at bounding box center [527, 178] width 95 height 10
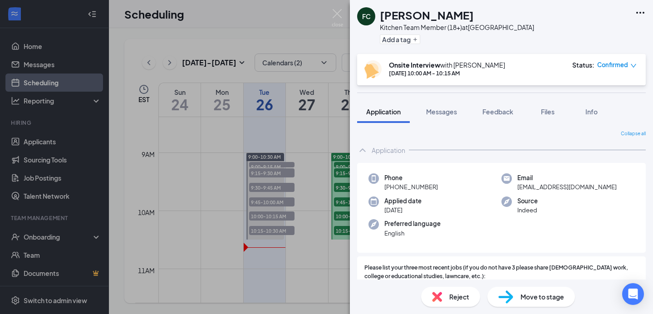
click at [451, 299] on span "Reject" at bounding box center [459, 297] width 20 height 10
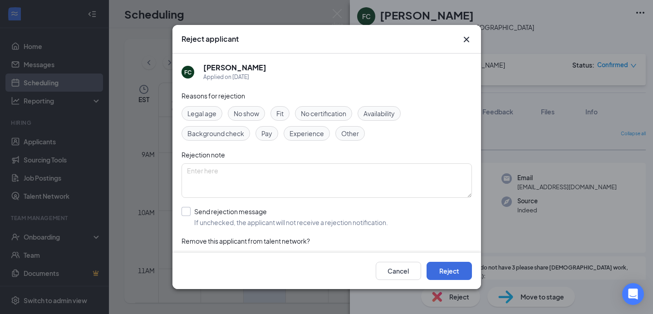
click at [187, 212] on input "Send rejection message If unchecked, the applicant will not receive a rejection…" at bounding box center [285, 217] width 207 height 20
checkbox input "true"
click at [444, 267] on button "Reject" at bounding box center [449, 271] width 45 height 18
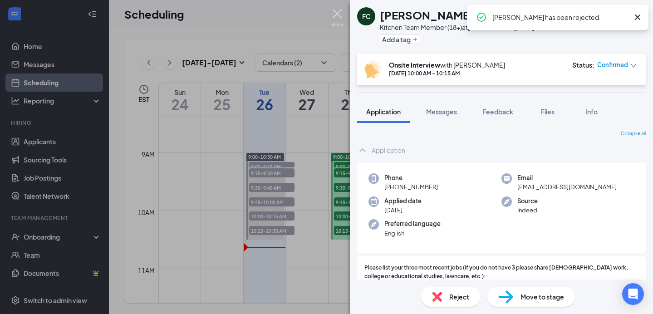
click at [344, 20] on div "FC Felicia Coward Kitchen Team Member (18+) at Pompano Beach Add a tag Onsite I…" at bounding box center [326, 157] width 653 height 314
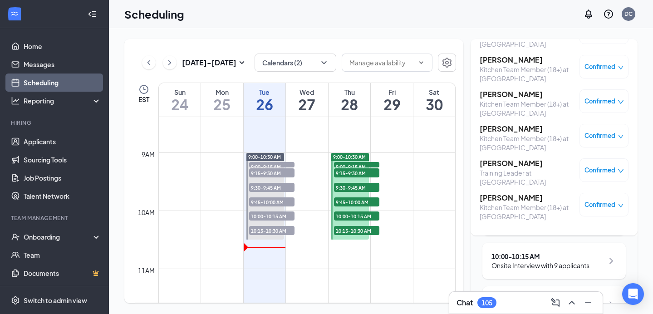
scroll to position [67, 0]
click at [510, 163] on h3 "TISHON JONES" at bounding box center [527, 164] width 95 height 10
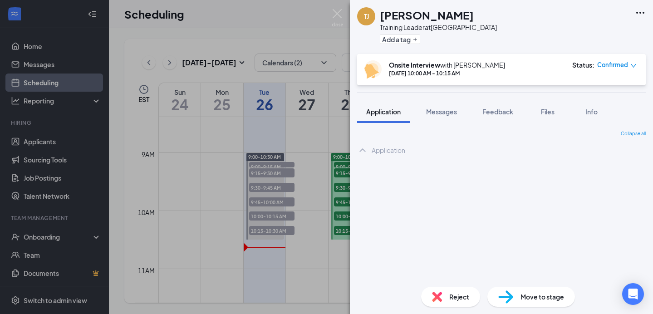
click at [443, 299] on div "Reject" at bounding box center [450, 297] width 59 height 20
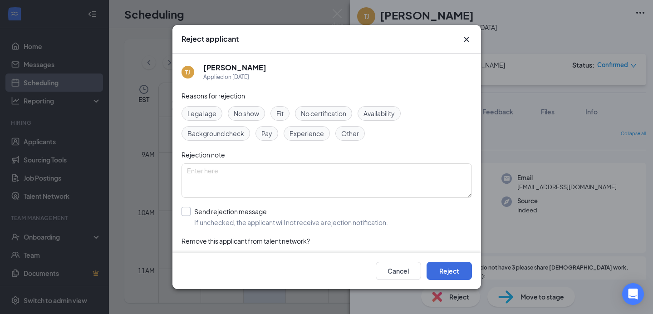
click at [186, 215] on input "Send rejection message If unchecked, the applicant will not receive a rejection…" at bounding box center [285, 217] width 207 height 20
checkbox input "true"
click at [454, 267] on button "Reject" at bounding box center [449, 271] width 45 height 18
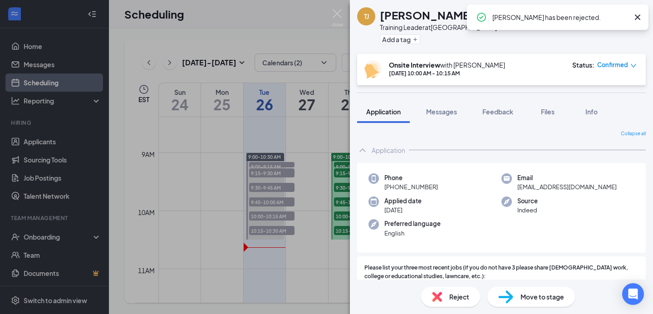
click at [336, 10] on img at bounding box center [337, 18] width 11 height 18
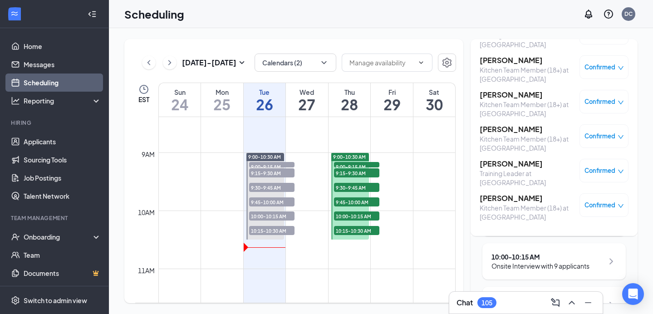
click at [523, 261] on div "10:00 - 10:15 AM" at bounding box center [541, 256] width 98 height 9
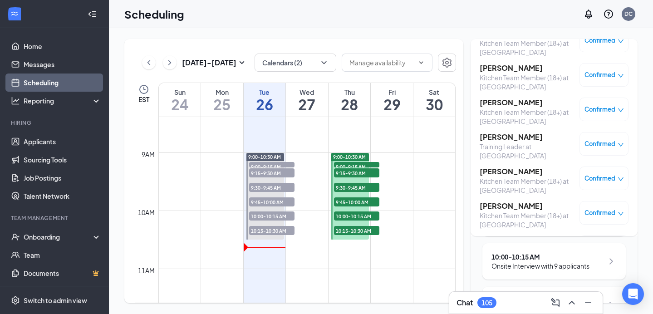
click at [522, 260] on div "10:00 - 10:15 AM" at bounding box center [541, 256] width 98 height 9
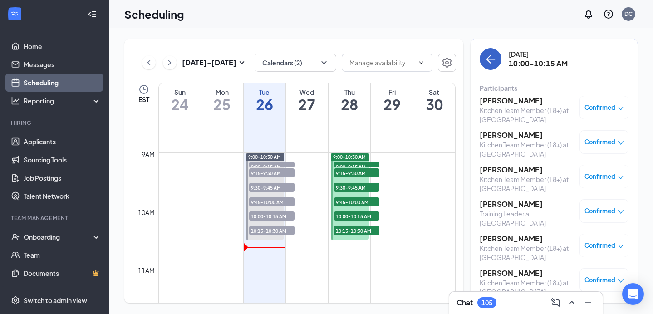
click at [488, 53] on button "back-button" at bounding box center [491, 59] width 22 height 22
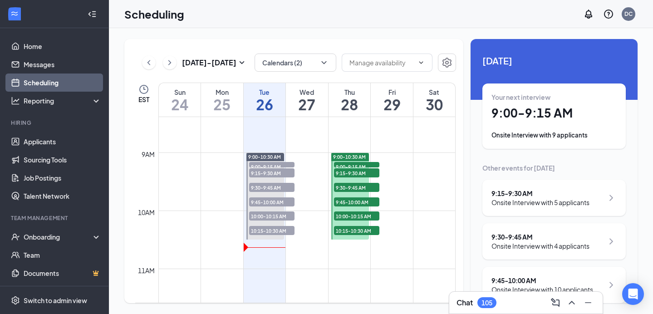
scroll to position [102, 0]
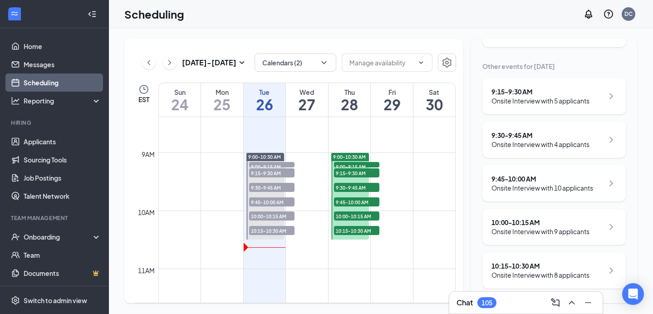
click at [549, 268] on div "10:15 - 10:30 AM" at bounding box center [541, 265] width 98 height 9
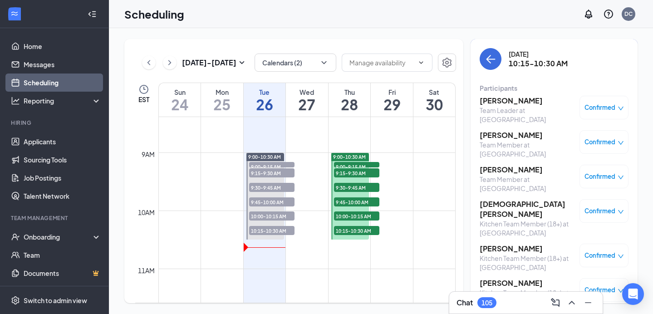
click at [491, 101] on h3 "[PERSON_NAME]" at bounding box center [527, 101] width 95 height 10
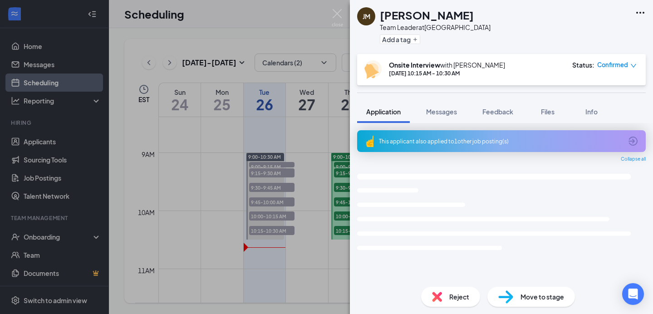
click at [458, 301] on span "Reject" at bounding box center [459, 297] width 20 height 10
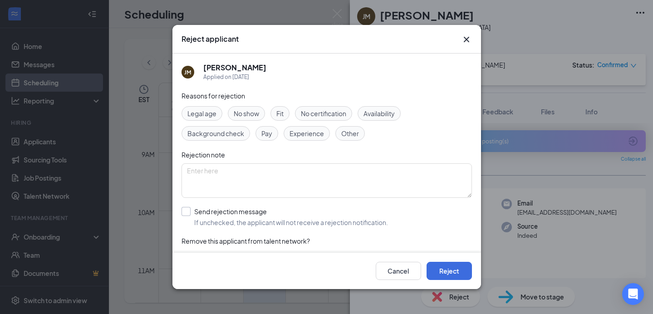
click at [182, 212] on input "Send rejection message If unchecked, the applicant will not receive a rejection…" at bounding box center [285, 217] width 207 height 20
checkbox input "true"
click at [450, 270] on button "Reject" at bounding box center [449, 271] width 45 height 18
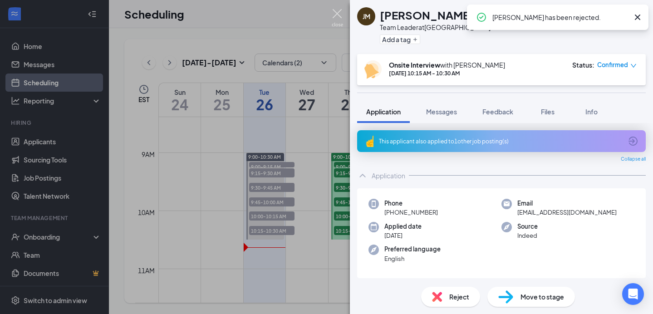
click at [337, 22] on img at bounding box center [337, 18] width 11 height 18
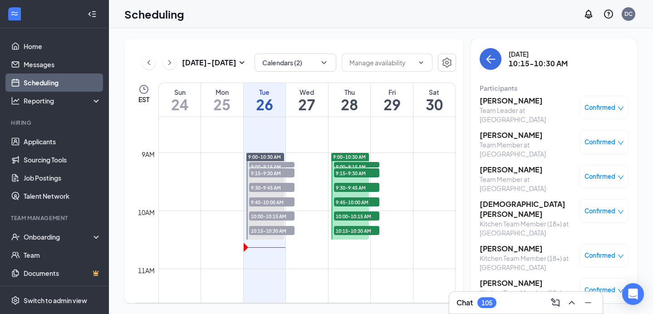
click at [494, 134] on h3 "[PERSON_NAME]" at bounding box center [527, 135] width 95 height 10
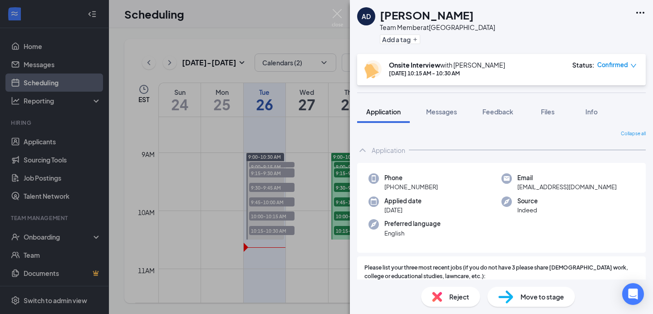
click at [453, 297] on span "Reject" at bounding box center [459, 297] width 20 height 10
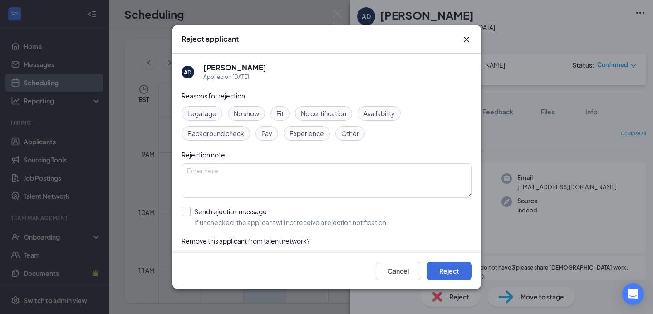
click at [187, 213] on input "Send rejection message If unchecked, the applicant will not receive a rejection…" at bounding box center [285, 217] width 207 height 20
checkbox input "true"
click at [466, 279] on button "Reject" at bounding box center [449, 271] width 45 height 18
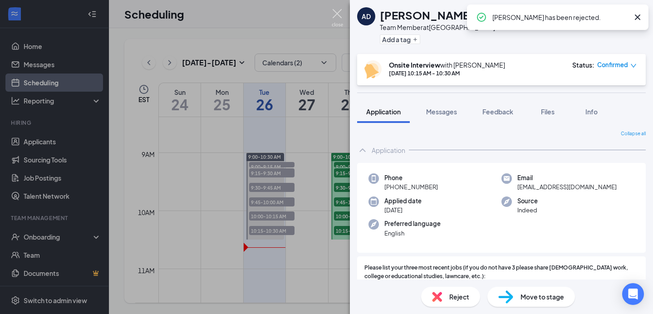
click at [334, 15] on img at bounding box center [337, 18] width 11 height 18
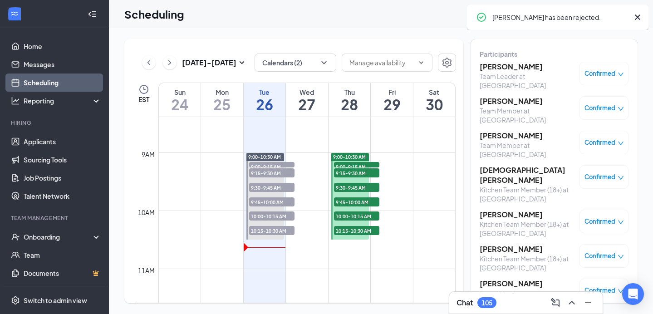
scroll to position [35, 0]
click at [495, 135] on h3 "[PERSON_NAME]" at bounding box center [527, 135] width 95 height 10
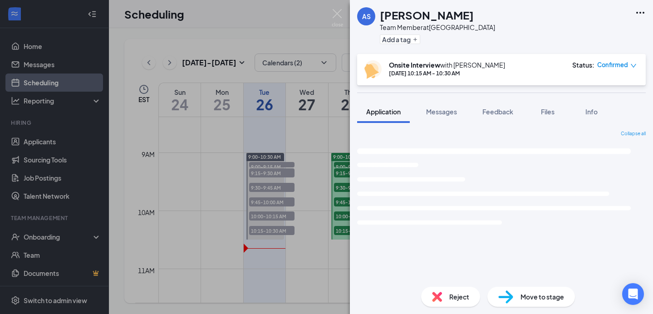
click at [452, 292] on span "Reject" at bounding box center [459, 297] width 20 height 10
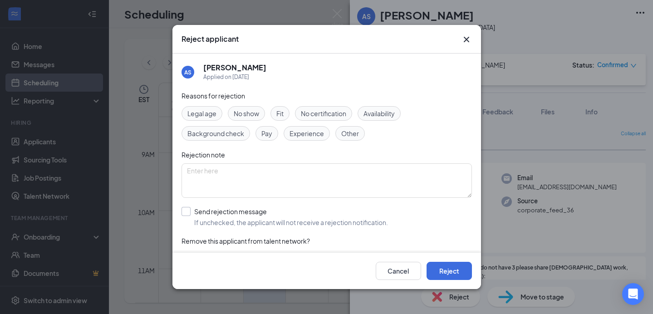
click at [183, 207] on input "Send rejection message If unchecked, the applicant will not receive a rejection…" at bounding box center [285, 217] width 207 height 20
checkbox input "true"
click at [457, 276] on button "Reject" at bounding box center [449, 271] width 45 height 18
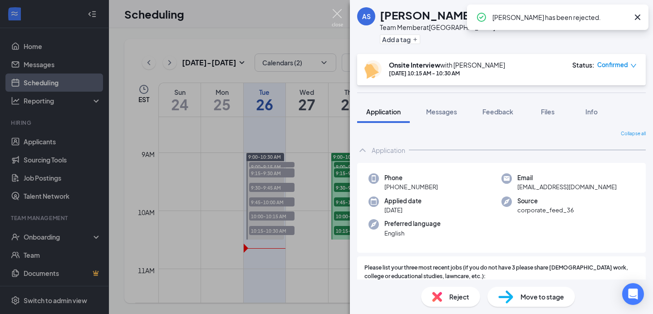
click at [335, 14] on img at bounding box center [337, 18] width 11 height 18
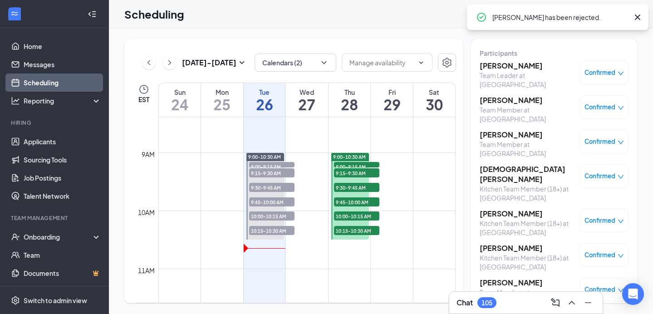
click at [502, 184] on div "Kitchen Team Member (18+) at [GEOGRAPHIC_DATA]" at bounding box center [527, 193] width 95 height 18
click at [502, 173] on h3 "[DEMOGRAPHIC_DATA][PERSON_NAME]" at bounding box center [527, 174] width 95 height 20
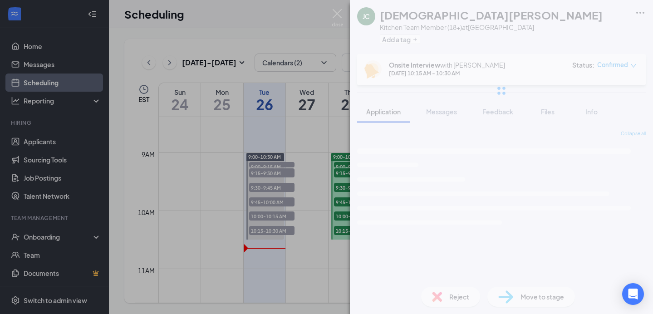
click at [450, 302] on div "Reject" at bounding box center [450, 297] width 59 height 20
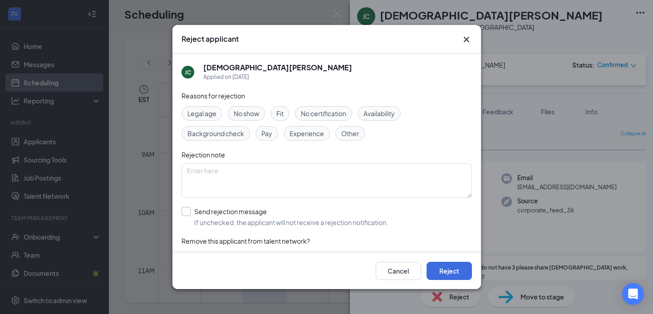
click at [188, 217] on input "Send rejection message If unchecked, the applicant will not receive a rejection…" at bounding box center [285, 217] width 207 height 20
checkbox input "true"
click at [458, 269] on button "Reject" at bounding box center [449, 271] width 45 height 18
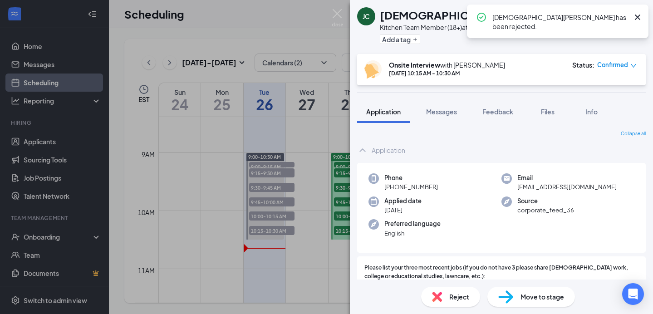
click at [335, 13] on img at bounding box center [337, 18] width 11 height 18
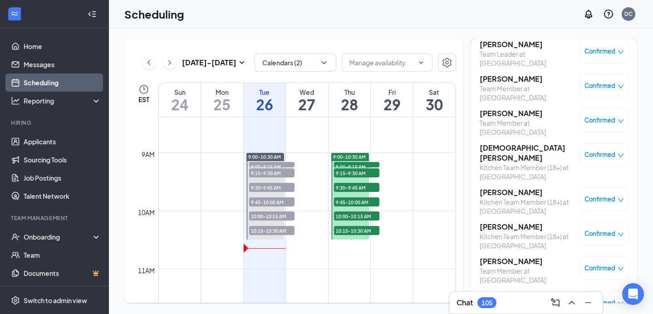
scroll to position [59, 0]
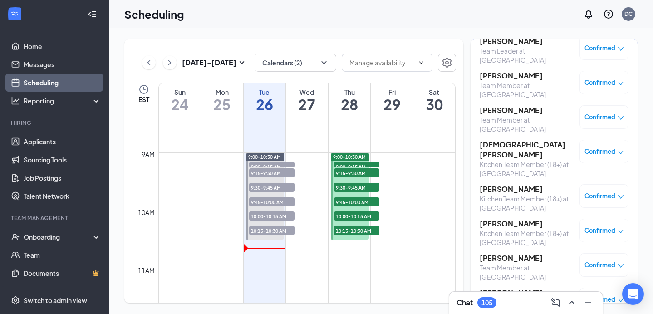
click at [517, 184] on h3 "[PERSON_NAME]" at bounding box center [527, 189] width 95 height 10
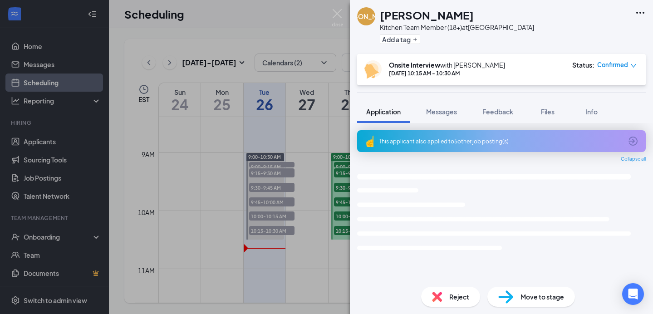
click at [463, 301] on span "Reject" at bounding box center [459, 297] width 20 height 10
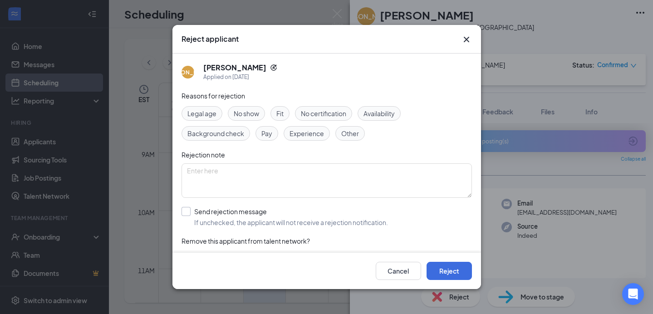
click at [184, 213] on input "Send rejection message If unchecked, the applicant will not receive a rejection…" at bounding box center [285, 217] width 207 height 20
checkbox input "true"
click at [452, 275] on button "Reject" at bounding box center [449, 271] width 45 height 18
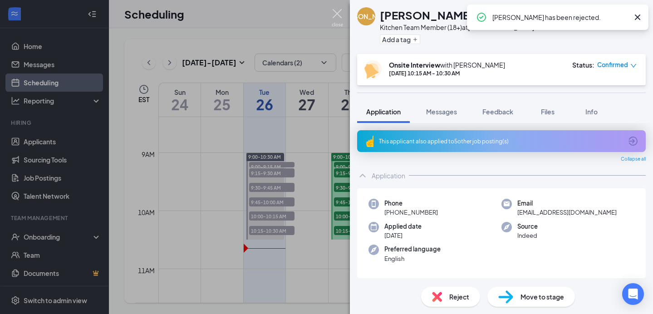
click at [337, 22] on img at bounding box center [337, 18] width 11 height 18
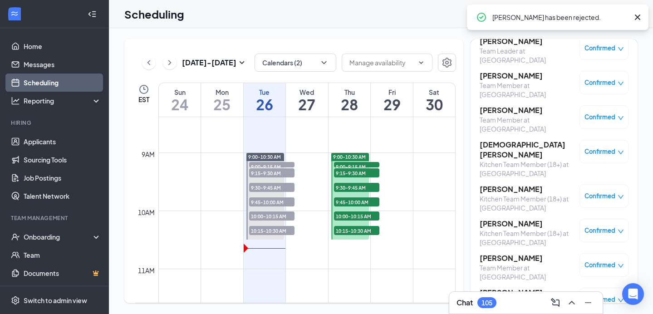
scroll to position [77, 0]
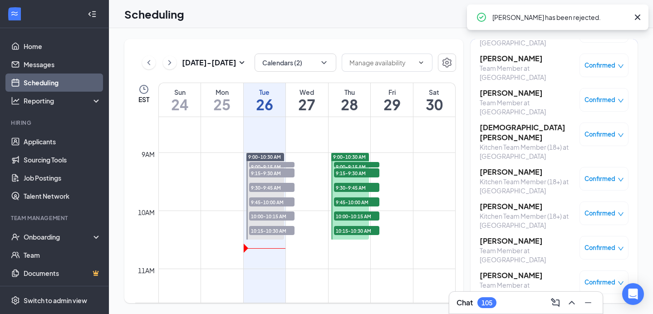
click at [489, 202] on h3 "[PERSON_NAME]" at bounding box center [527, 207] width 95 height 10
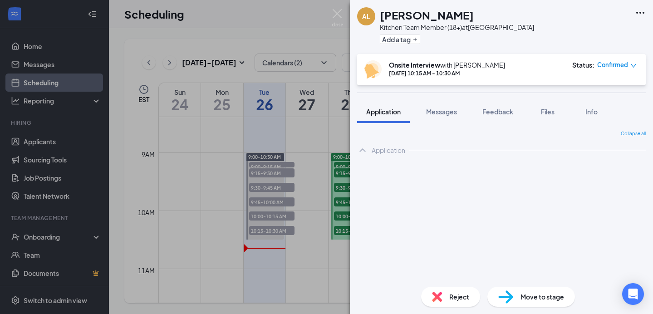
click at [449, 295] on span "Reject" at bounding box center [459, 297] width 20 height 10
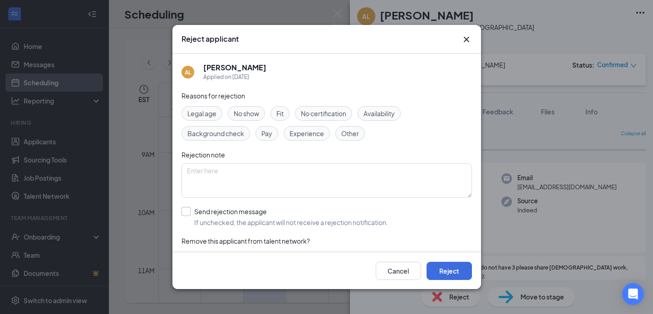
click at [185, 209] on input "Send rejection message If unchecked, the applicant will not receive a rejection…" at bounding box center [285, 217] width 207 height 20
checkbox input "true"
click at [451, 269] on button "Reject" at bounding box center [449, 271] width 45 height 18
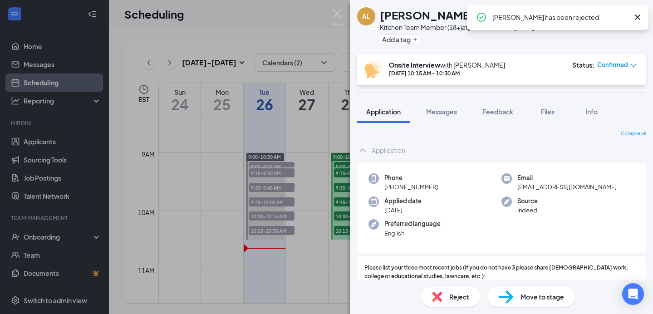
click at [293, 124] on div "AL Anya Lucas Kitchen Team Member (18+) at Pompano Beach Add a tag Onsite Inter…" at bounding box center [326, 157] width 653 height 314
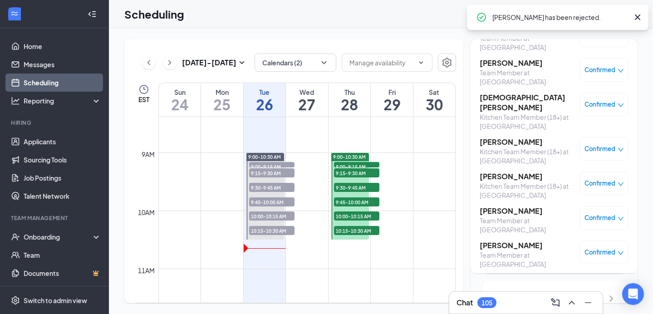
scroll to position [33, 0]
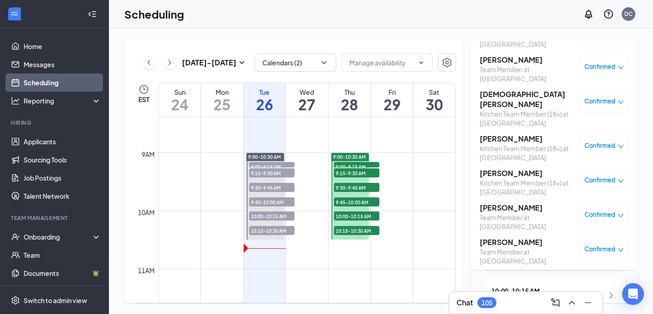
click at [516, 203] on h3 "[PERSON_NAME]" at bounding box center [527, 208] width 95 height 10
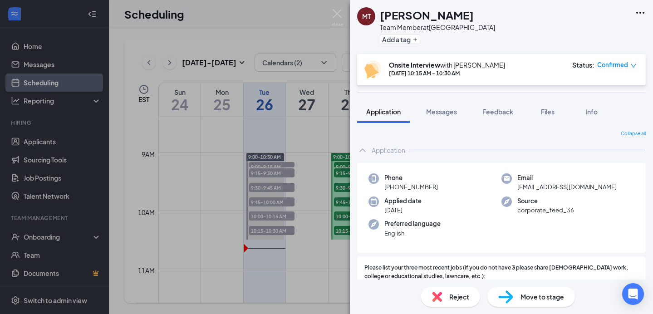
click at [518, 294] on div "Move to stage" at bounding box center [532, 297] width 88 height 20
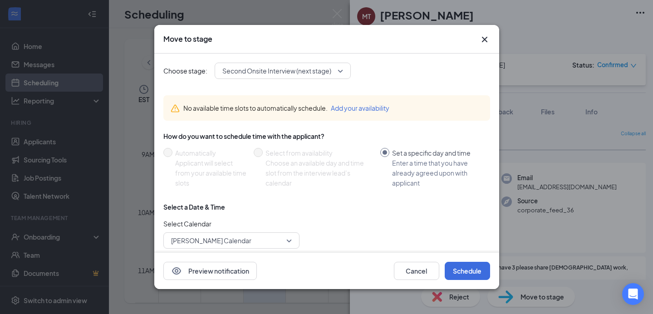
click at [270, 74] on span "Second Onsite Interview (next stage)" at bounding box center [276, 71] width 109 height 14
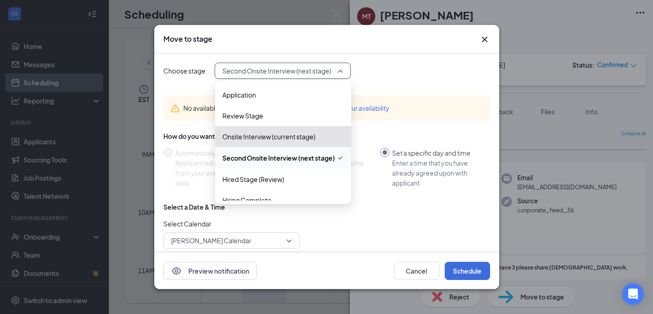
click at [411, 72] on div "Choose stage: Second Onsite Interview (next stage) 3543557 3543558 3789503 Appl…" at bounding box center [326, 71] width 327 height 16
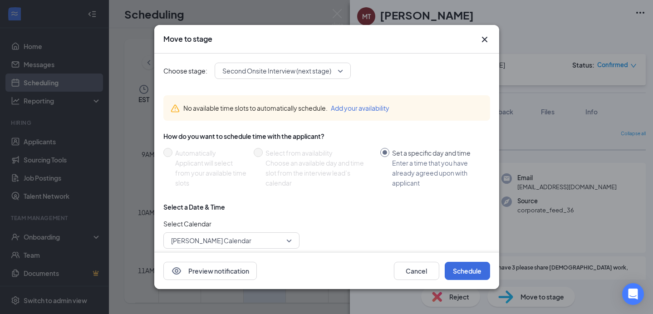
click at [290, 242] on span "Darrin Callahan's Calendar" at bounding box center [231, 241] width 121 height 14
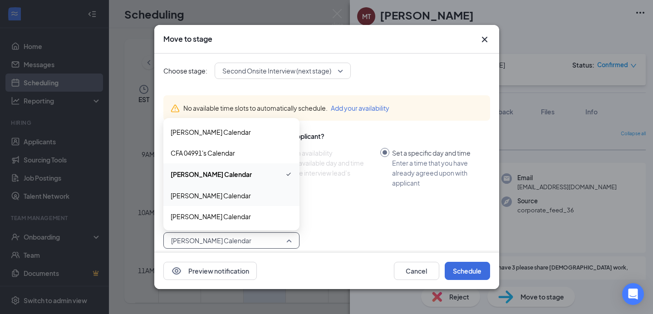
click at [238, 197] on span "Steve Villafane's Calendar" at bounding box center [211, 196] width 80 height 10
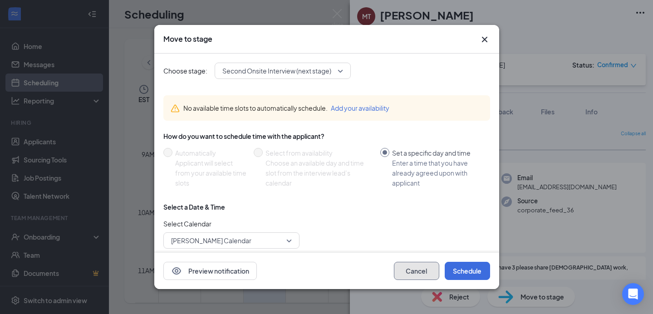
click at [409, 267] on button "Cancel" at bounding box center [416, 271] width 45 height 18
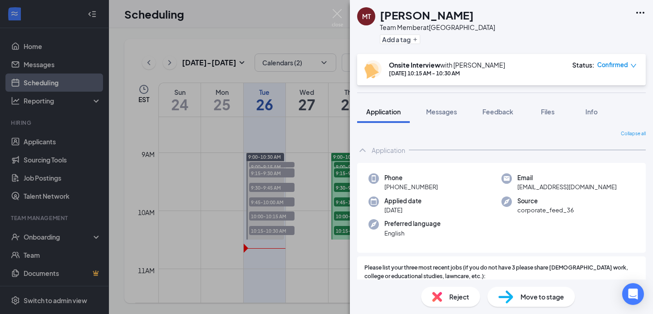
click at [531, 298] on span "Move to stage" at bounding box center [543, 297] width 44 height 10
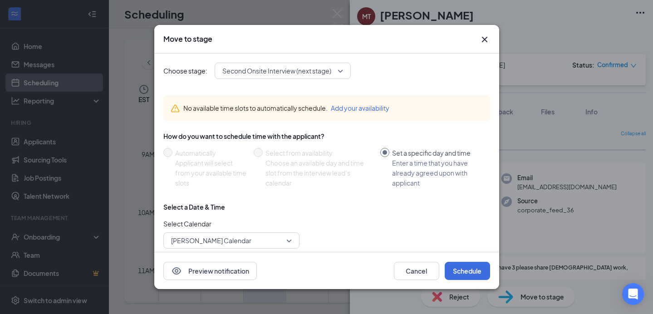
click at [257, 243] on span "Darrin Callahan's Calendar" at bounding box center [227, 241] width 113 height 14
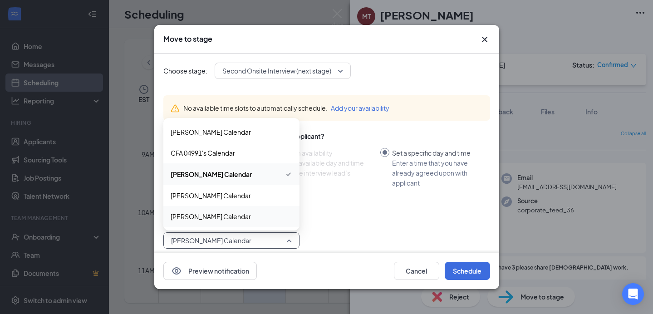
click at [227, 211] on div "Yareli Garcia's Calendar" at bounding box center [231, 216] width 136 height 21
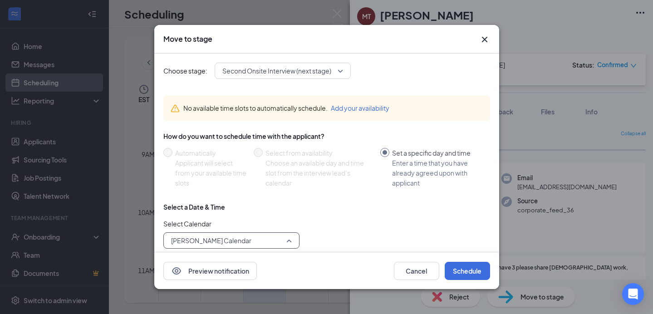
click at [212, 244] on span "Yareli Garcia's Calendar" at bounding box center [211, 241] width 80 height 14
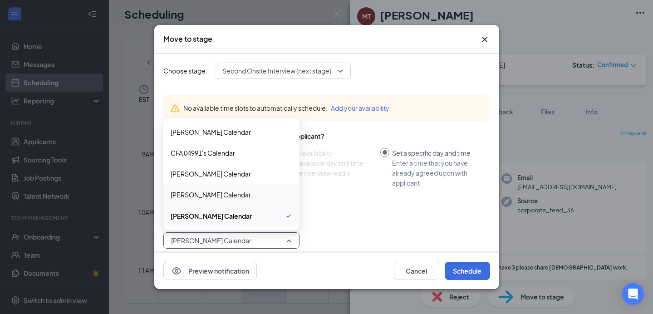
click at [209, 198] on span "Steve Villafane's Calendar" at bounding box center [211, 195] width 80 height 10
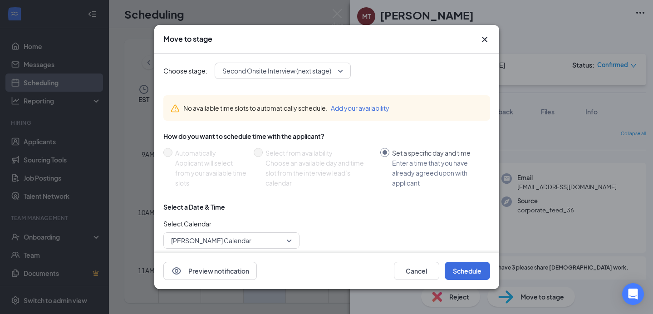
click at [353, 108] on button "Add your availability" at bounding box center [360, 108] width 59 height 10
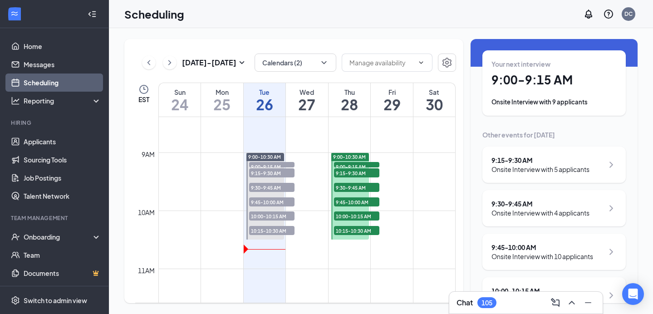
scroll to position [102, 0]
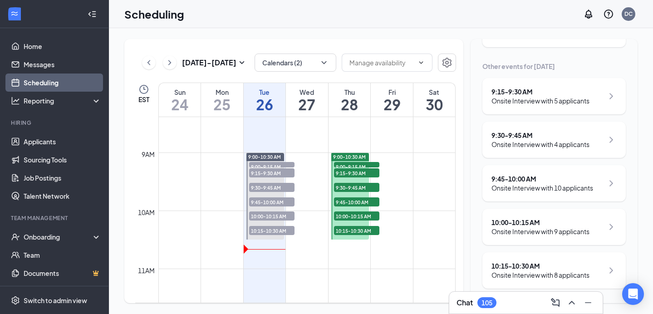
click at [541, 271] on div "Onsite Interview with 8 applicants" at bounding box center [541, 275] width 98 height 9
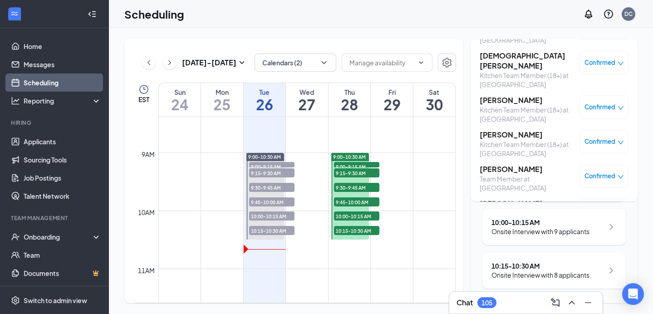
scroll to position [54, 0]
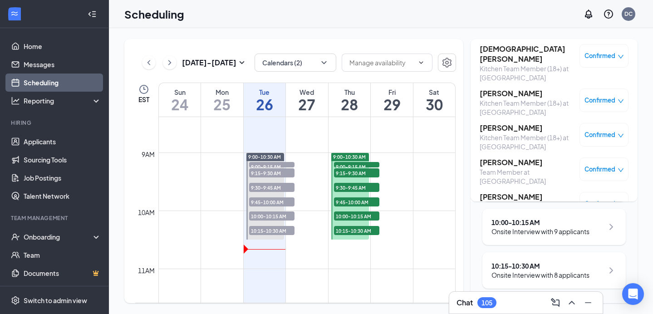
click at [503, 158] on h3 "[PERSON_NAME]" at bounding box center [527, 163] width 95 height 10
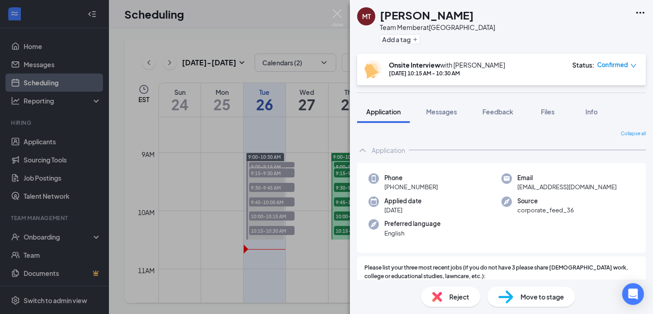
click at [522, 290] on div "Move to stage" at bounding box center [532, 297] width 88 height 20
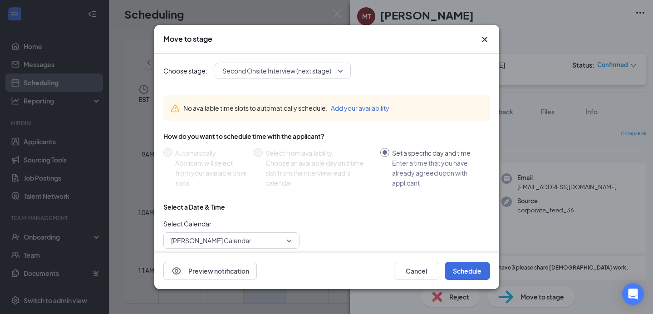
click at [232, 239] on span "Darrin Callahan's Calendar" at bounding box center [211, 241] width 80 height 14
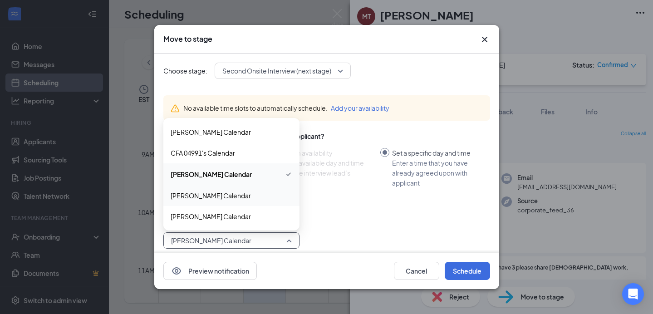
click at [212, 201] on div "Steve Villafane's Calendar" at bounding box center [231, 195] width 136 height 21
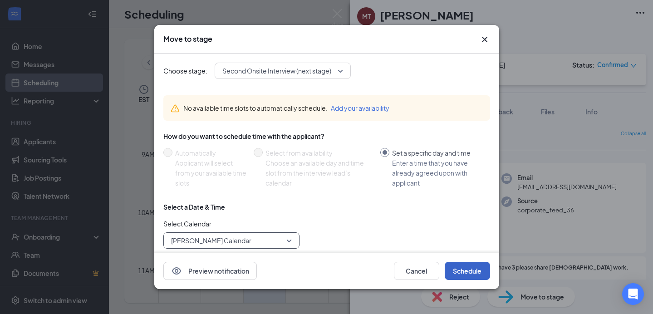
click at [460, 265] on button "Schedule" at bounding box center [467, 271] width 45 height 18
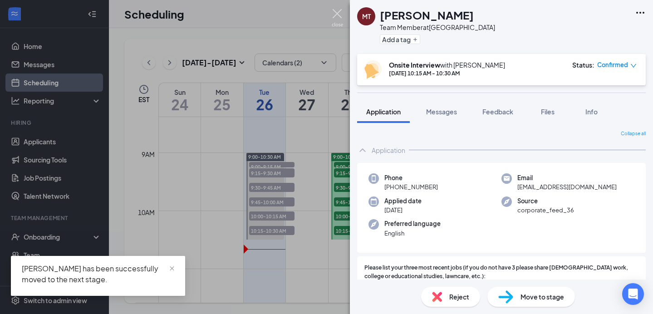
click at [336, 15] on img at bounding box center [337, 18] width 11 height 18
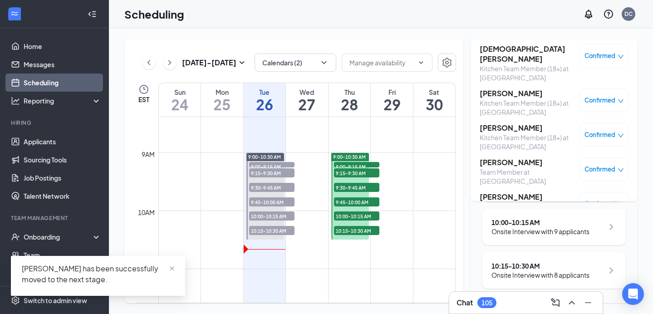
click at [521, 272] on div "Onsite Interview with 8 applicants" at bounding box center [541, 275] width 98 height 9
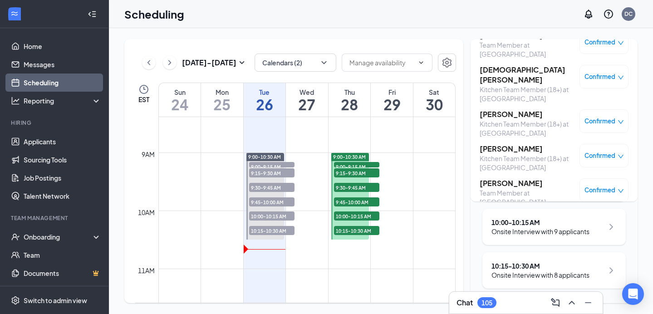
scroll to position [77, 0]
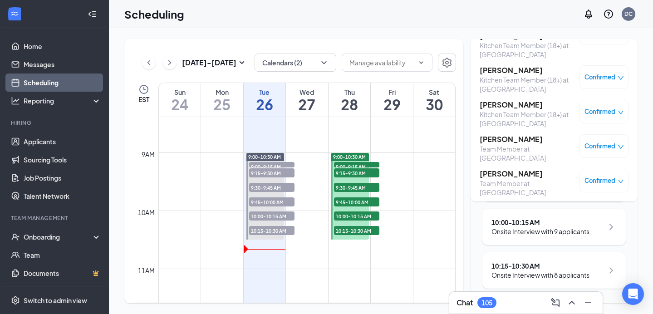
click at [534, 169] on h3 "[PERSON_NAME]" at bounding box center [527, 174] width 95 height 10
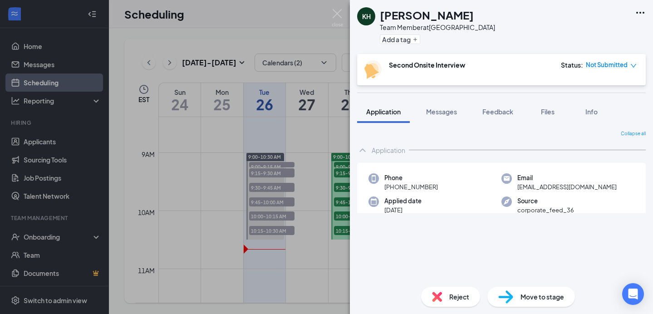
click at [452, 293] on span "Reject" at bounding box center [459, 297] width 20 height 10
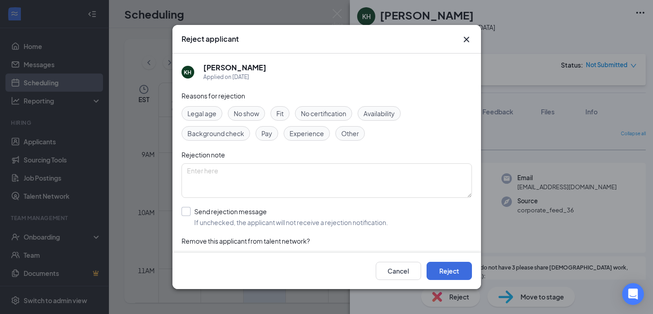
click at [188, 214] on input "Send rejection message If unchecked, the applicant will not receive a rejection…" at bounding box center [285, 217] width 207 height 20
checkbox input "true"
click at [464, 279] on button "Reject" at bounding box center [449, 271] width 45 height 18
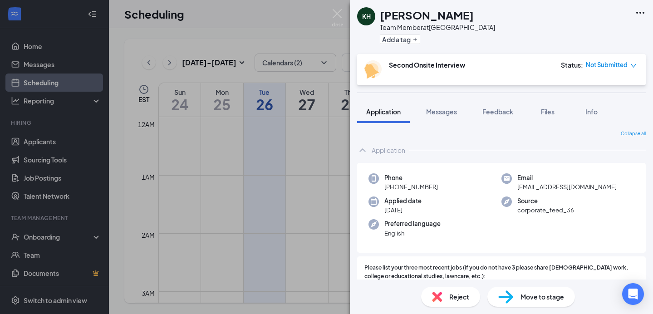
scroll to position [77, 0]
